Goal: Task Accomplishment & Management: Complete application form

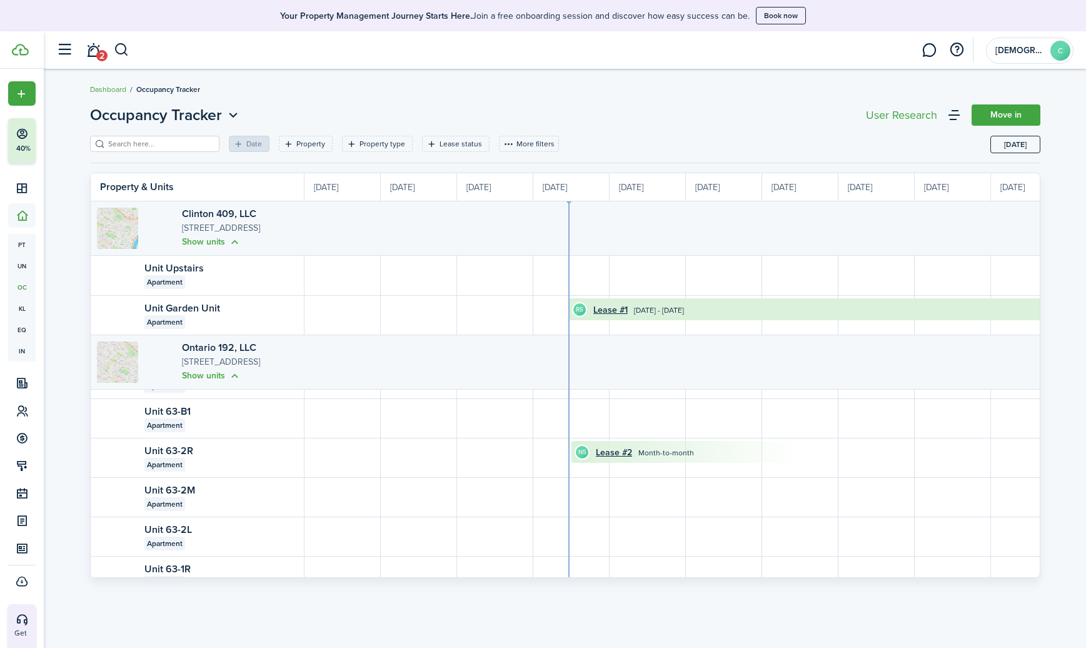
scroll to position [0, 229]
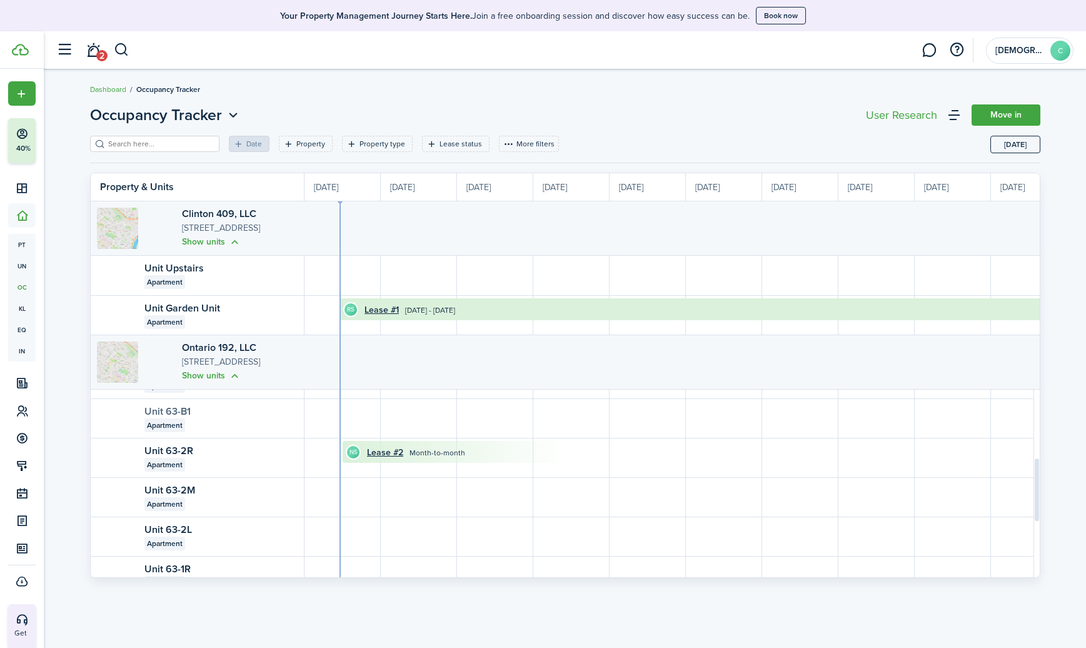
click at [174, 409] on link "Unit 63-B1" at bounding box center [167, 411] width 46 height 14
click at [927, 51] on link at bounding box center [929, 50] width 24 height 32
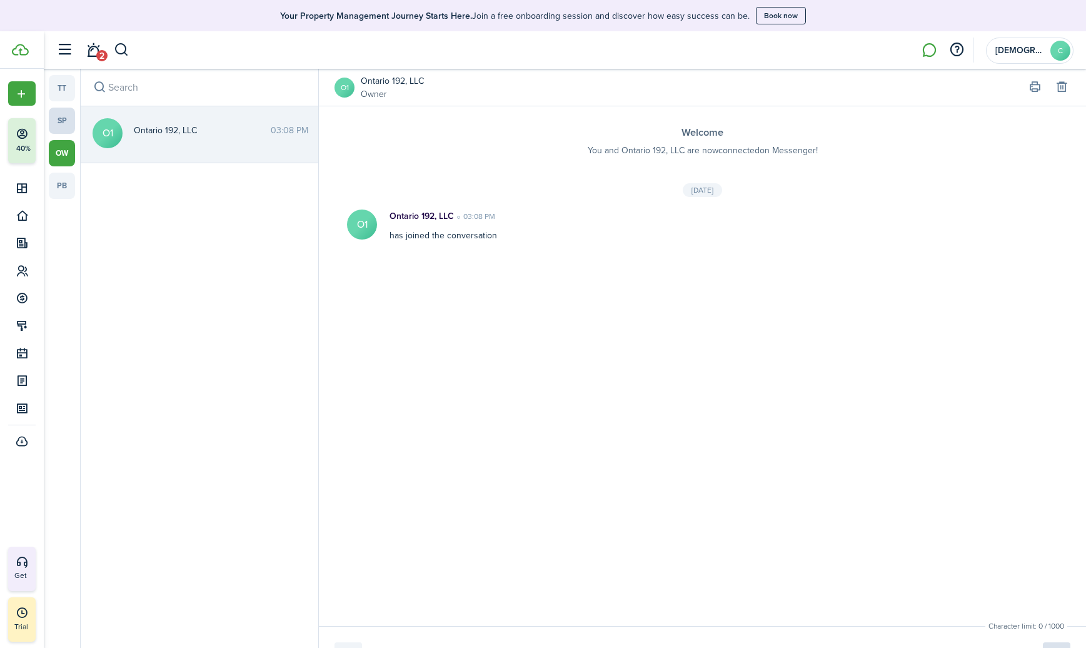
click at [69, 126] on link "sp" at bounding box center [62, 121] width 26 height 26
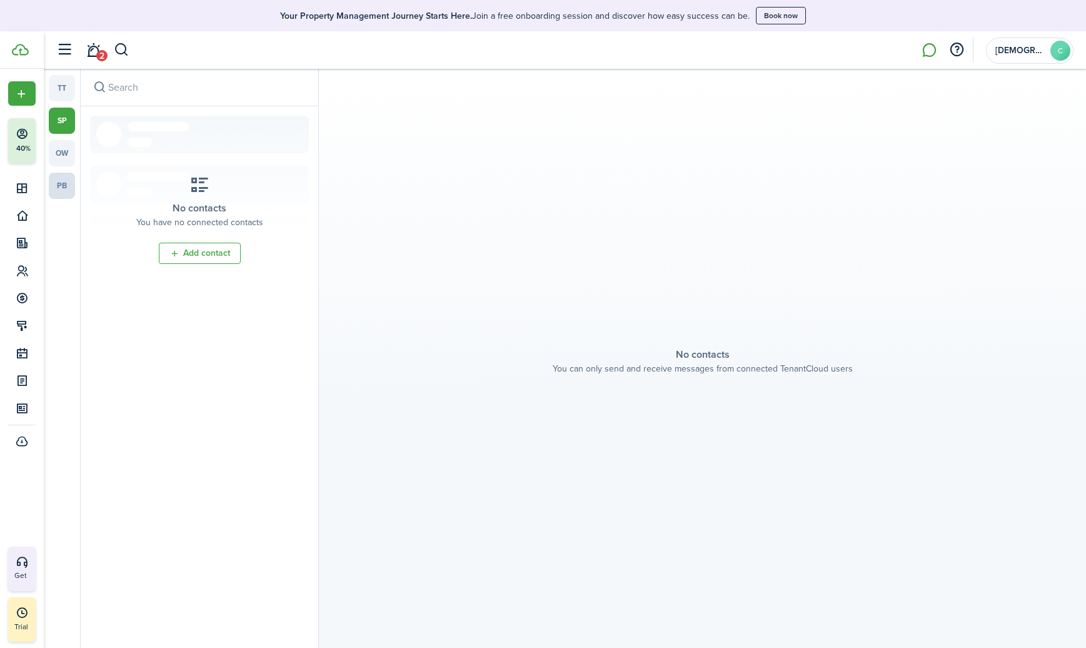
click at [59, 188] on link "pb" at bounding box center [62, 186] width 26 height 26
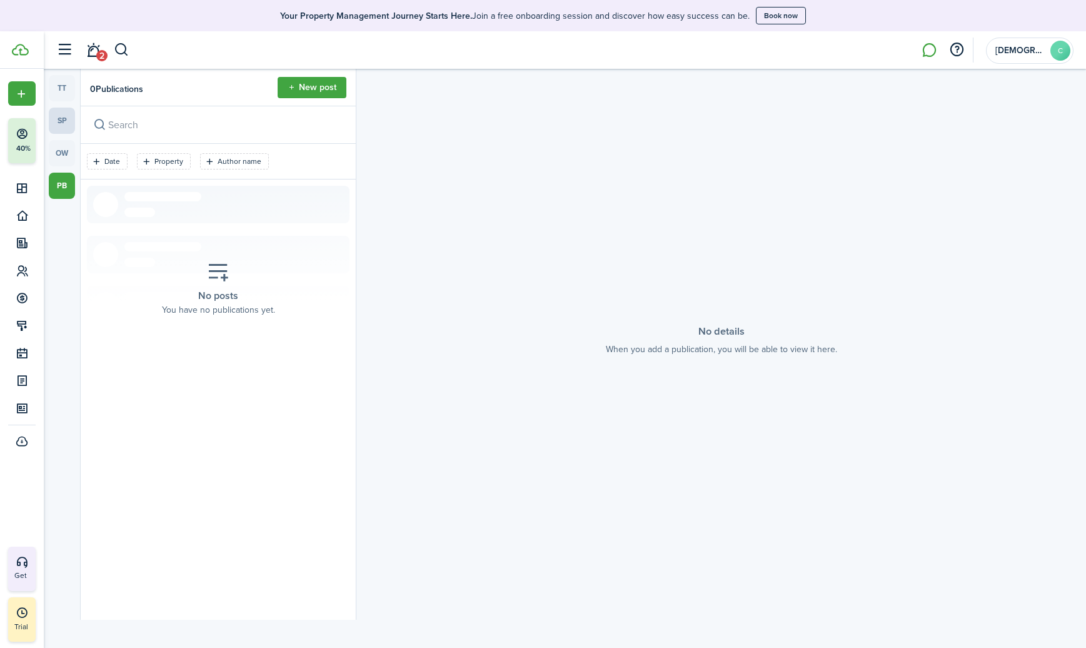
click at [66, 119] on link "sp" at bounding box center [62, 121] width 26 height 26
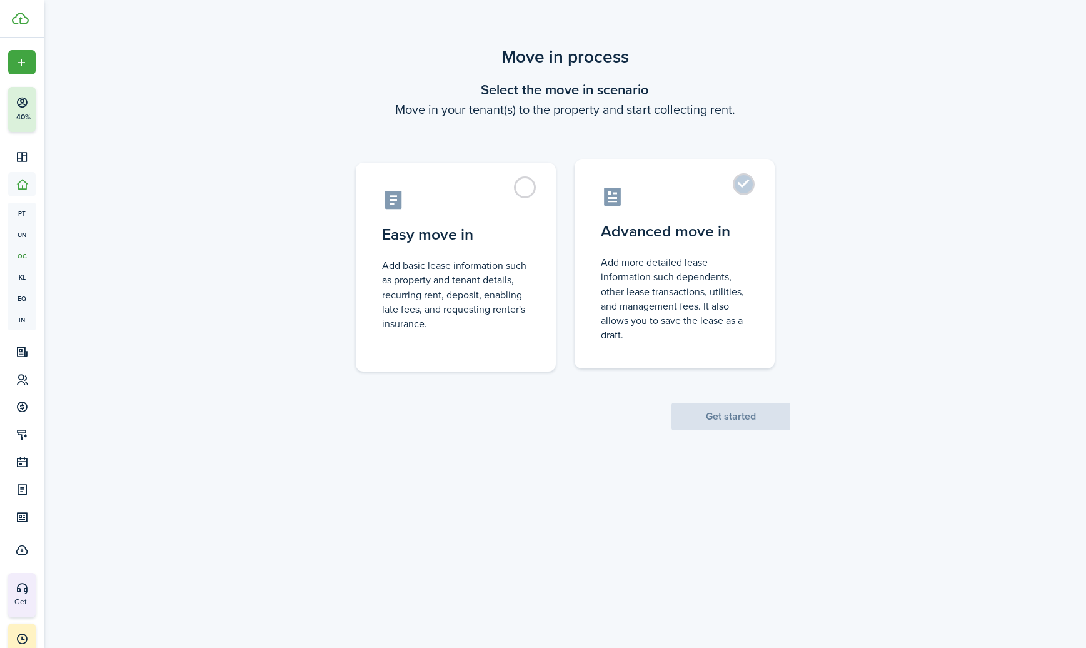
click at [745, 184] on label "Advanced move in Add more detailed lease information such dependents, other lea…" at bounding box center [674, 263] width 200 height 209
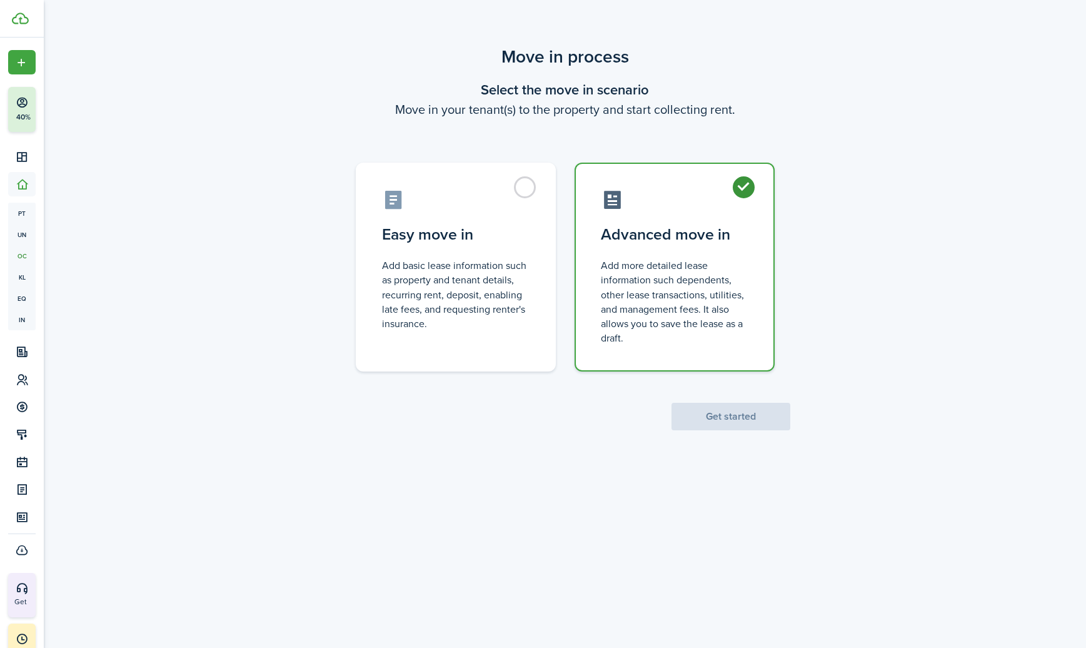
radio input "true"
click at [694, 418] on button "Get started" at bounding box center [730, 417] width 119 height 28
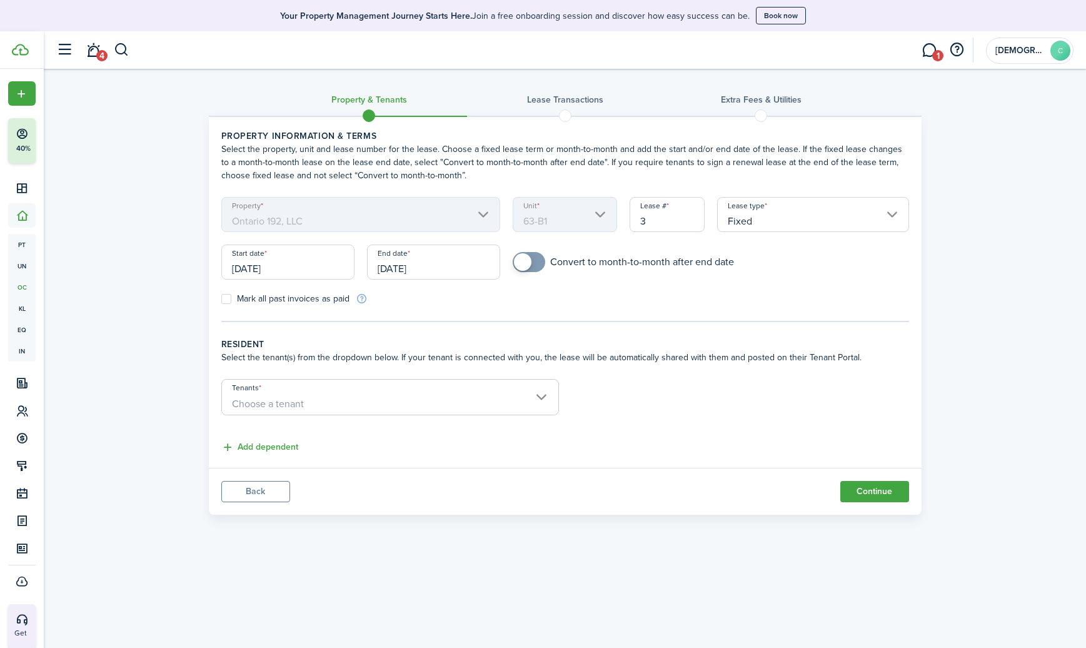
click at [459, 266] on input "[DATE]" at bounding box center [433, 261] width 133 height 35
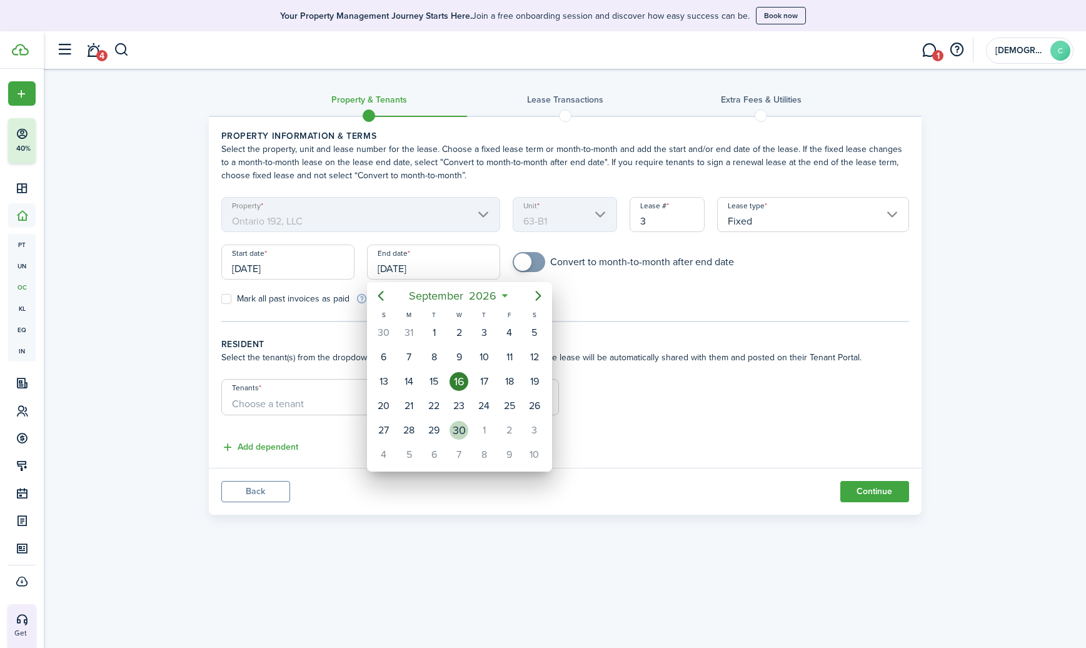
click at [464, 427] on div "30" at bounding box center [458, 430] width 19 height 19
type input "[DATE]"
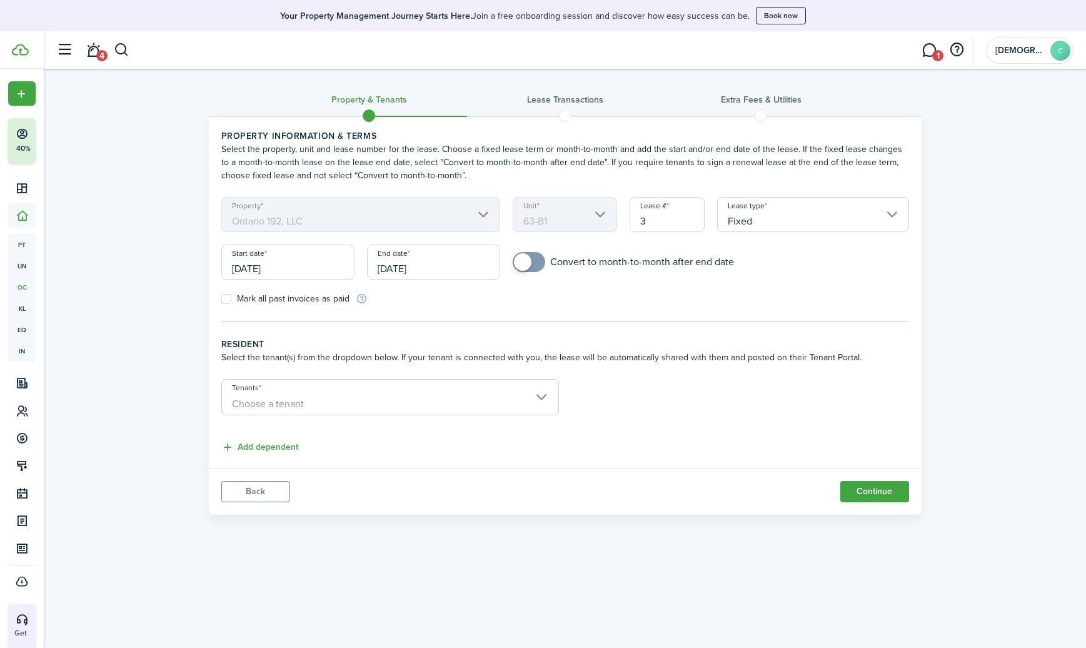
click at [422, 402] on span "Choose a tenant" at bounding box center [390, 403] width 336 height 21
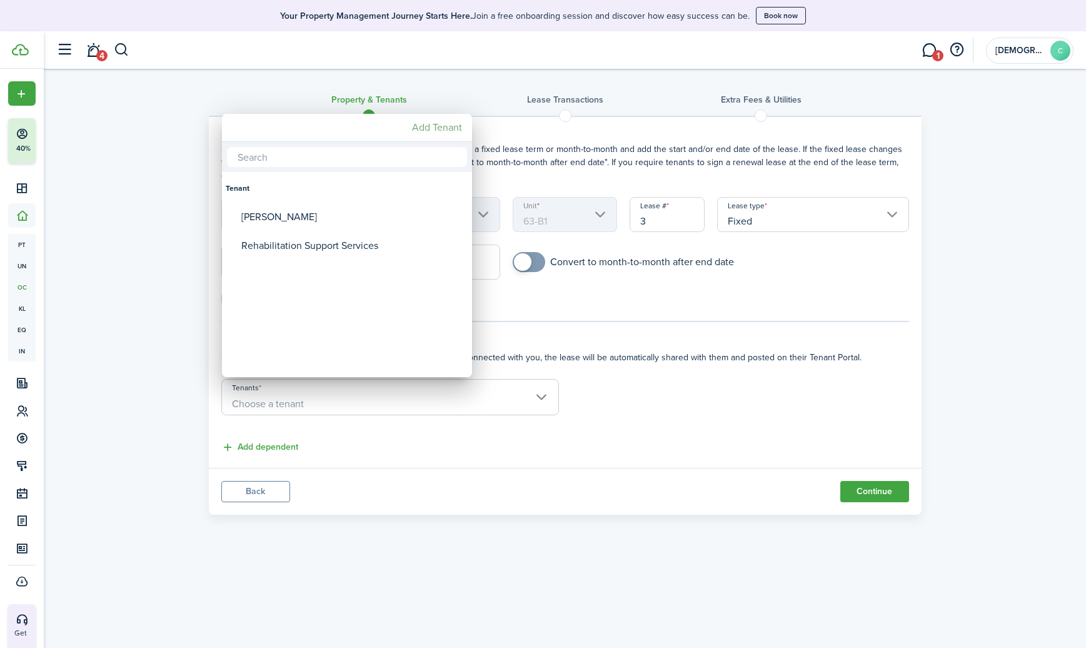
click at [429, 128] on mbsc-button "Add Tenant" at bounding box center [437, 127] width 60 height 23
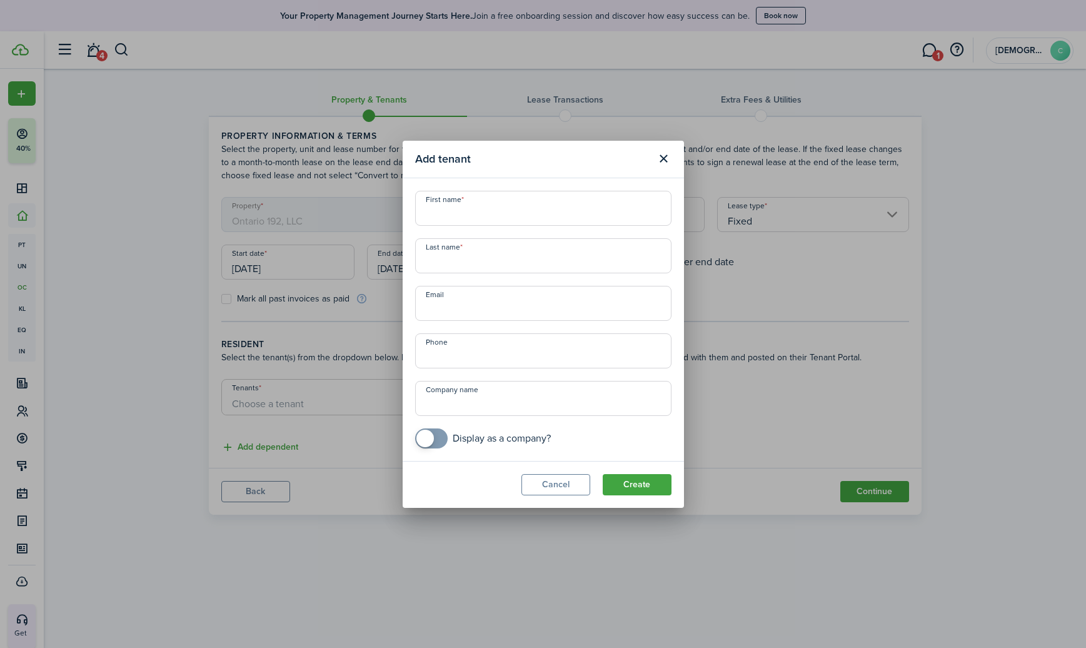
click at [466, 210] on input "First name" at bounding box center [543, 208] width 256 height 35
type input "[PERSON_NAME]"
paste input "[EMAIL_ADDRESS][DOMAIN_NAME]"
type input "[EMAIL_ADDRESS][DOMAIN_NAME]"
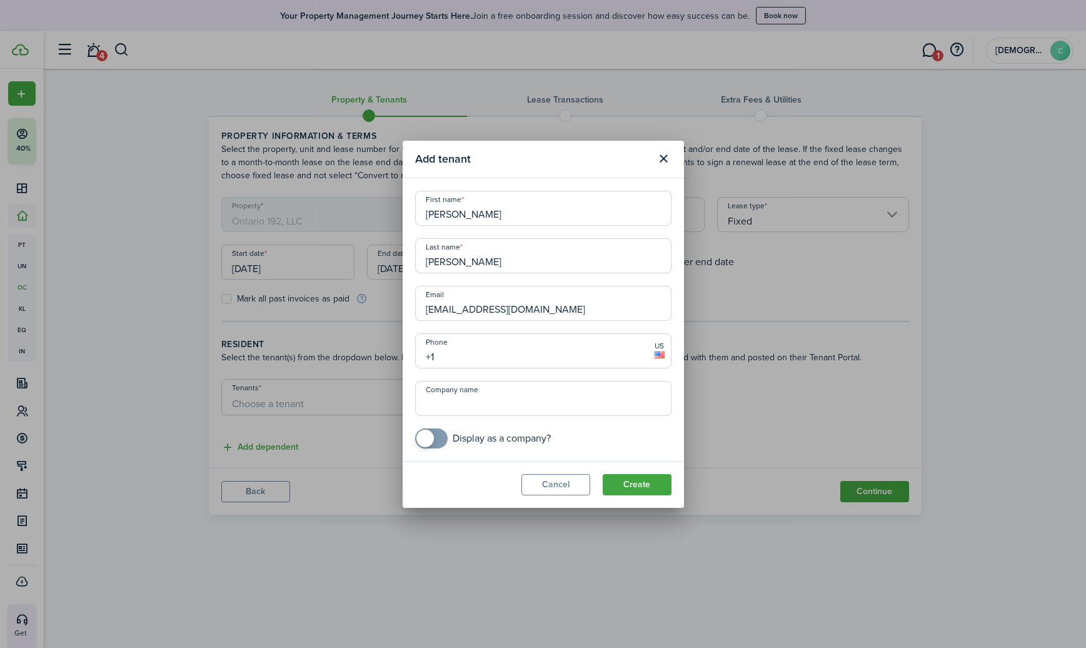
click at [449, 352] on input "+1" at bounding box center [543, 350] width 256 height 35
type input "[PHONE_NUMBER]"
click at [634, 481] on button "Create" at bounding box center [637, 484] width 69 height 21
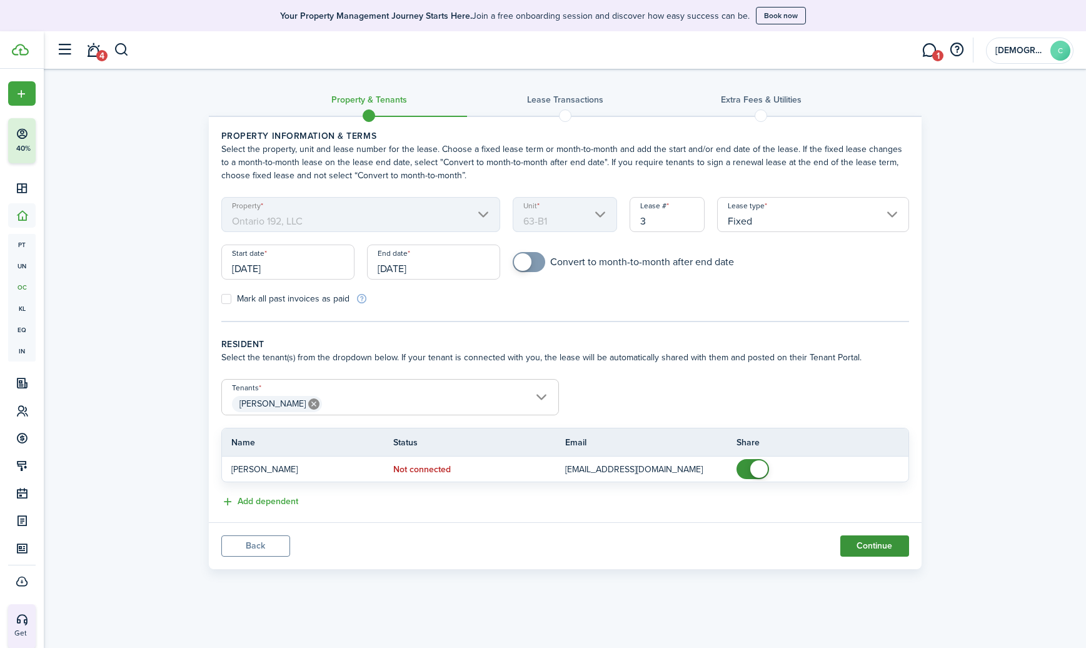
click at [886, 544] on button "Continue" at bounding box center [874, 545] width 69 height 21
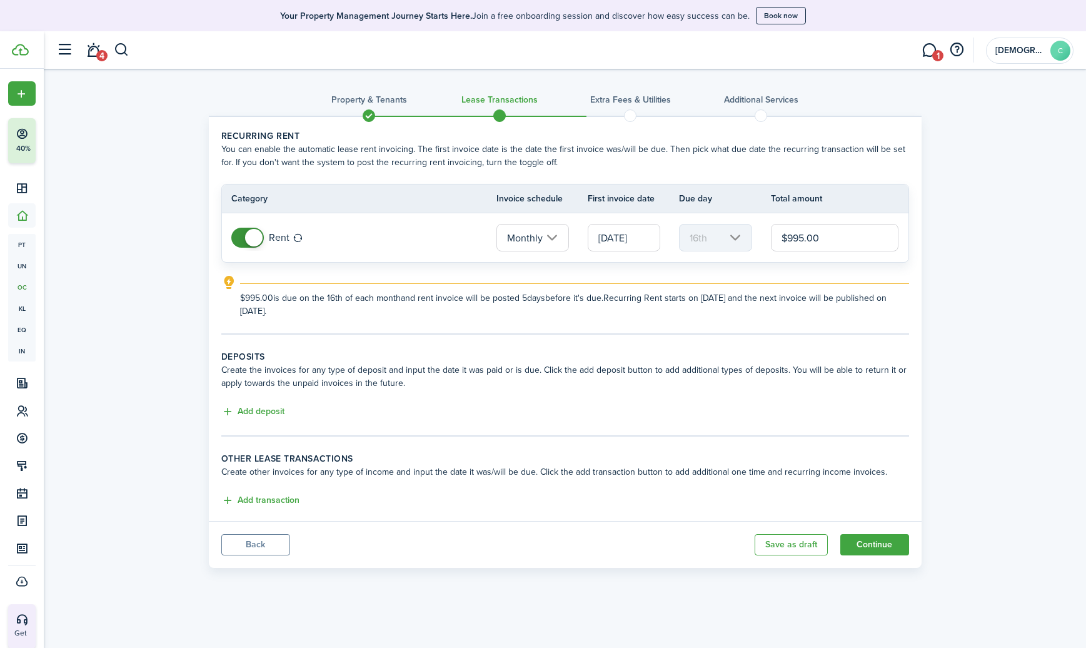
click at [617, 236] on input "[DATE]" at bounding box center [624, 238] width 73 height 28
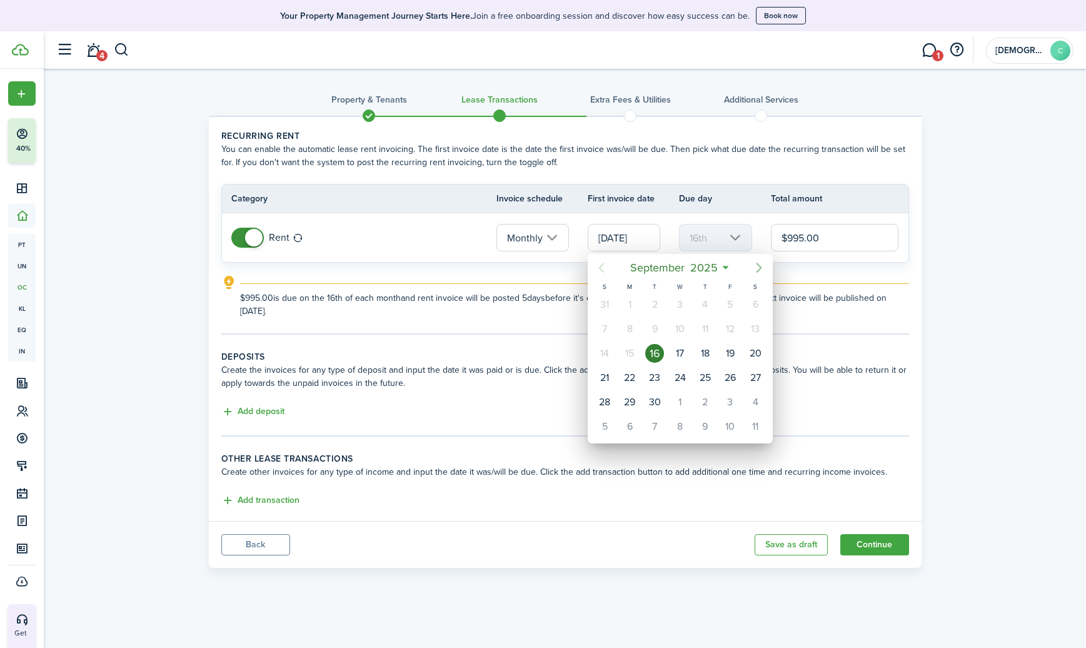
click at [761, 269] on icon "Next page" at bounding box center [758, 267] width 15 height 15
click at [683, 303] on div "1" at bounding box center [680, 304] width 19 height 19
type input "[DATE]"
type input "1st"
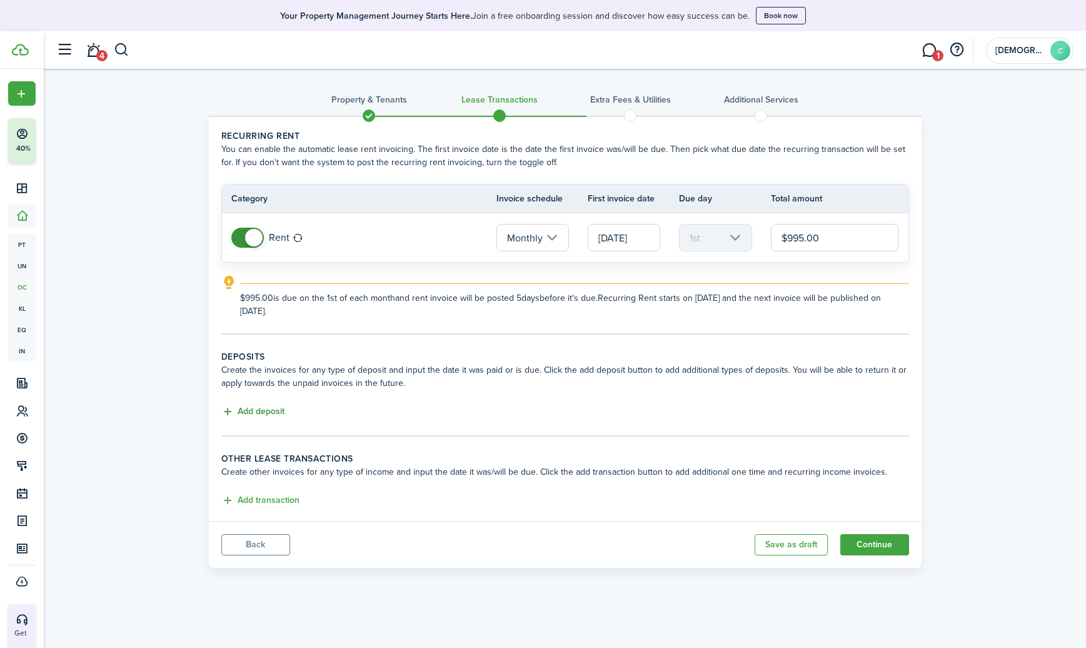
click at [264, 408] on button "Add deposit" at bounding box center [252, 411] width 63 height 14
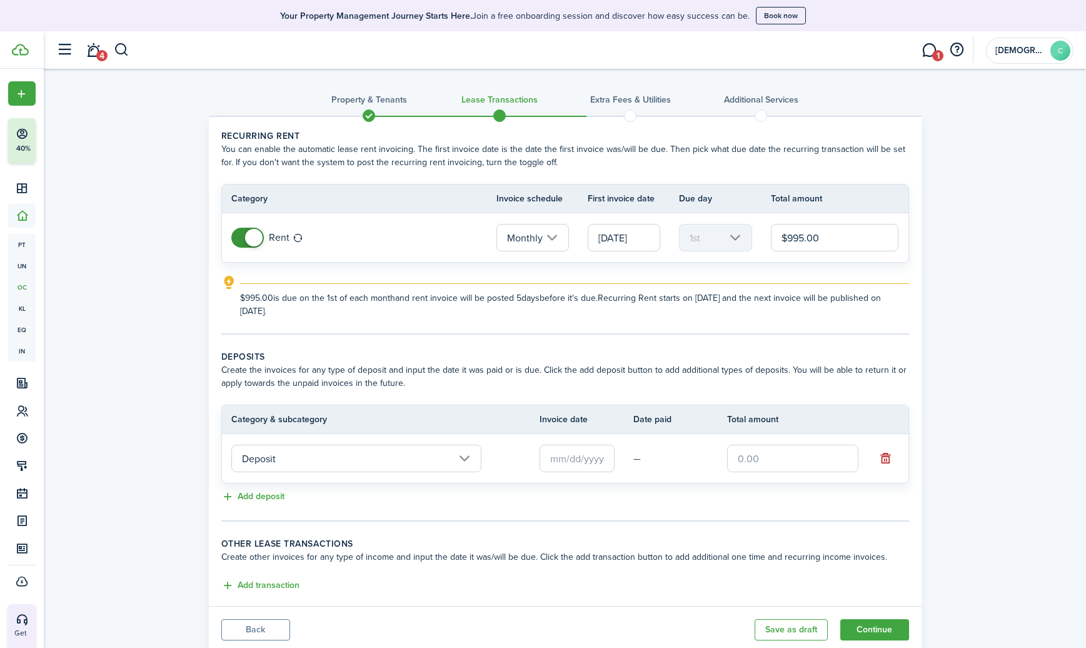
click at [470, 459] on input "Deposit" at bounding box center [356, 458] width 250 height 28
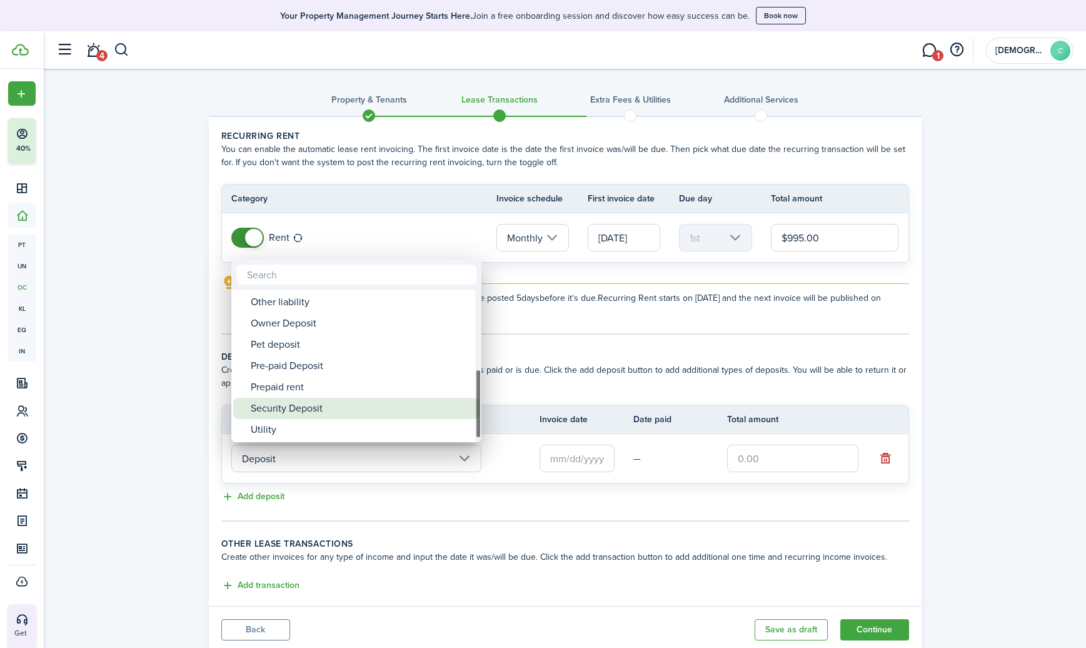
click at [344, 404] on div "Security Deposit" at bounding box center [361, 408] width 221 height 21
type input "Deposit / Security Deposit"
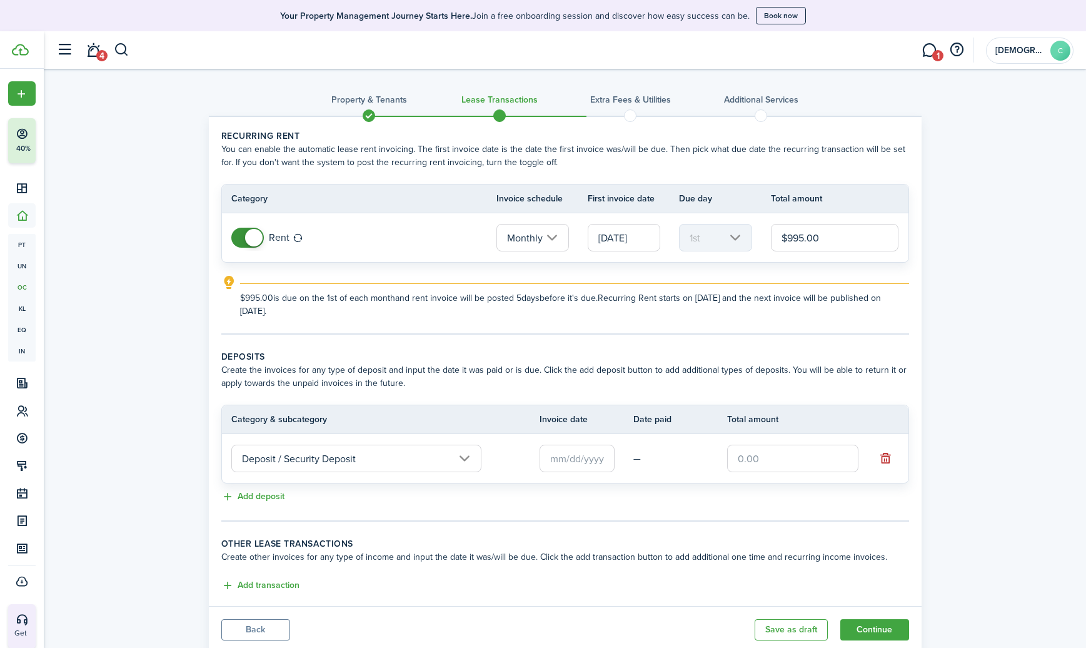
click at [552, 460] on input "text" at bounding box center [576, 458] width 75 height 28
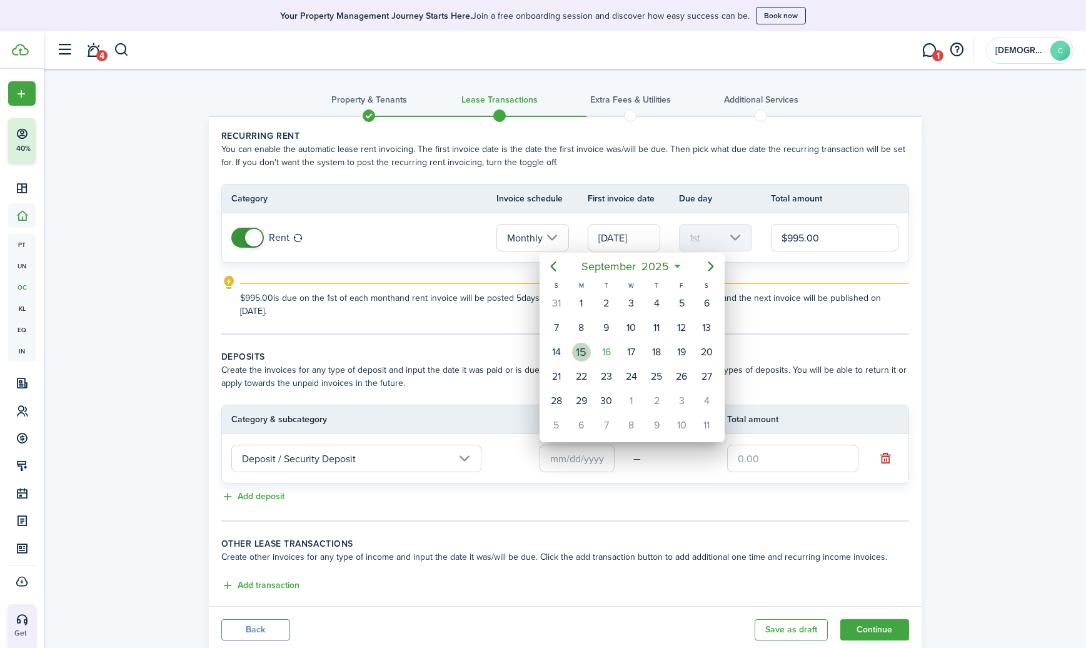
click at [579, 354] on div "15" at bounding box center [581, 352] width 19 height 19
type input "[DATE]"
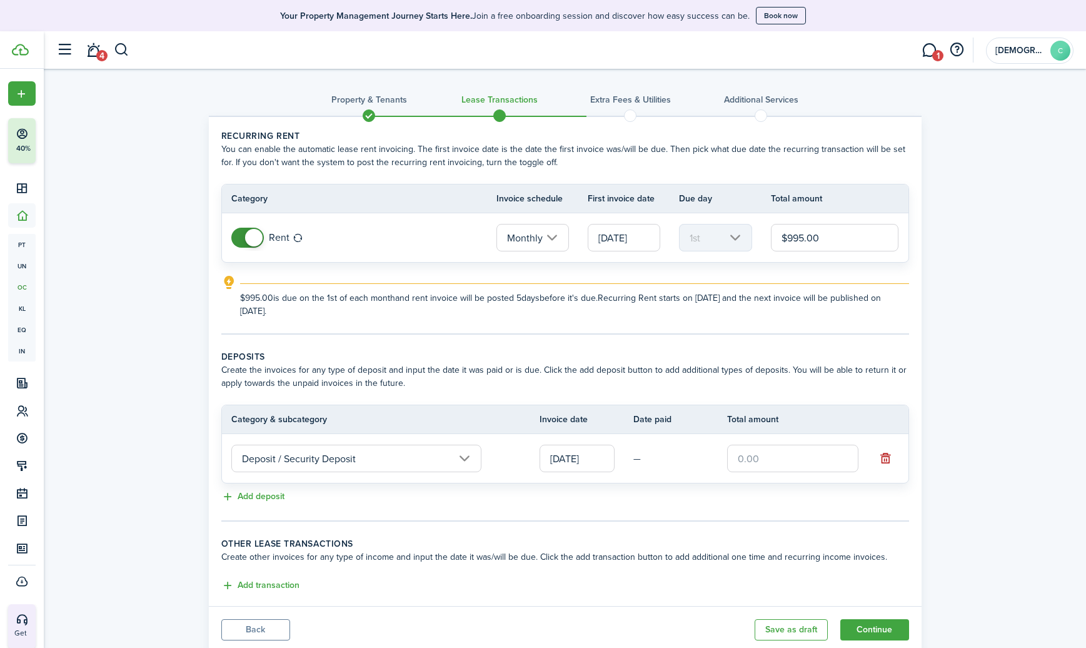
click at [758, 455] on input "text" at bounding box center [792, 458] width 131 height 28
type input "$995.00"
click at [867, 634] on button "Continue" at bounding box center [874, 629] width 69 height 21
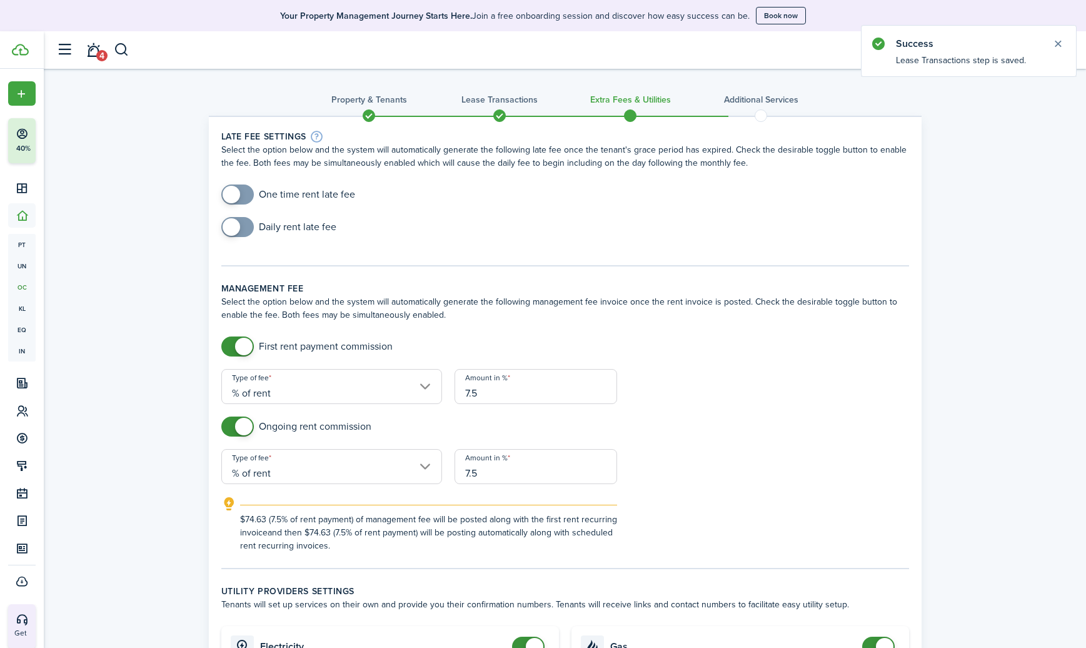
checkbox input "true"
click at [236, 194] on span at bounding box center [232, 195] width 18 height 18
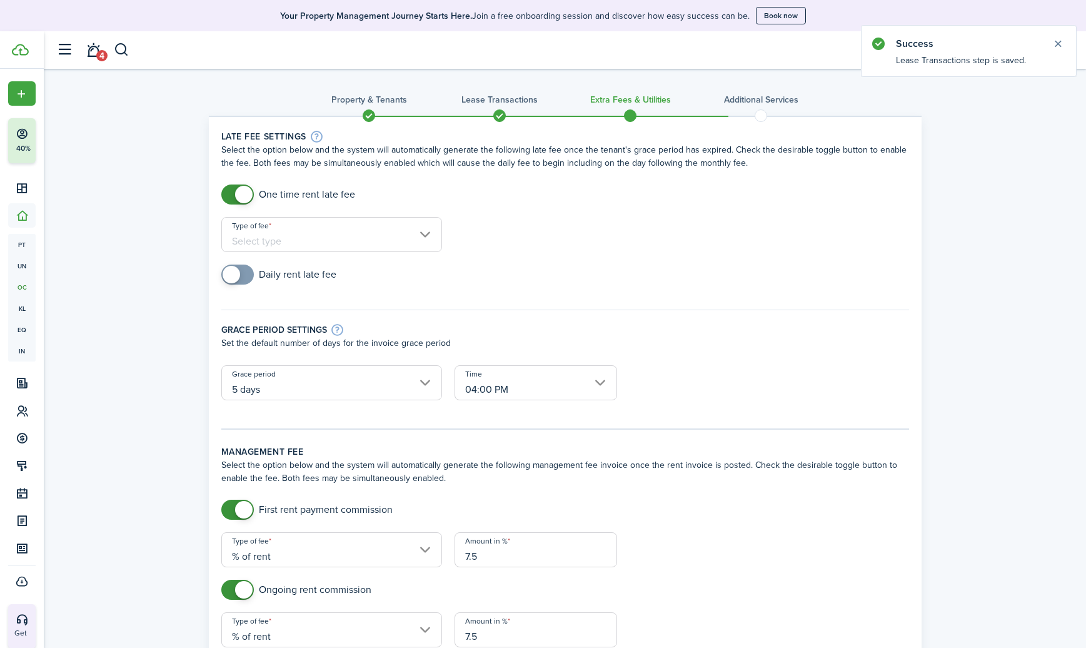
click at [315, 243] on input "Type of fee" at bounding box center [331, 234] width 221 height 35
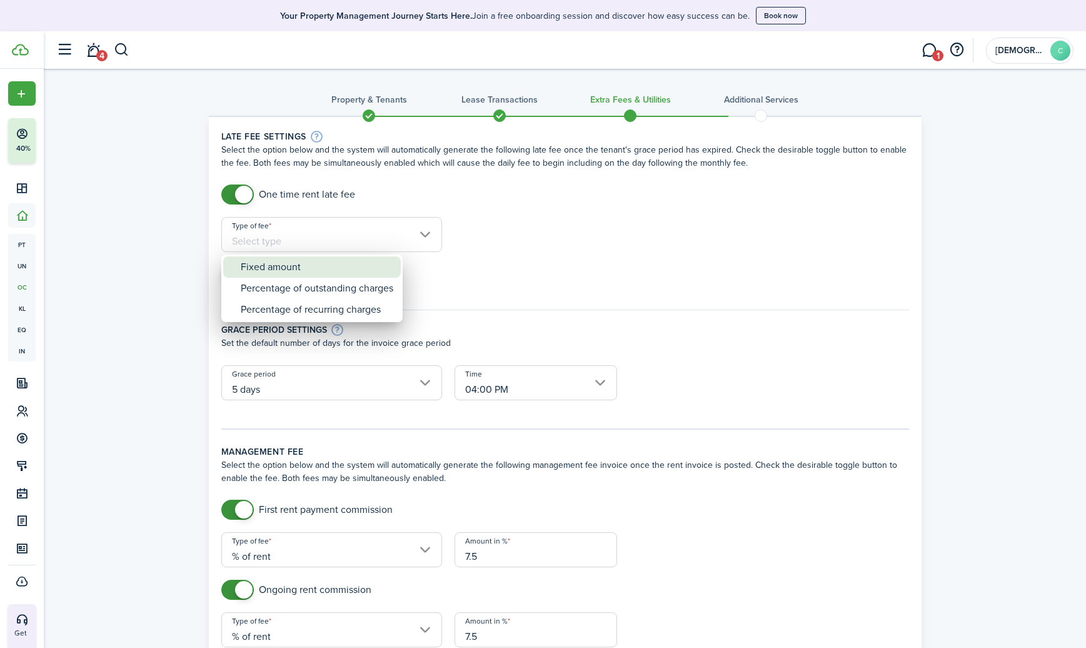
click at [303, 270] on div "Fixed amount" at bounding box center [317, 266] width 153 height 21
type input "Fixed amount"
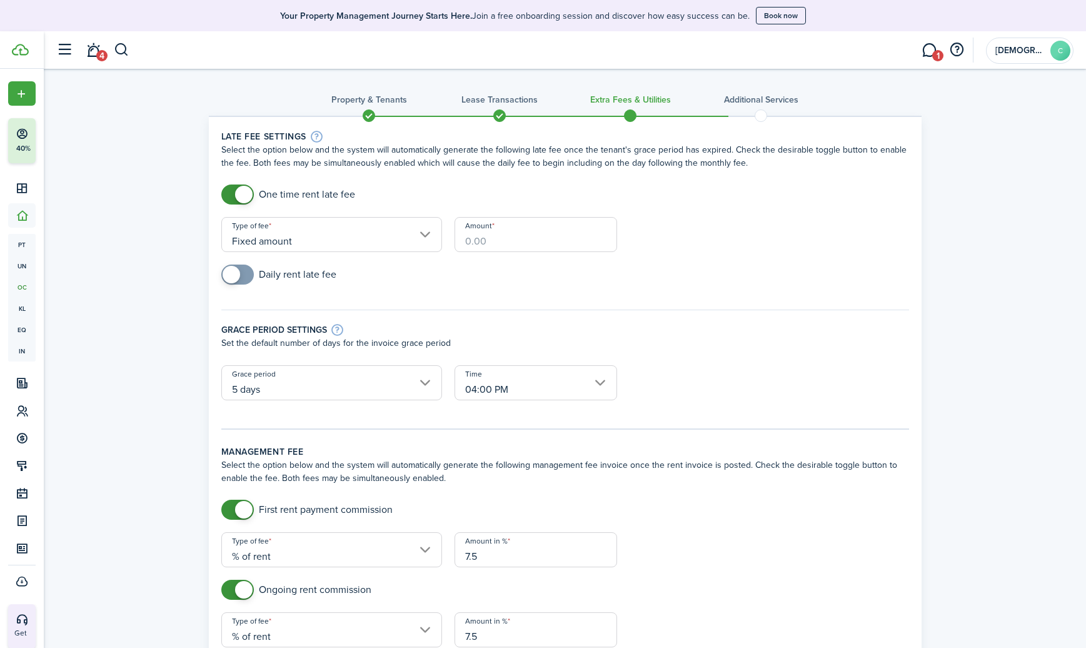
click at [483, 246] on input "Amount" at bounding box center [535, 234] width 163 height 35
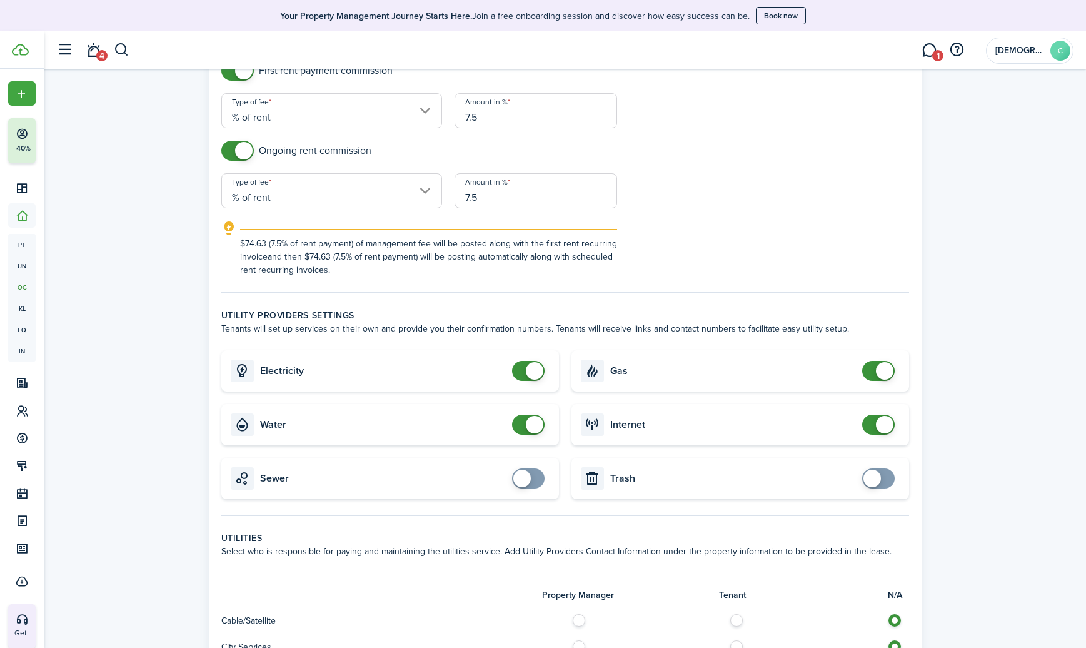
scroll to position [498, 0]
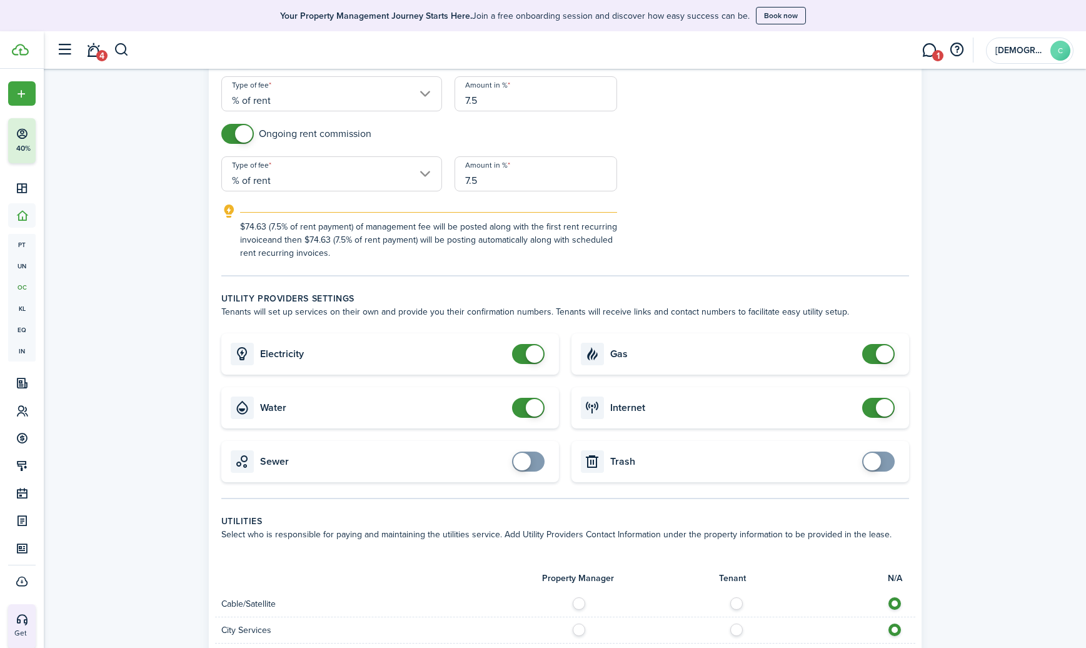
type input "$50.00"
checkbox input "false"
click at [532, 348] on span at bounding box center [535, 354] width 18 height 18
checkbox input "false"
click at [886, 403] on span at bounding box center [885, 408] width 18 height 18
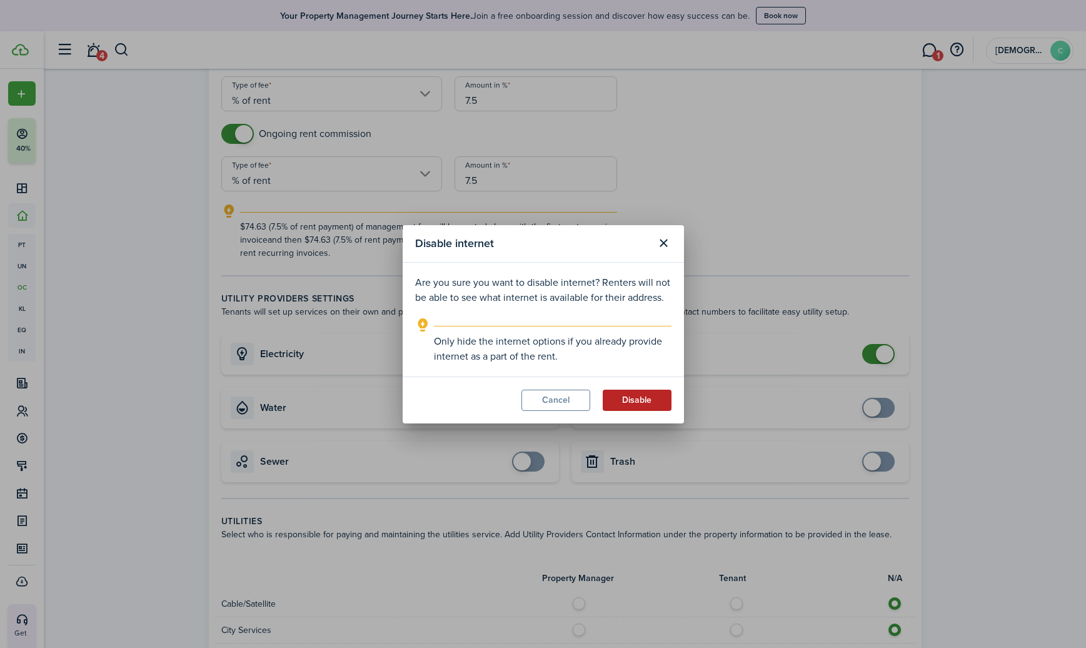
click at [628, 397] on button "Disable" at bounding box center [637, 399] width 69 height 21
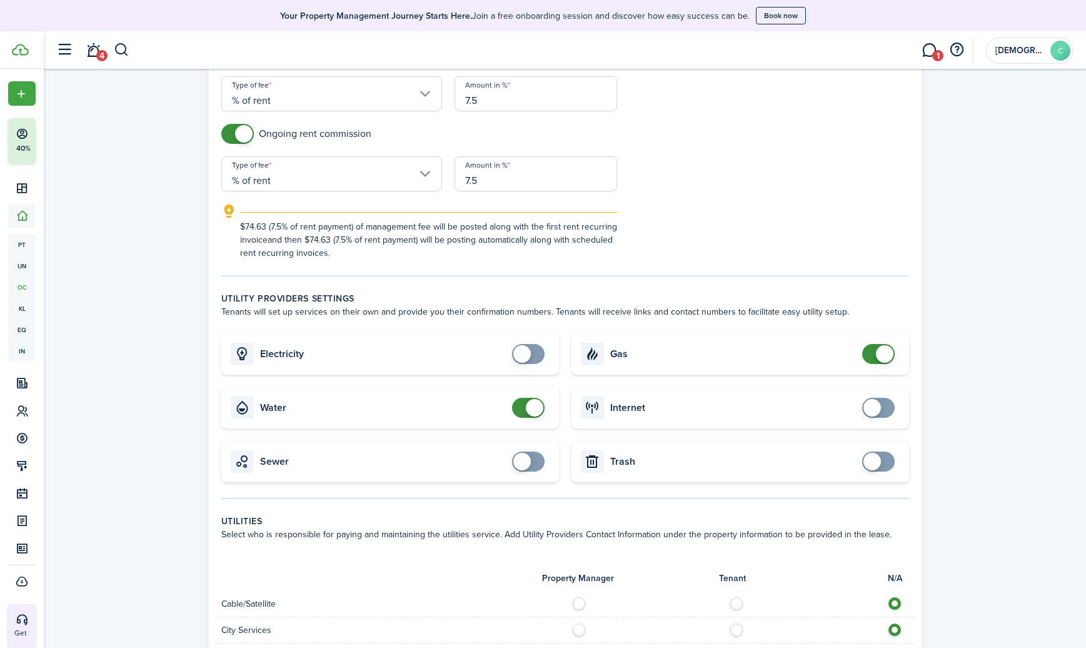
checkbox input "false"
click at [877, 358] on span at bounding box center [885, 354] width 18 height 18
checkbox input "false"
click at [526, 405] on span at bounding box center [535, 408] width 18 height 18
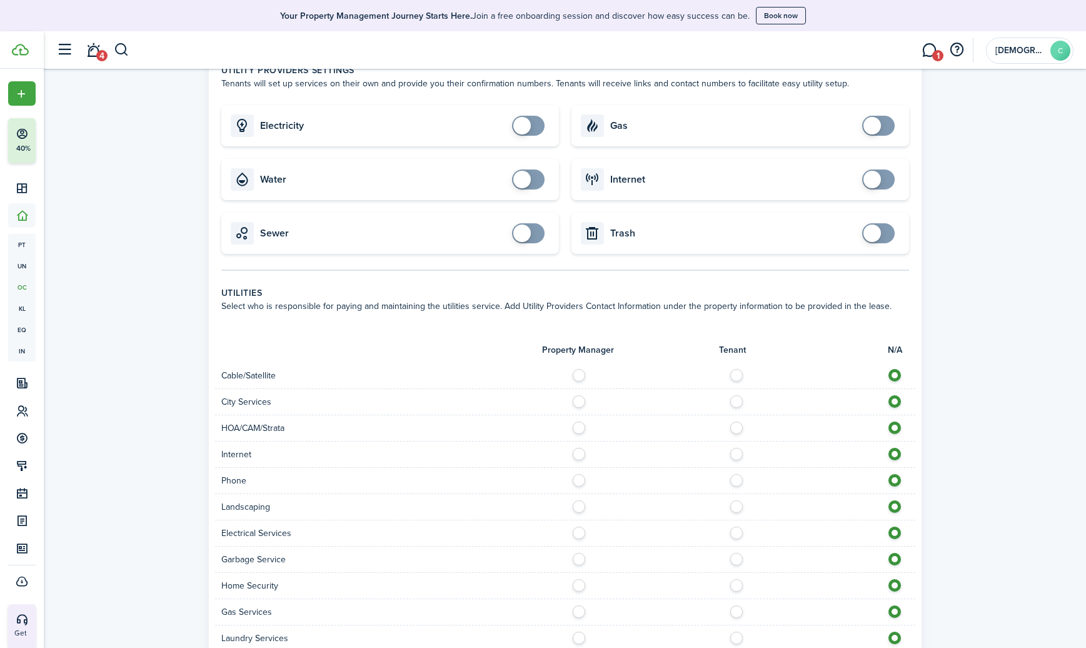
scroll to position [730, 0]
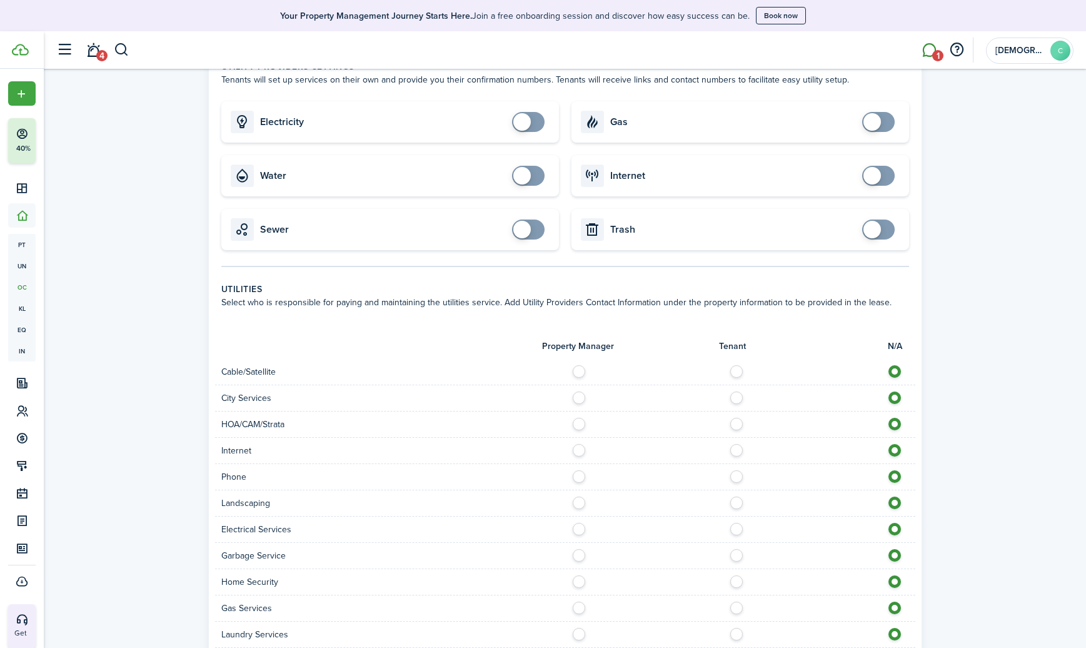
click at [932, 55] on span "1" at bounding box center [937, 55] width 11 height 11
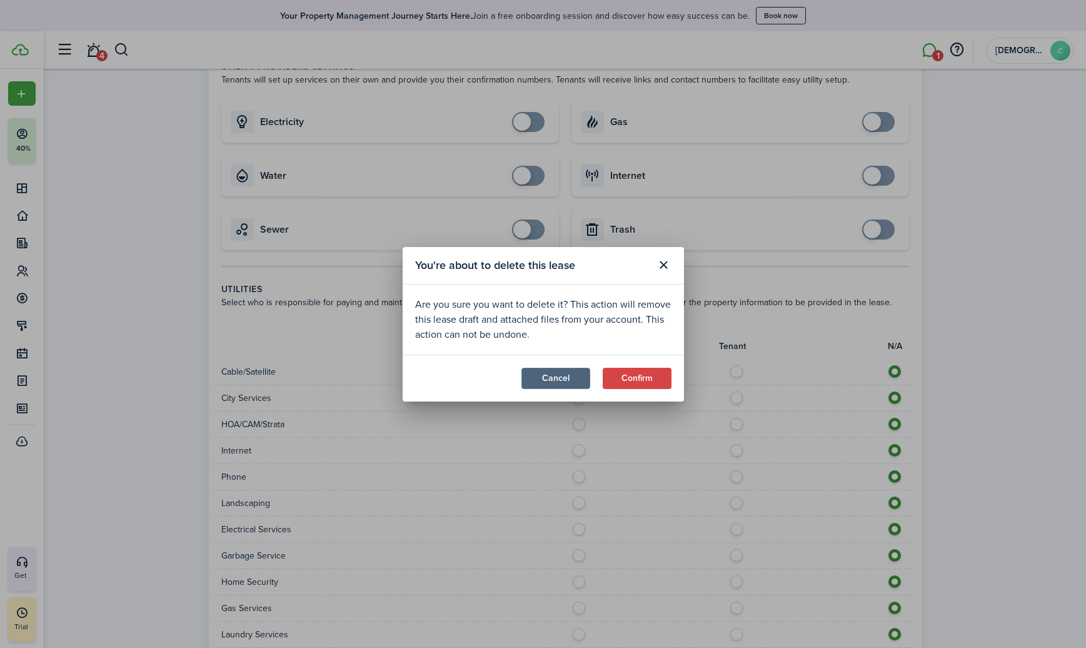
click at [557, 377] on button "Cancel" at bounding box center [555, 378] width 69 height 21
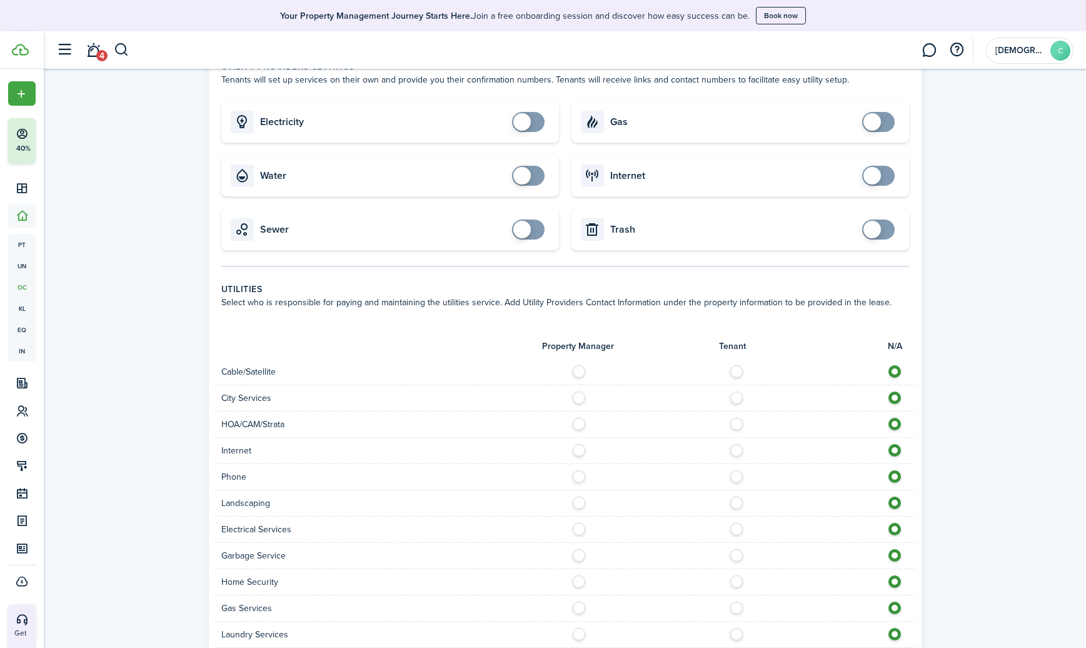
click at [726, 370] on control-radio-group at bounding box center [740, 368] width 338 height 6
click at [739, 371] on label at bounding box center [740, 368] width 22 height 6
radio input "true"
click at [733, 449] on label at bounding box center [740, 447] width 22 height 6
radio input "true"
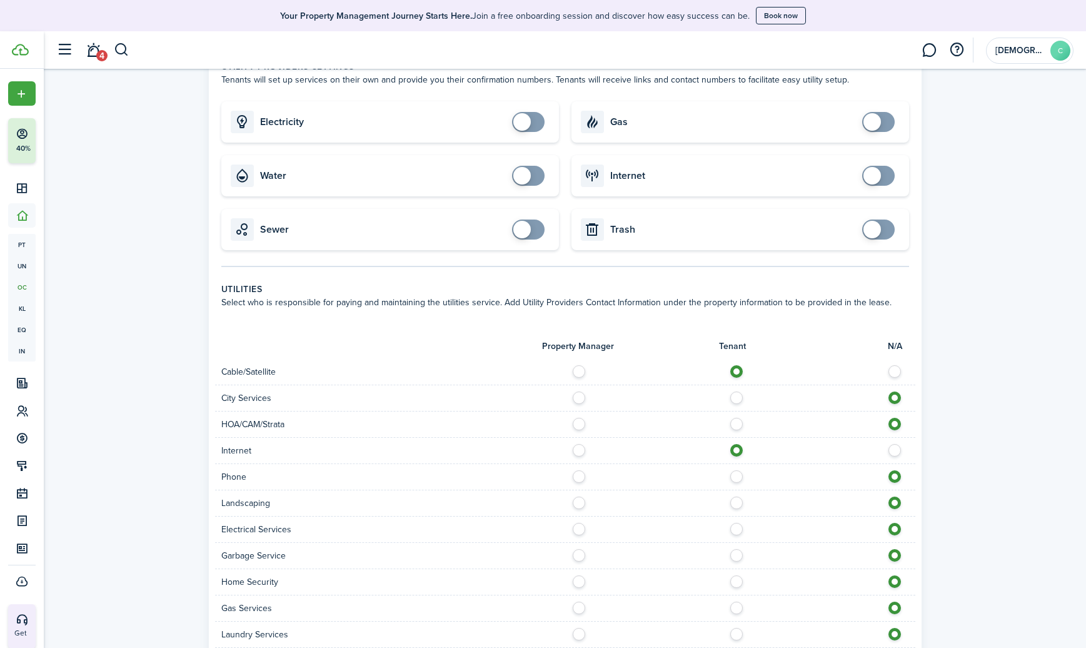
click at [739, 476] on label at bounding box center [740, 473] width 22 height 6
radio input "true"
click at [579, 501] on label at bounding box center [582, 499] width 22 height 6
radio input "true"
click at [579, 524] on label at bounding box center [582, 526] width 22 height 6
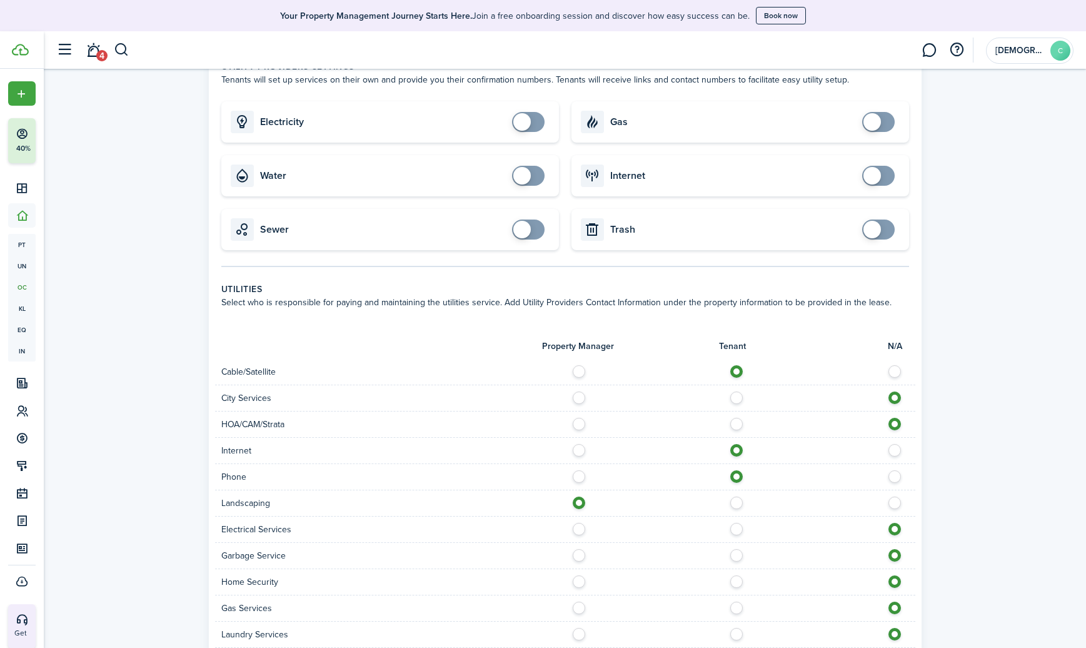
radio input "true"
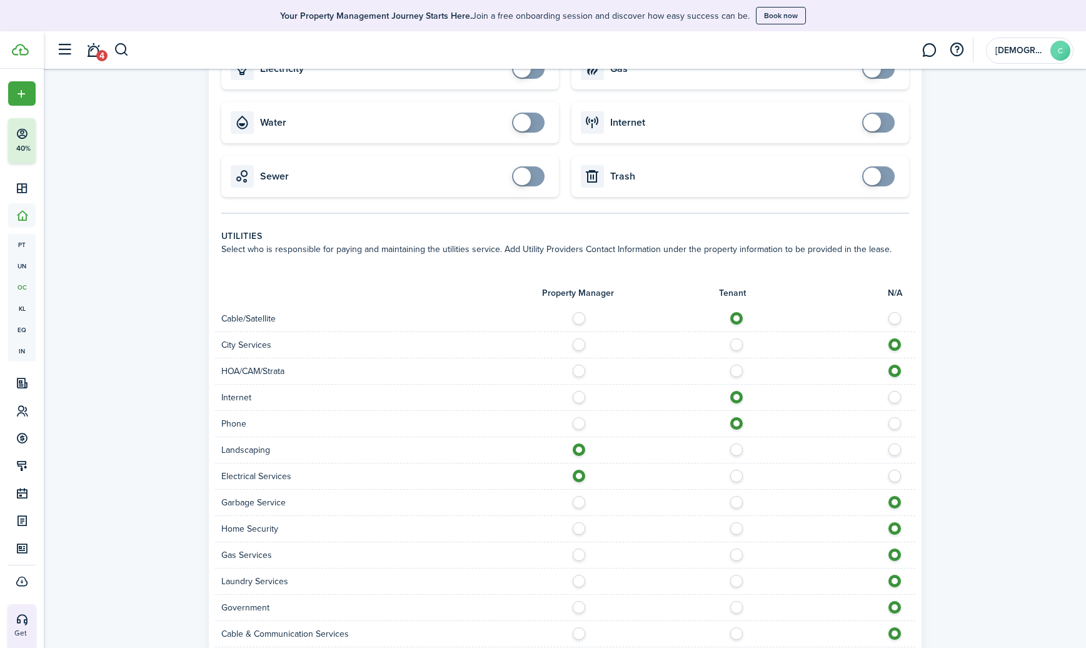
scroll to position [790, 0]
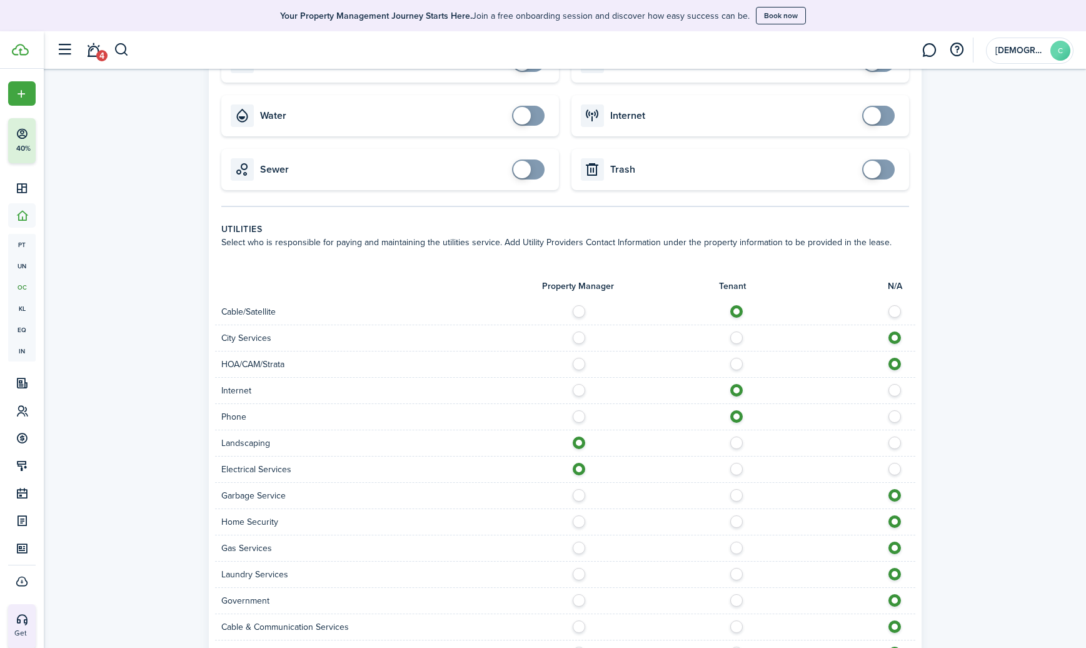
click at [583, 495] on label at bounding box center [582, 492] width 22 height 6
radio input "true"
click at [738, 521] on label at bounding box center [740, 518] width 22 height 6
radio input "true"
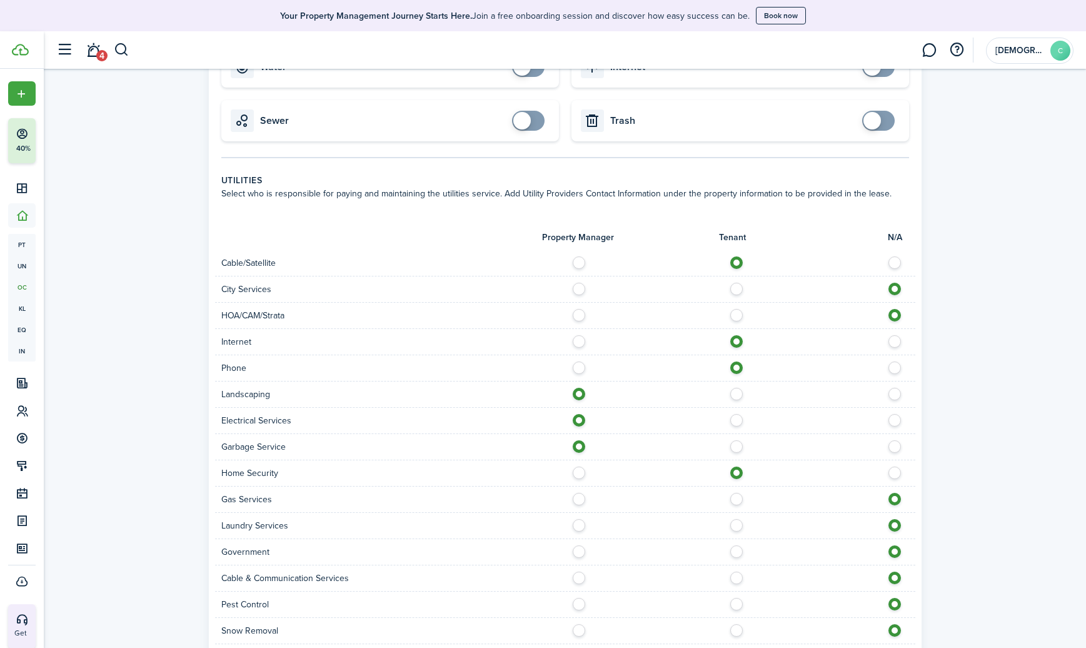
scroll to position [843, 0]
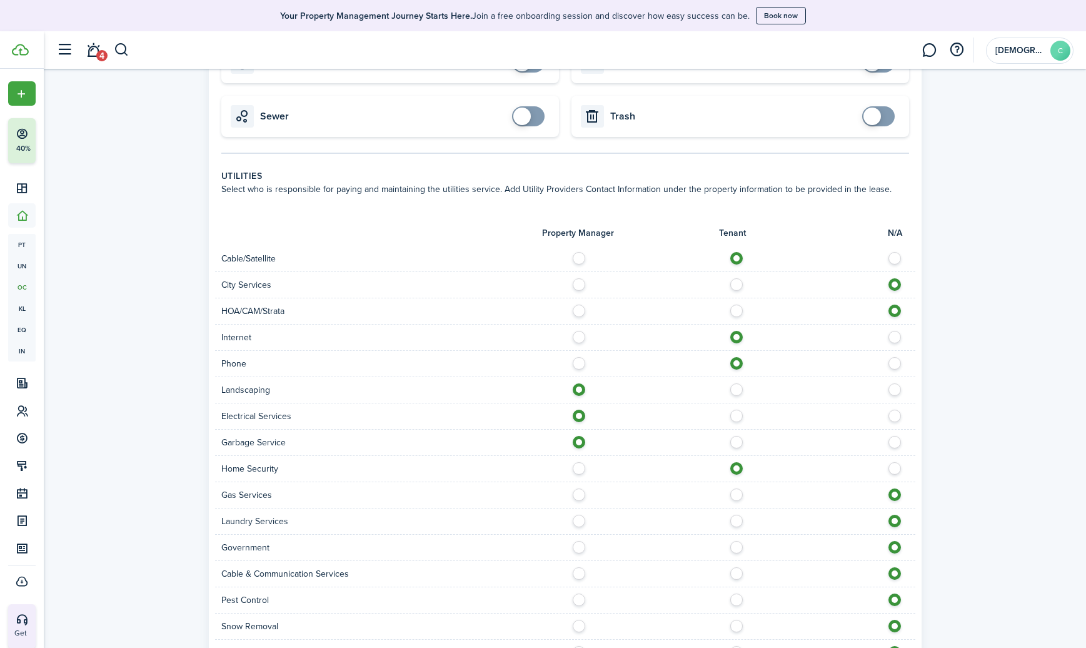
click at [738, 573] on label at bounding box center [740, 570] width 22 height 6
click at [893, 573] on label at bounding box center [898, 570] width 22 height 6
radio input "false"
radio input "true"
click at [736, 598] on label at bounding box center [740, 596] width 22 height 6
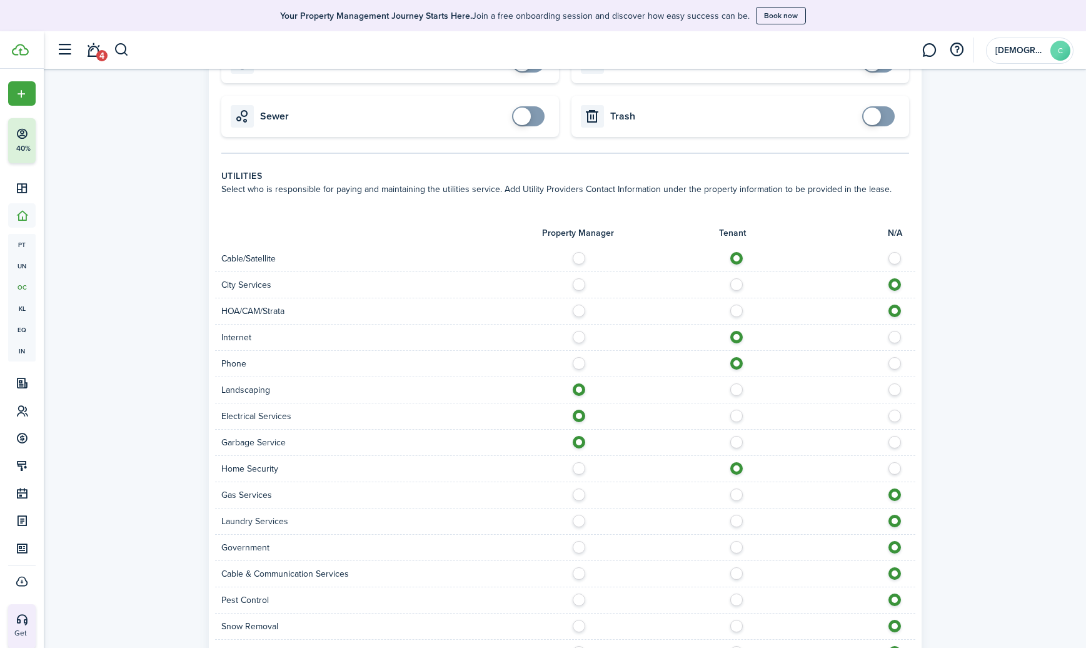
radio input "true"
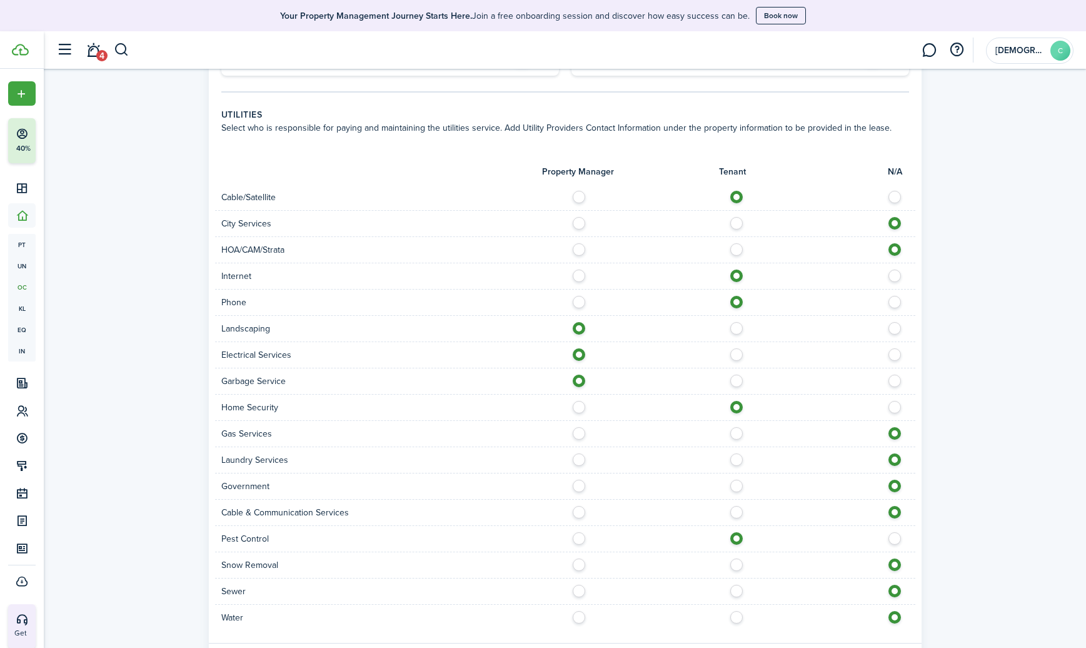
scroll to position [925, 0]
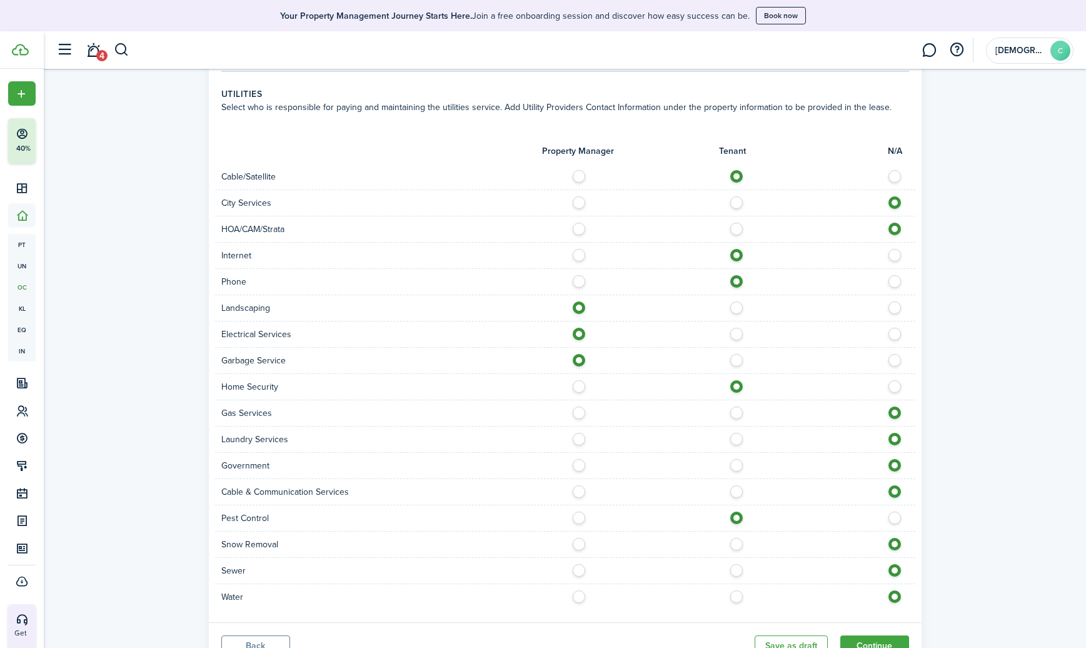
click at [583, 544] on label at bounding box center [582, 541] width 22 height 6
radio input "true"
click at [578, 570] on label at bounding box center [582, 567] width 22 height 6
radio input "true"
click at [576, 605] on div "Water" at bounding box center [565, 597] width 700 height 26
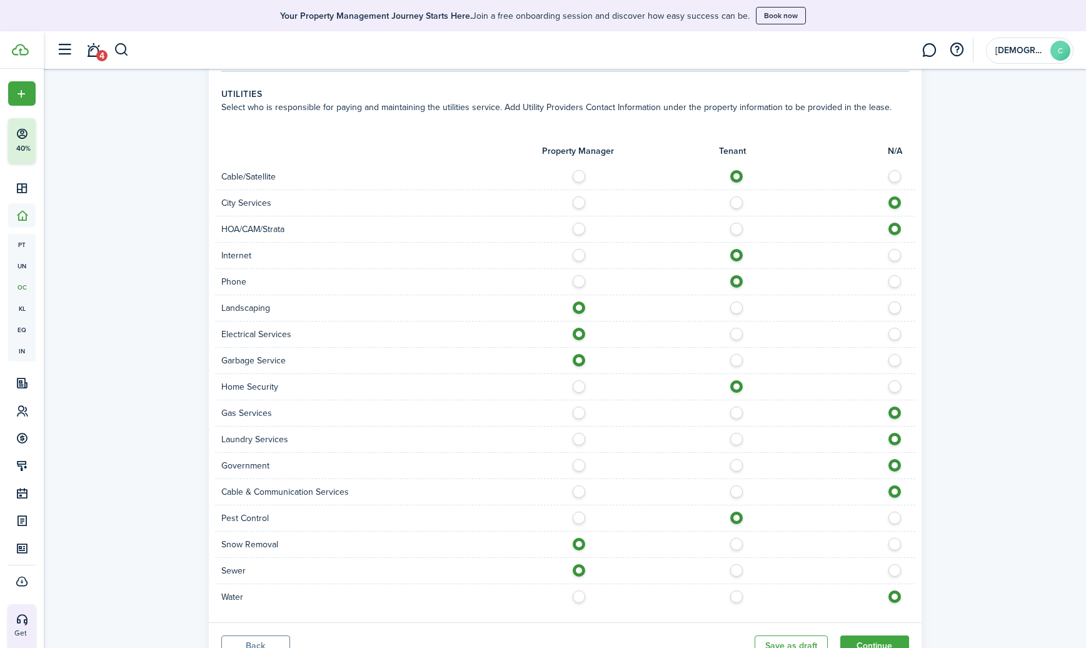
click at [578, 596] on label at bounding box center [582, 593] width 22 height 6
radio input "true"
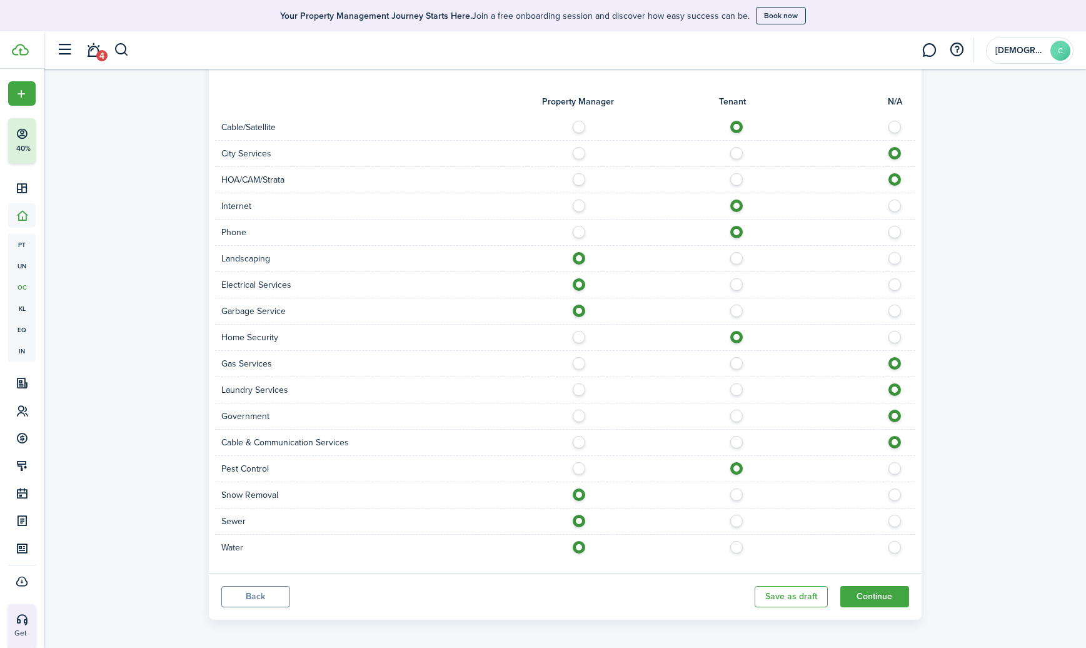
scroll to position [981, 0]
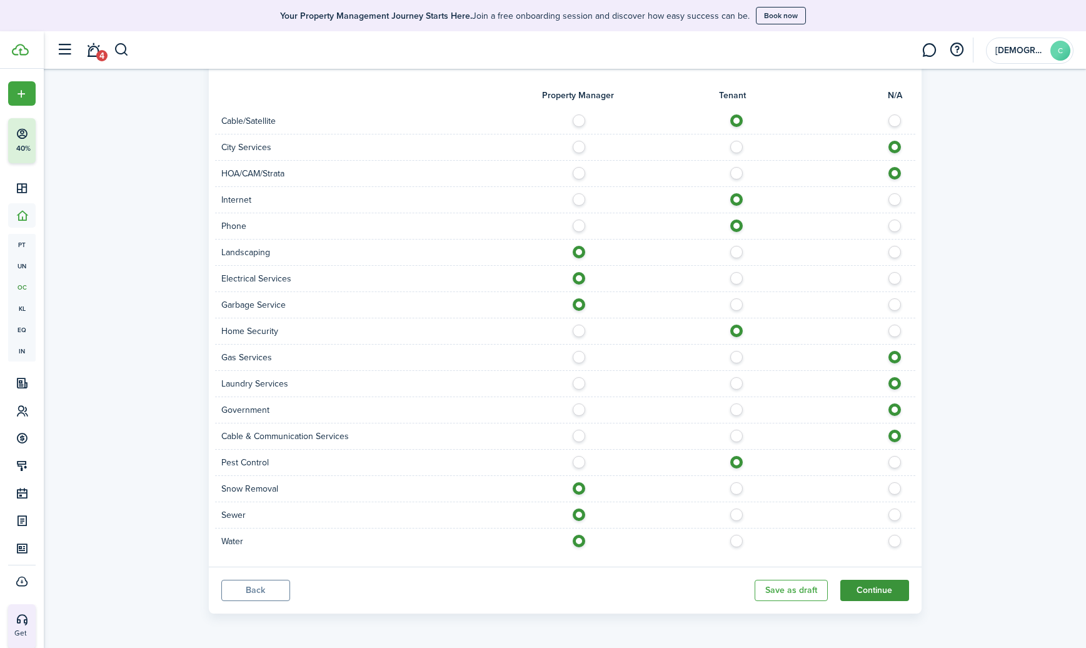
click at [854, 584] on button "Continue" at bounding box center [874, 589] width 69 height 21
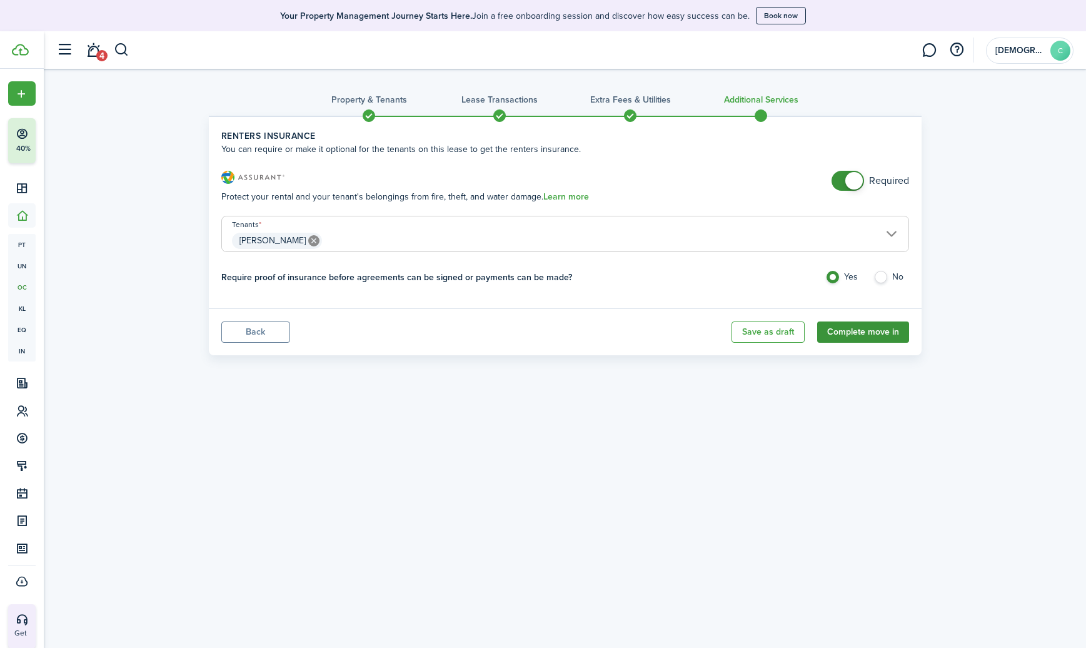
click at [842, 335] on button "Complete move in" at bounding box center [863, 331] width 92 height 21
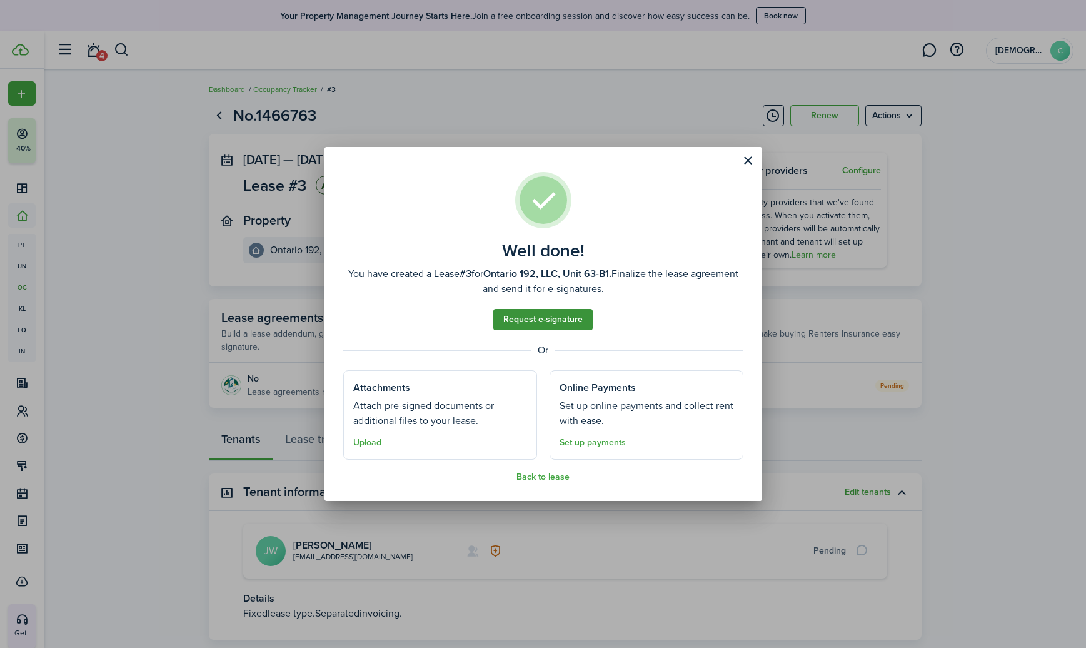
click at [533, 318] on link "Request e-signature" at bounding box center [542, 319] width 99 height 21
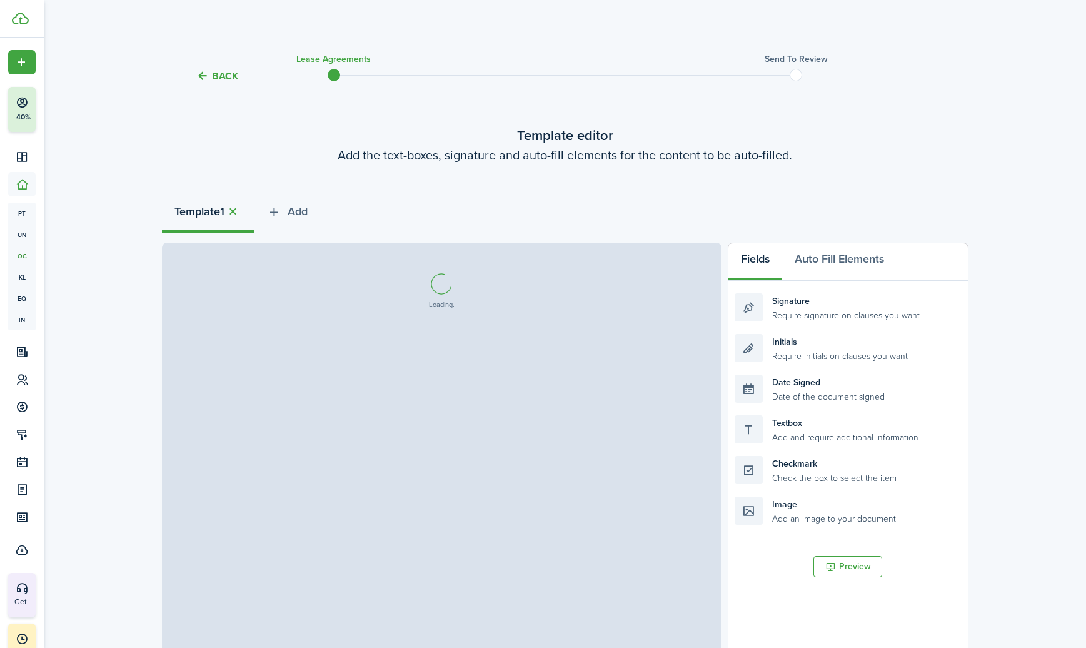
select select "fit"
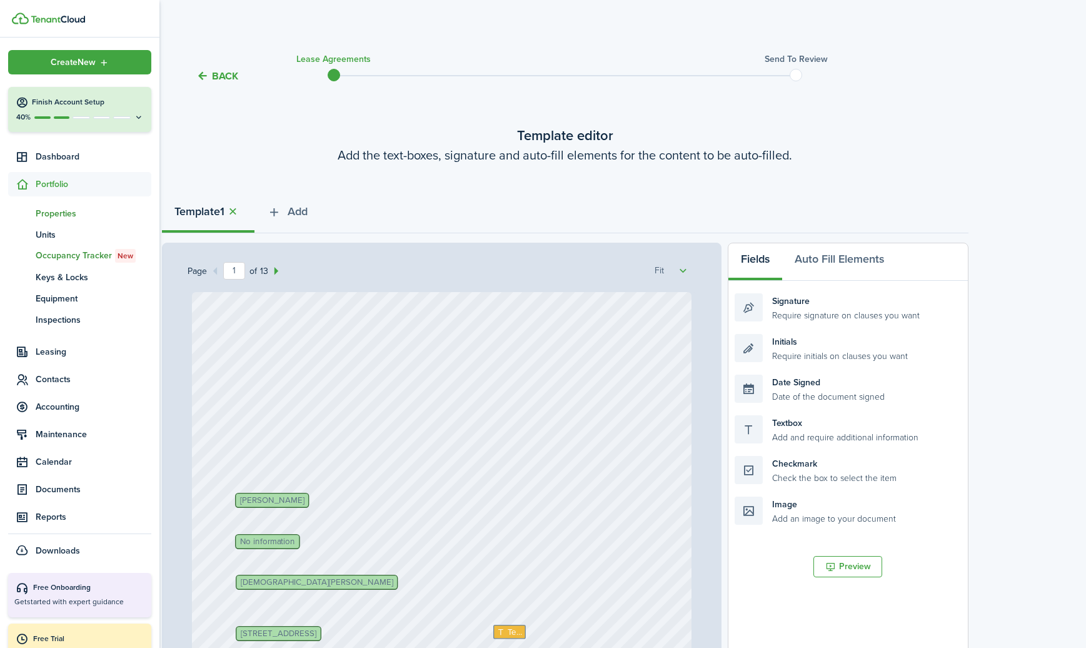
click at [50, 215] on span "Properties" at bounding box center [94, 213] width 116 height 13
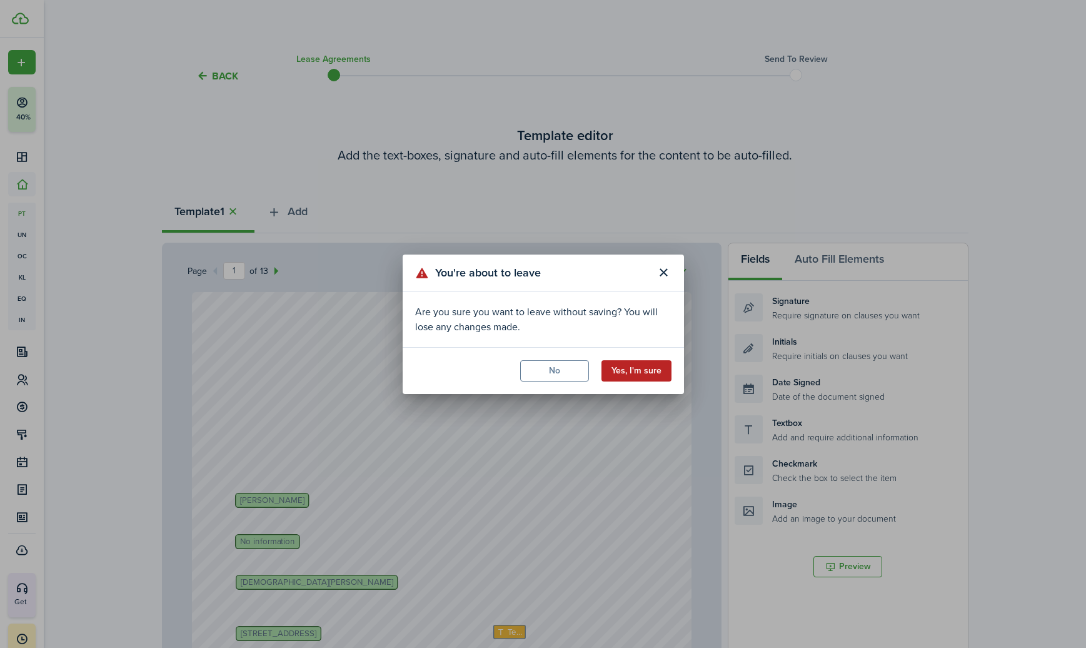
click at [638, 368] on button "Yes, I'm sure" at bounding box center [636, 370] width 70 height 21
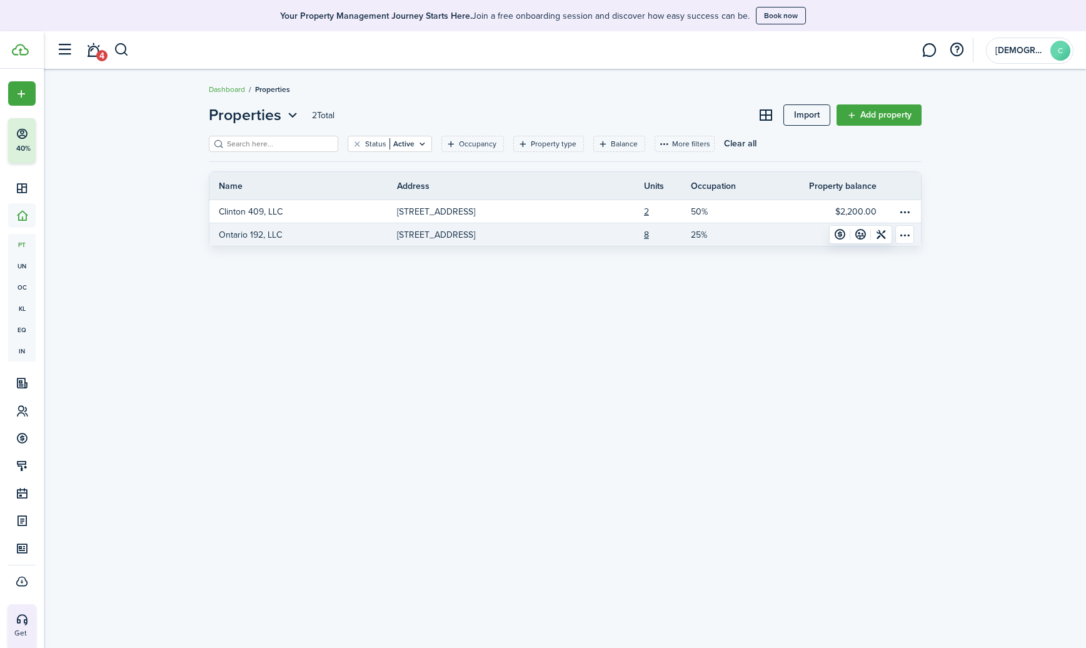
click at [248, 232] on p "Ontario 192, LLC" at bounding box center [250, 234] width 63 height 13
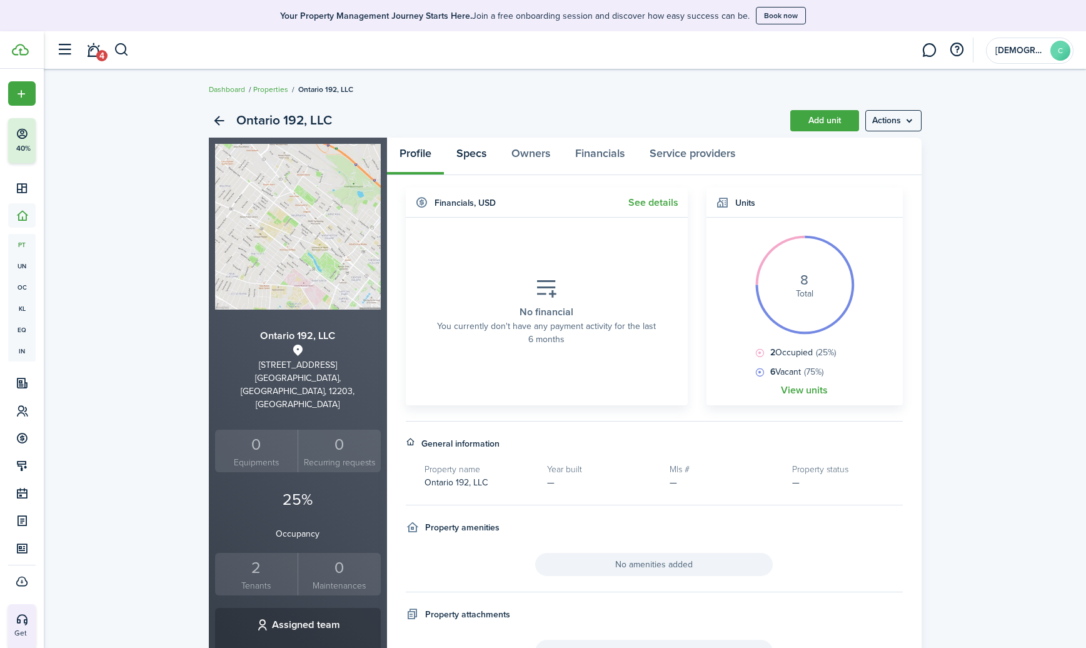
click at [478, 154] on link "Specs" at bounding box center [471, 157] width 55 height 38
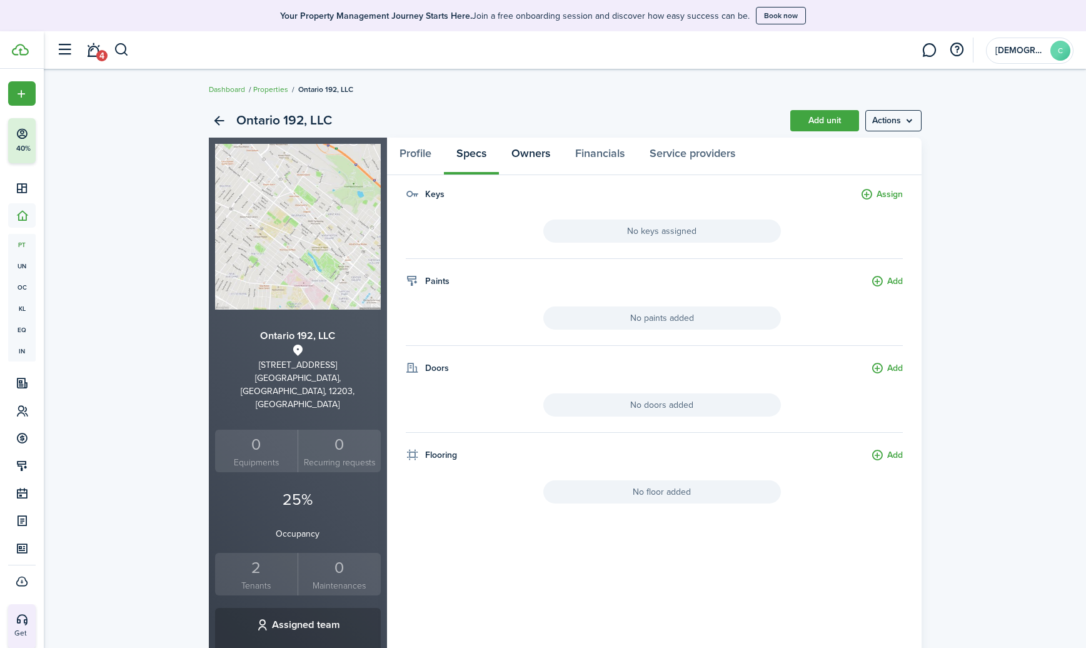
click at [525, 149] on link "Owners" at bounding box center [531, 157] width 64 height 38
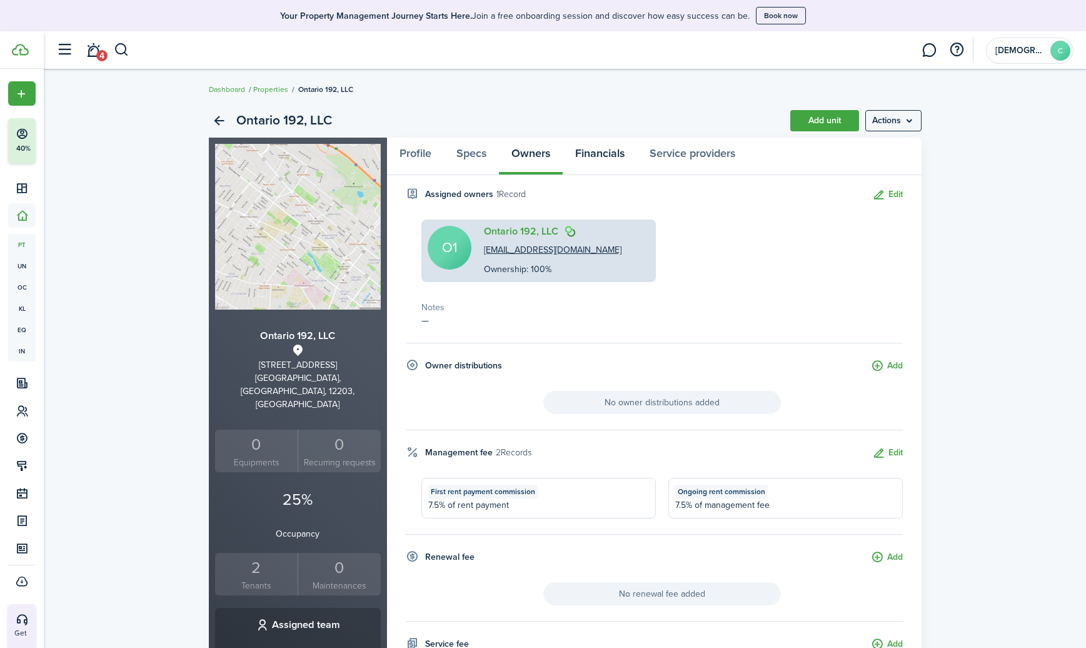
click at [593, 155] on link "Financials" at bounding box center [600, 157] width 74 height 38
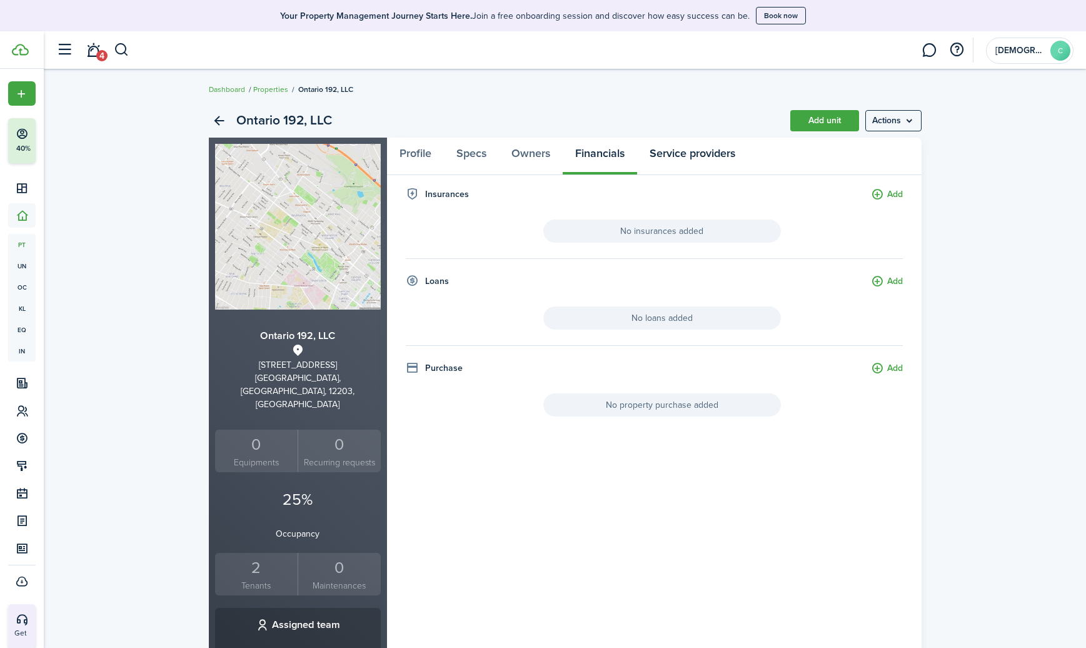
click at [654, 150] on link "Service providers" at bounding box center [692, 157] width 111 height 38
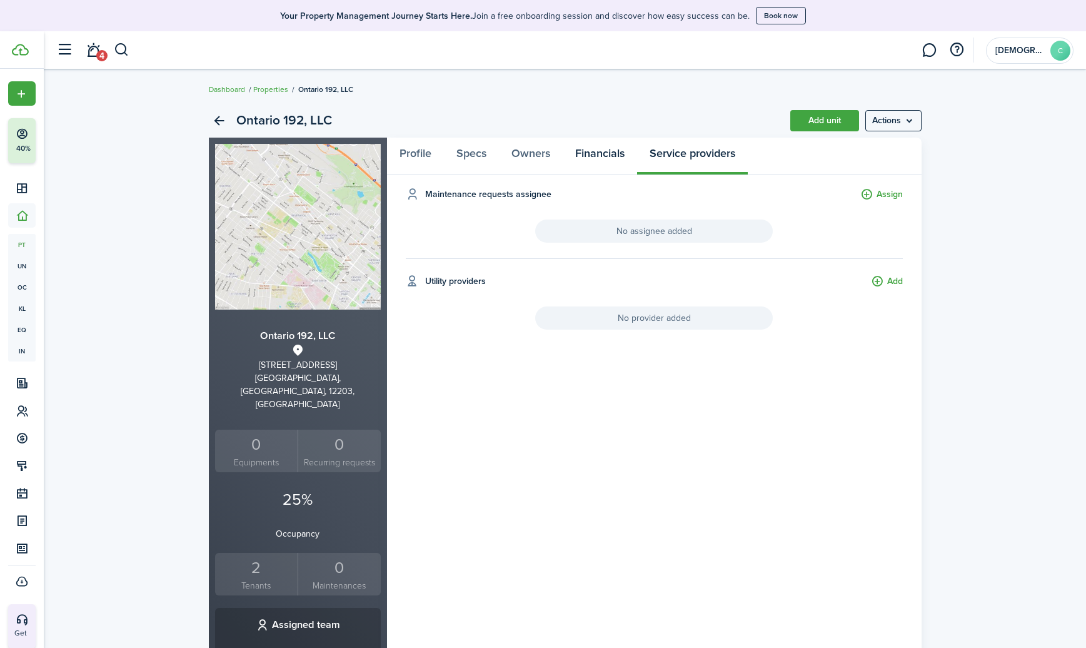
click at [611, 159] on link "Financials" at bounding box center [600, 157] width 74 height 38
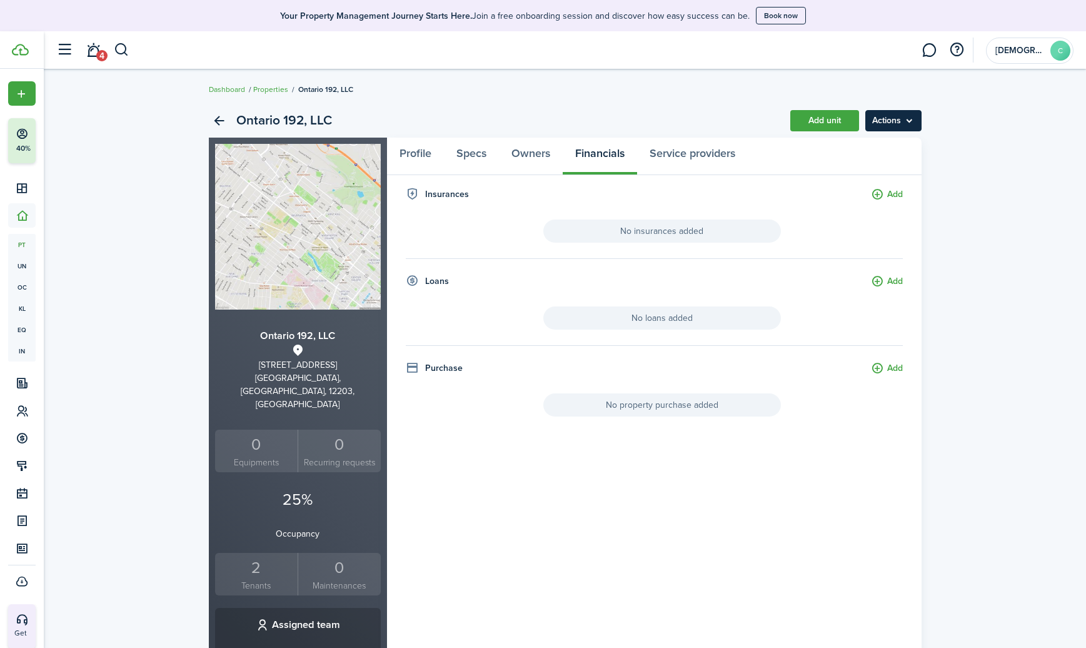
click at [898, 119] on menu-btn "Actions" at bounding box center [893, 120] width 56 height 21
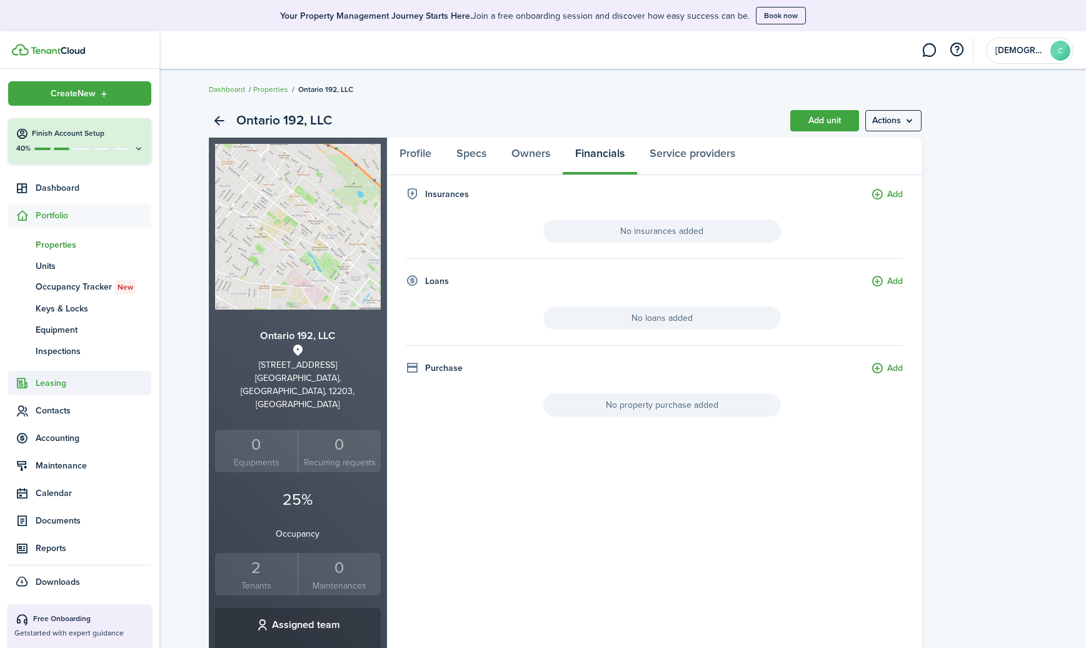
click at [37, 381] on span "Leasing" at bounding box center [94, 382] width 116 height 13
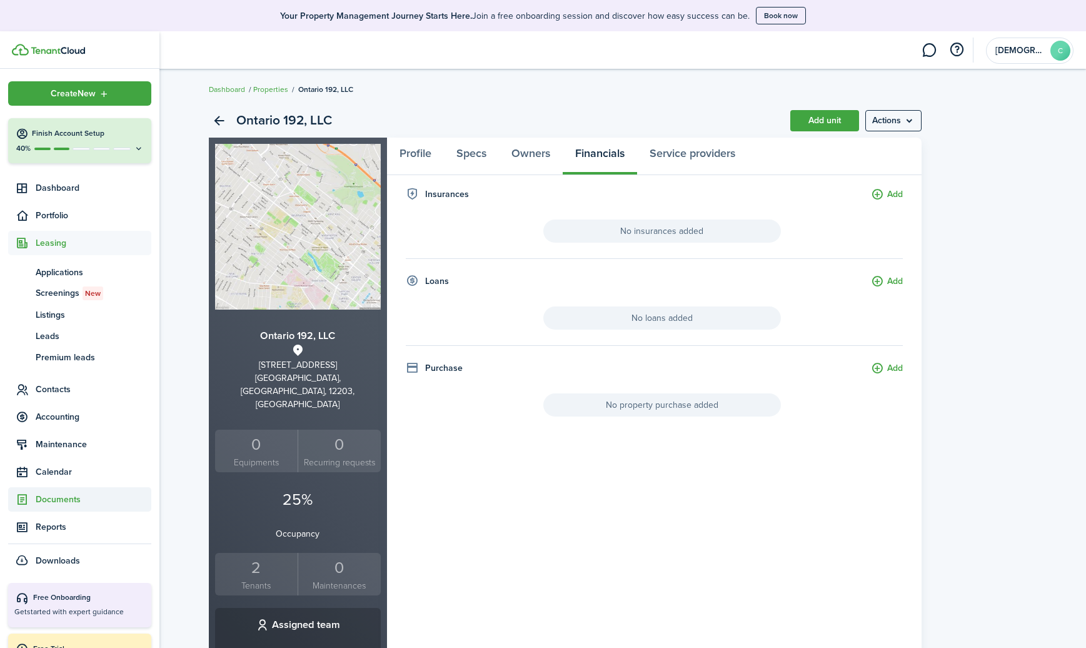
click at [53, 499] on span "Documents" at bounding box center [94, 499] width 116 height 13
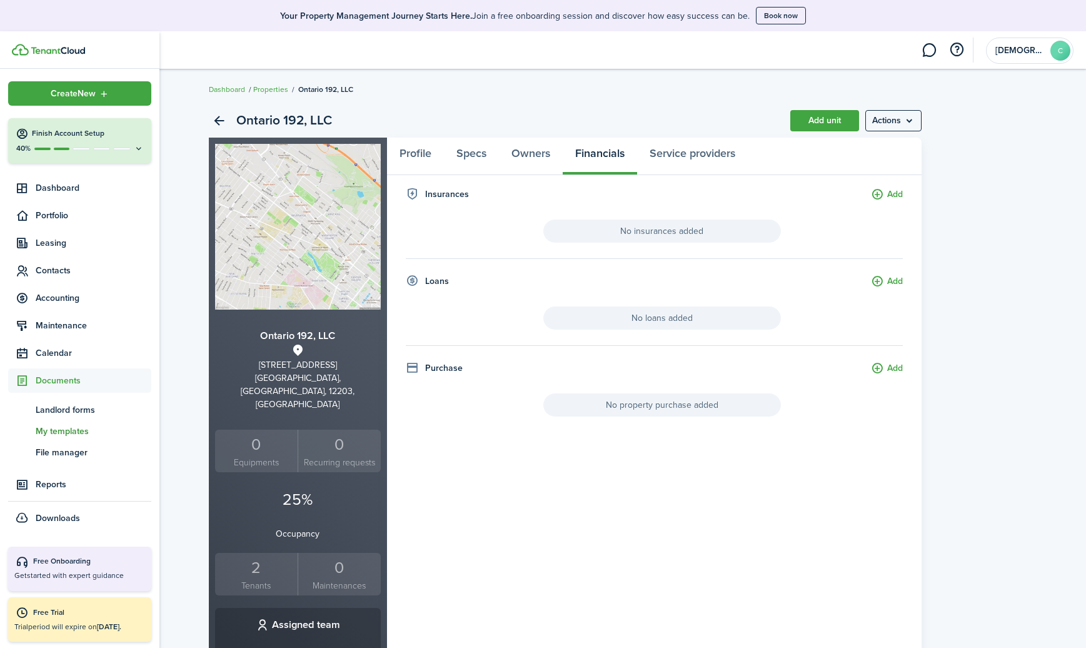
click at [64, 427] on span "My templates" at bounding box center [94, 430] width 116 height 13
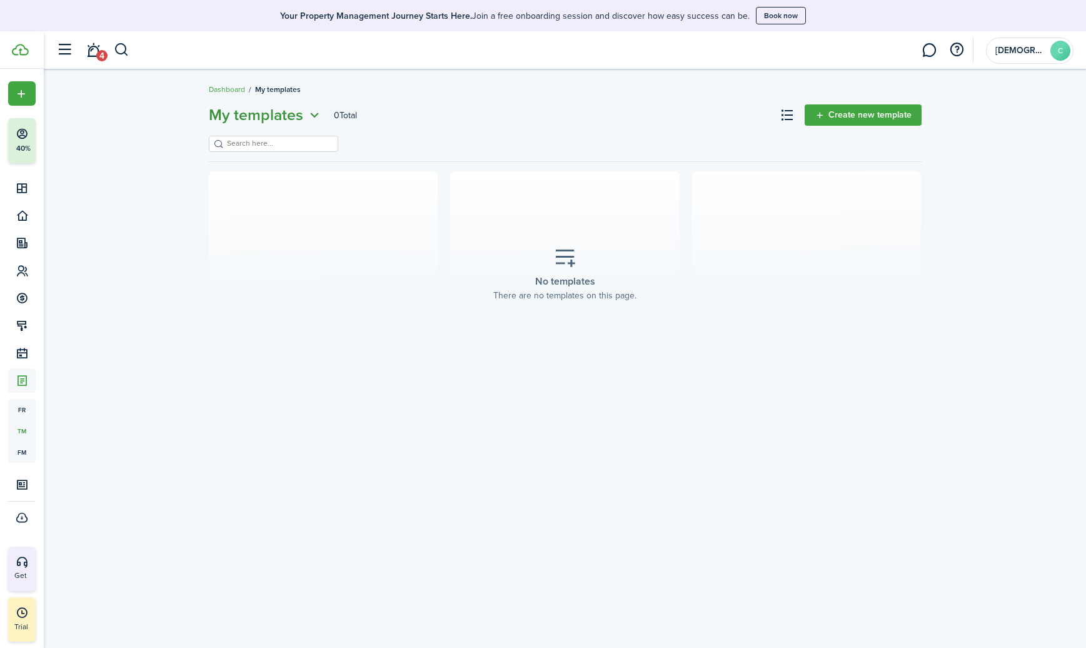
click at [321, 117] on icon "Open menu" at bounding box center [314, 116] width 16 height 16
click at [268, 143] on link "Landlord forms" at bounding box center [267, 144] width 109 height 22
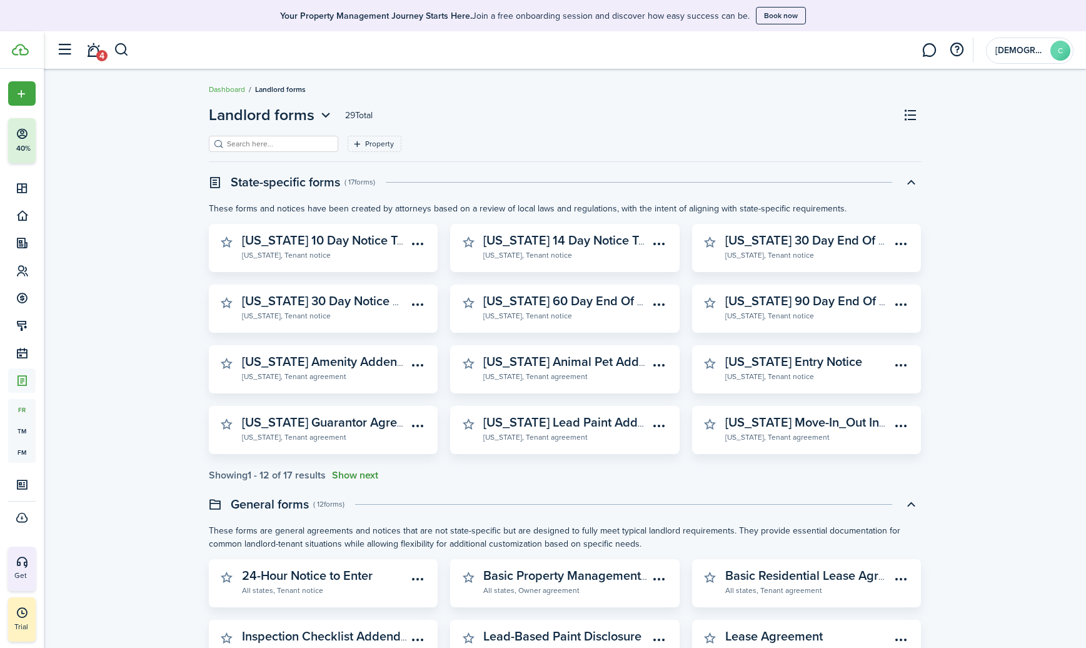
click at [354, 470] on button "Show next" at bounding box center [355, 474] width 46 height 11
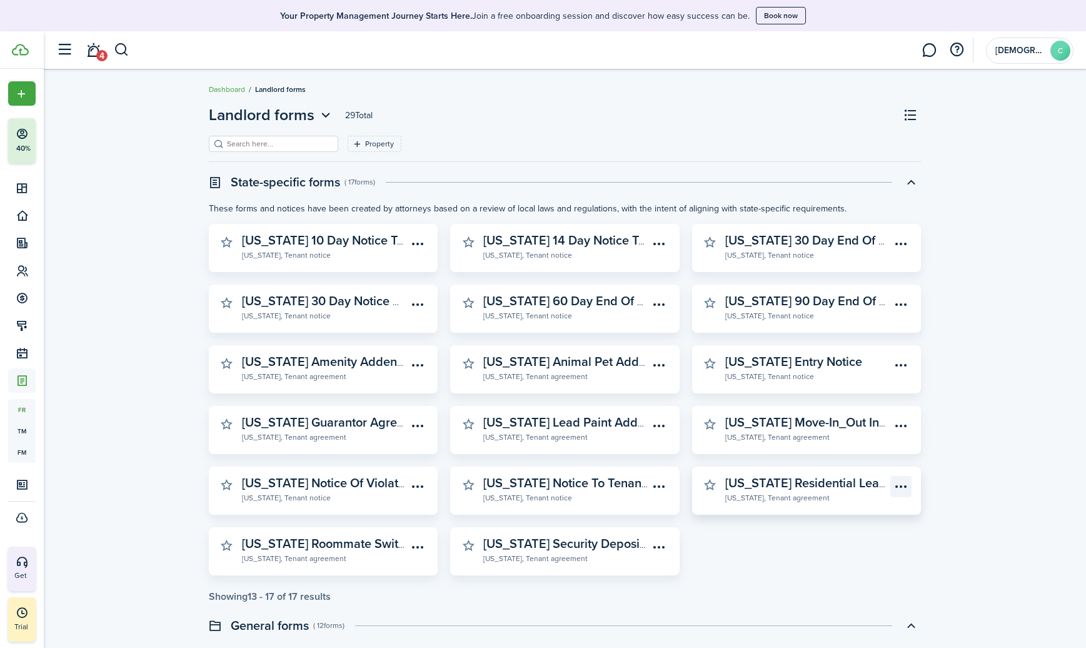
click at [903, 489] on menu-btn-icon "Open menu" at bounding box center [900, 486] width 21 height 21
click at [828, 536] on button "Preview" at bounding box center [857, 535] width 109 height 21
click at [218, 89] on link "Dashboard" at bounding box center [227, 89] width 36 height 11
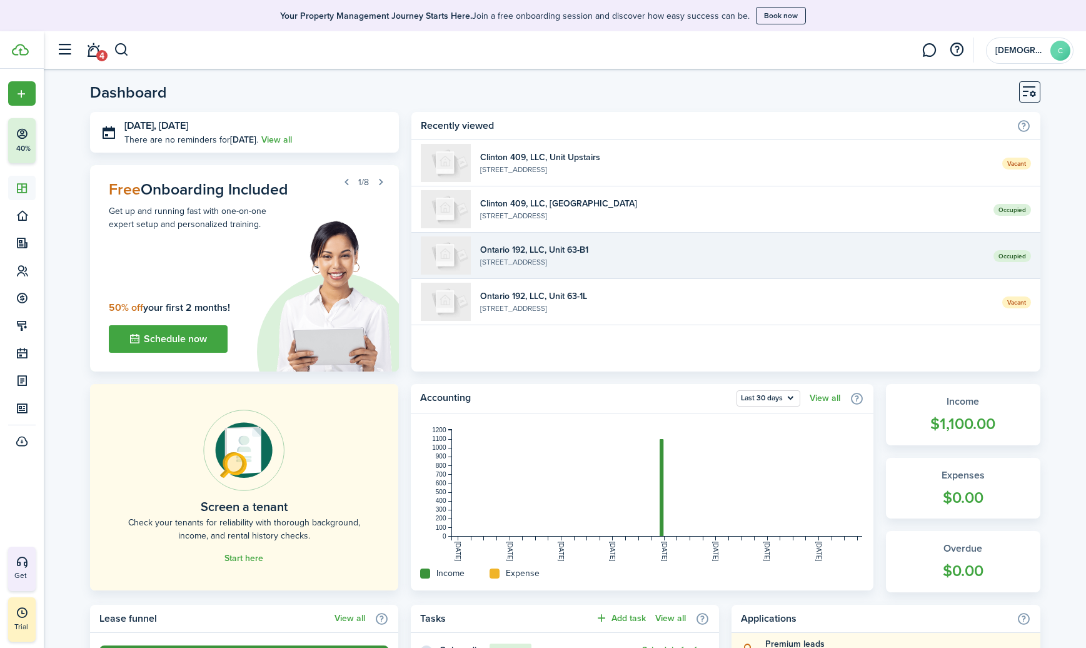
click at [499, 253] on widget-list-item-title "Ontario 192, LLC, Unit 63-B1" at bounding box center [731, 249] width 503 height 13
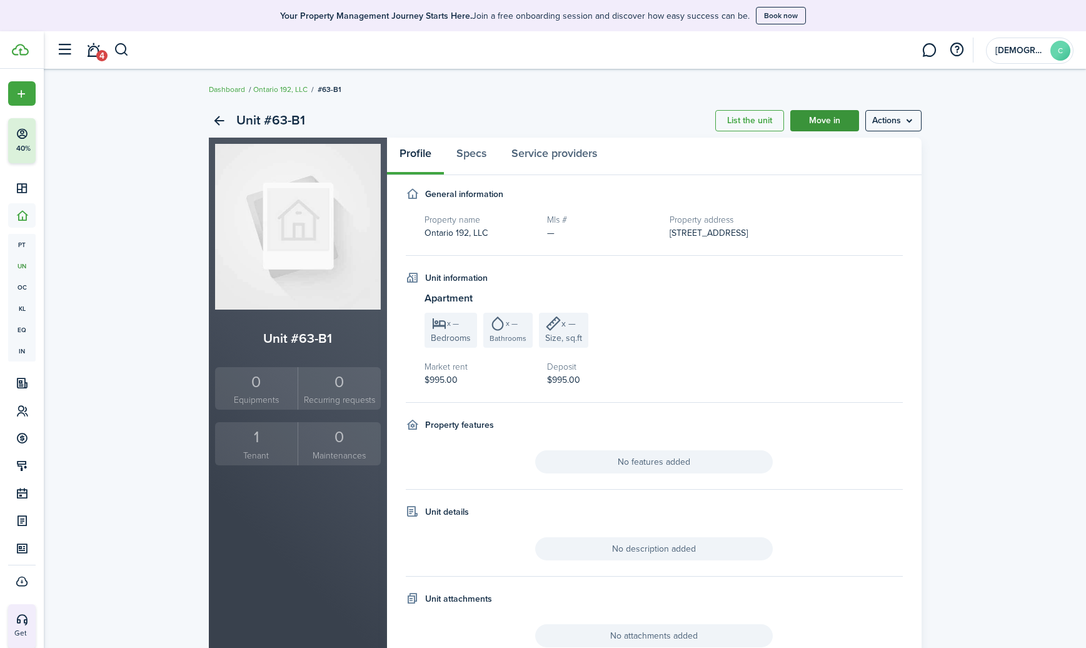
click at [806, 125] on link "Move in" at bounding box center [824, 120] width 69 height 21
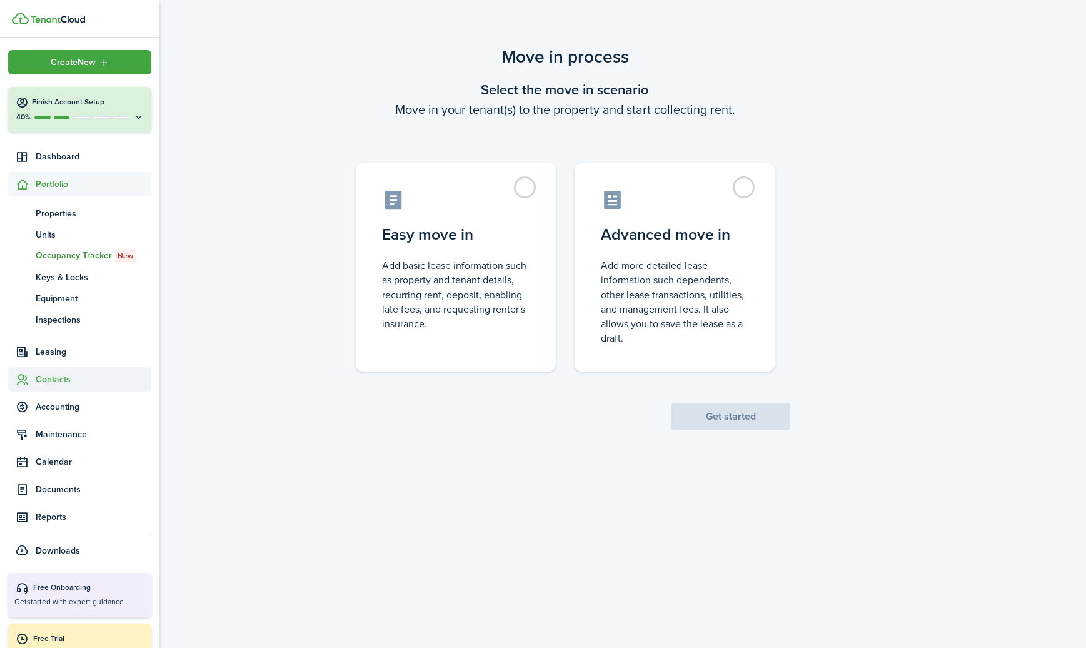
click at [34, 379] on sidebar-link-icon at bounding box center [22, 379] width 28 height 13
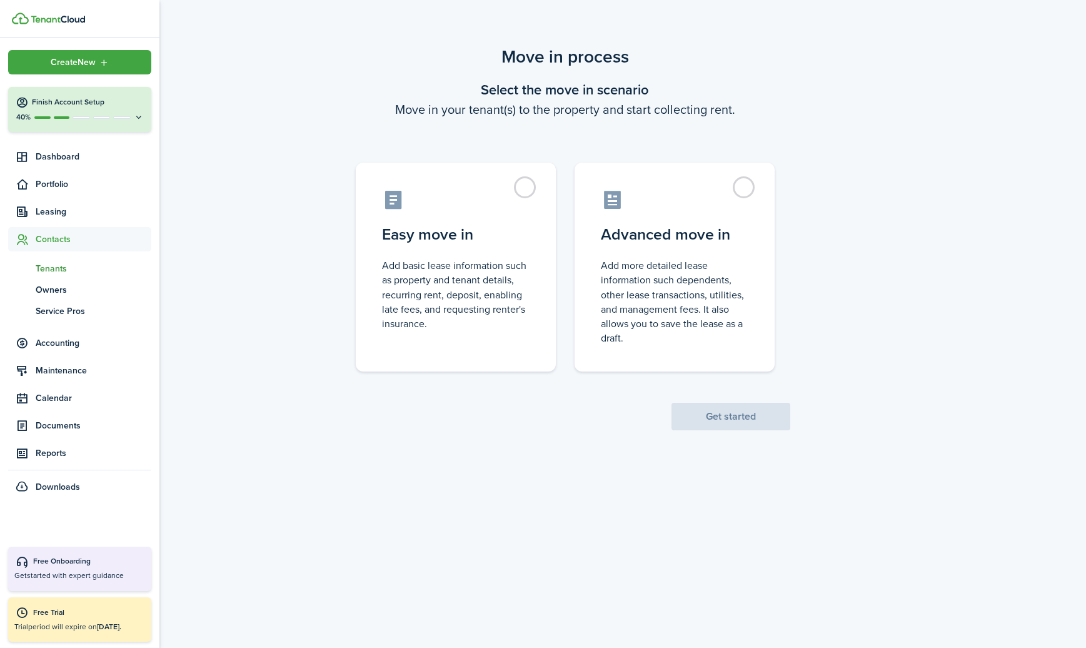
click at [57, 269] on span "Tenants" at bounding box center [94, 268] width 116 height 13
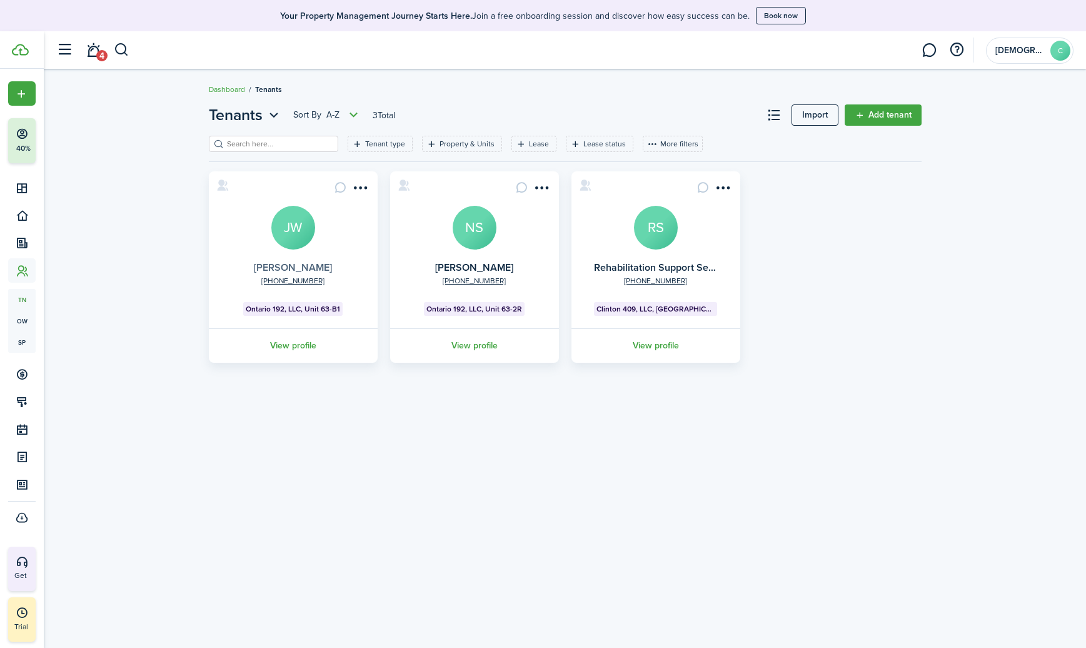
click at [291, 265] on link "[PERSON_NAME]" at bounding box center [293, 267] width 78 height 14
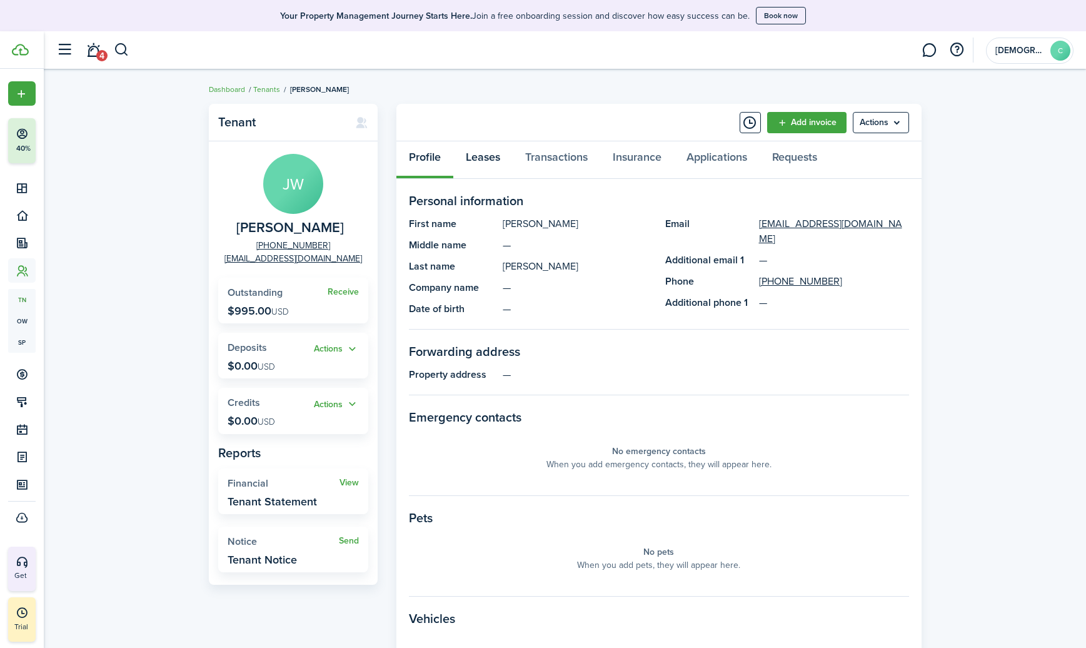
click at [491, 158] on link "Leases" at bounding box center [482, 160] width 59 height 38
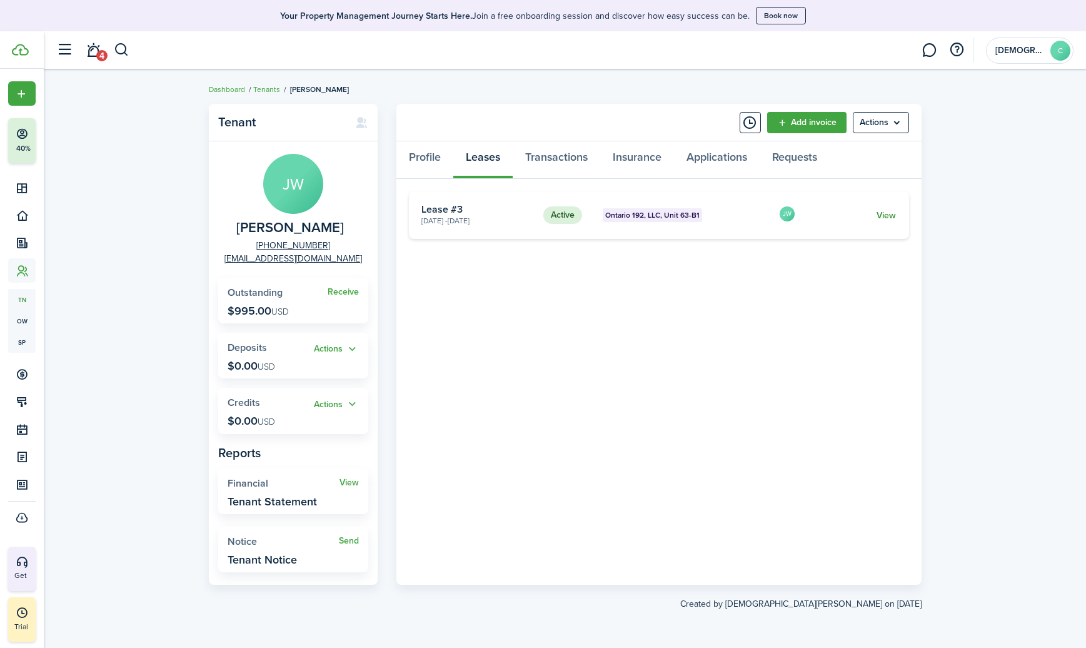
click at [886, 216] on link "View" at bounding box center [885, 215] width 19 height 13
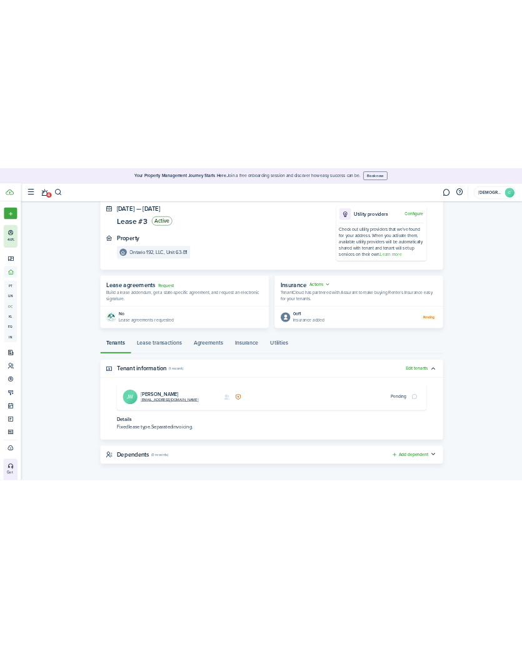
scroll to position [76, 0]
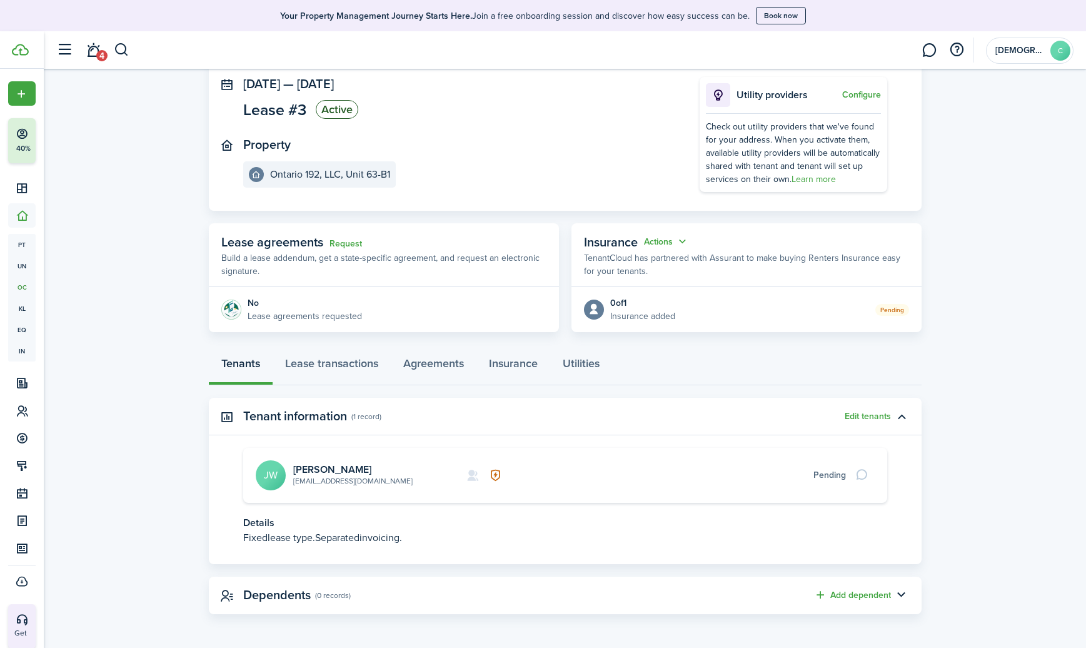
click at [334, 481] on link "[EMAIL_ADDRESS][DOMAIN_NAME]" at bounding box center [352, 480] width 119 height 11
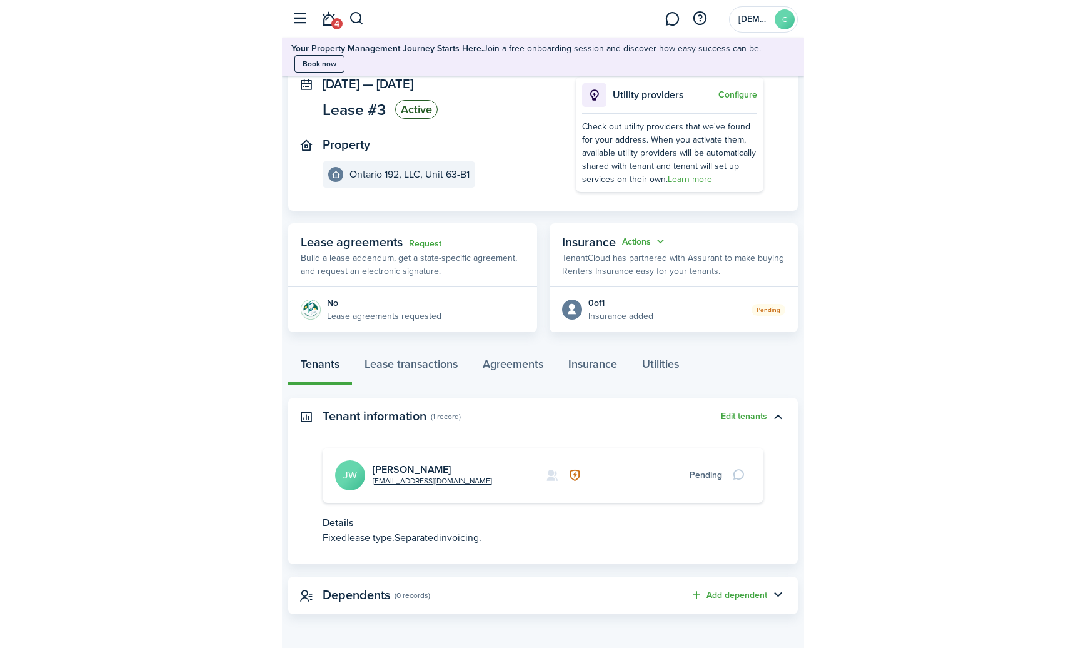
scroll to position [63, 0]
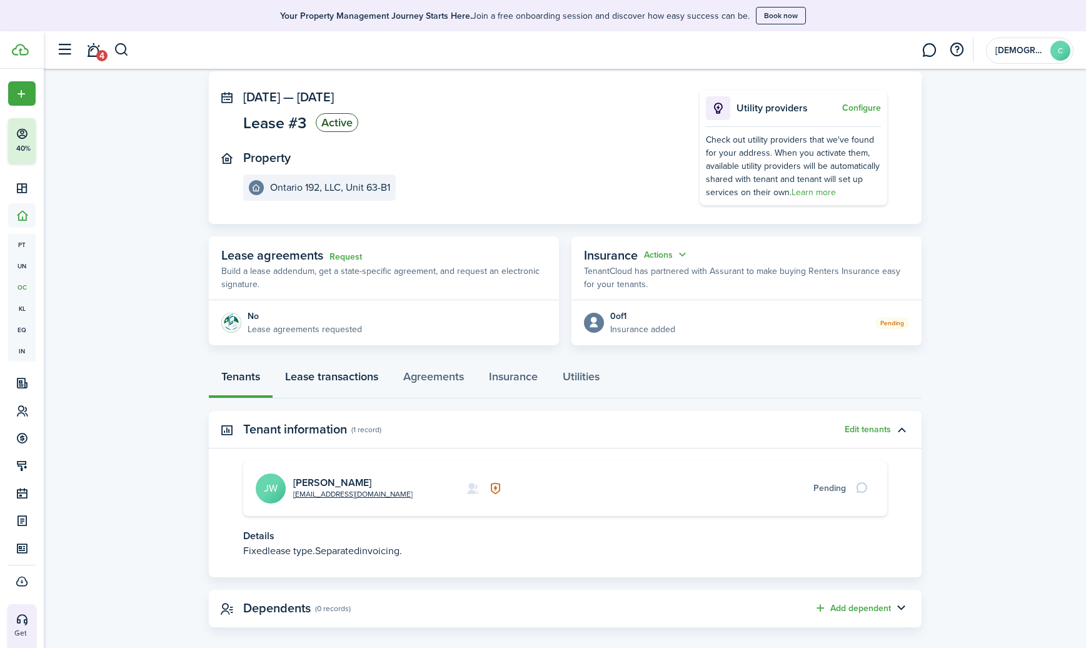
click at [343, 376] on link "Lease transactions" at bounding box center [332, 380] width 118 height 38
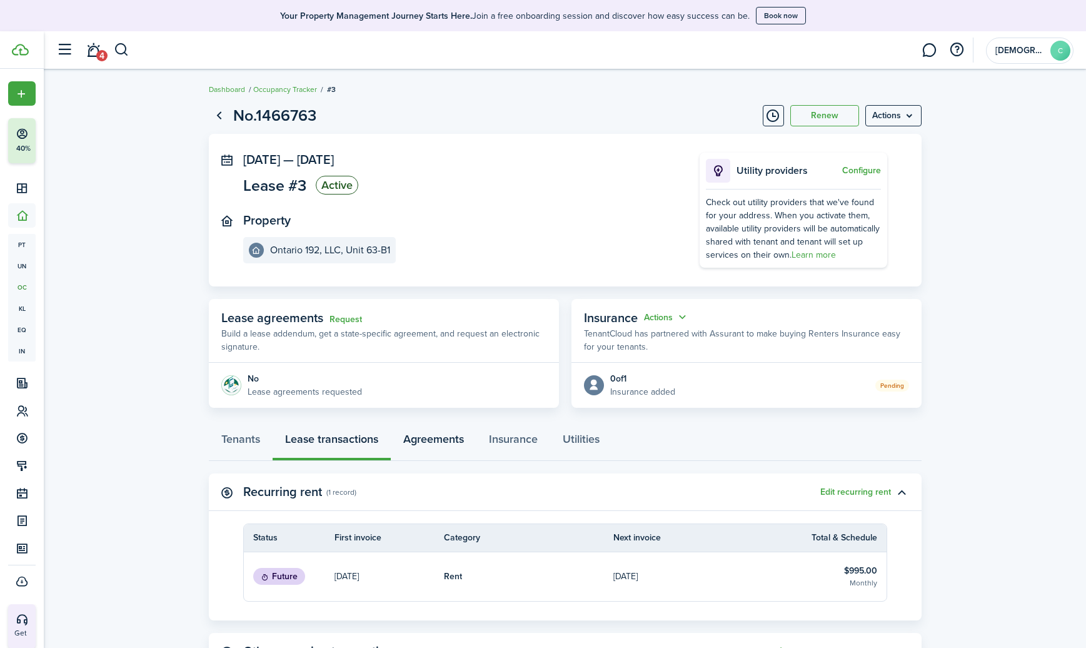
click at [426, 442] on link "Agreements" at bounding box center [434, 442] width 86 height 38
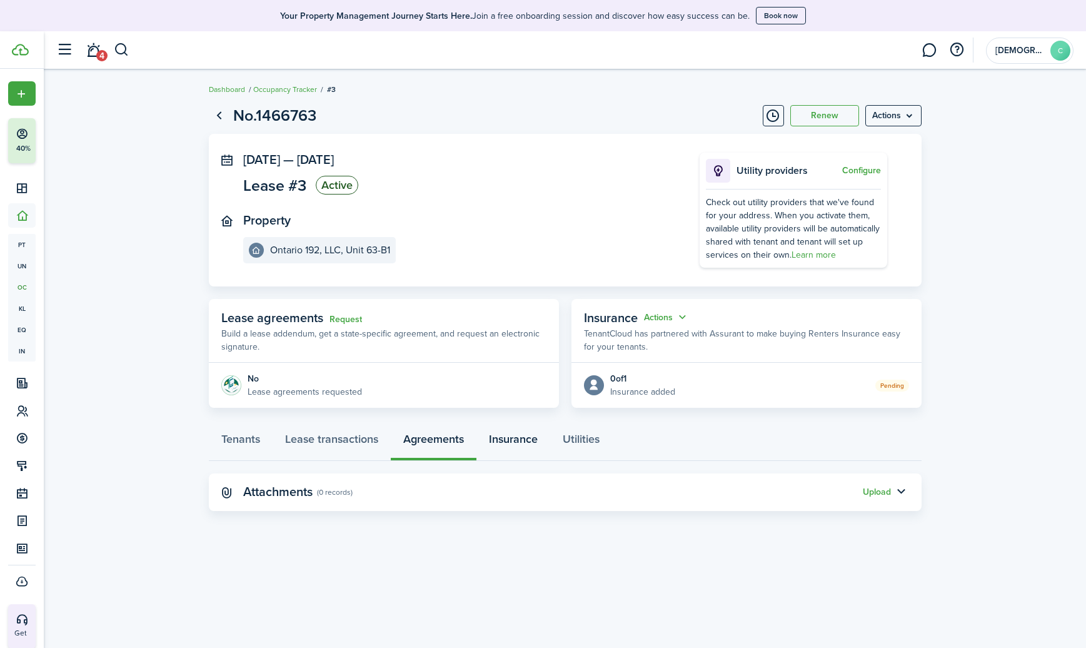
click at [503, 443] on link "Insurance" at bounding box center [513, 442] width 74 height 38
click at [569, 438] on link "Utilities" at bounding box center [581, 442] width 62 height 38
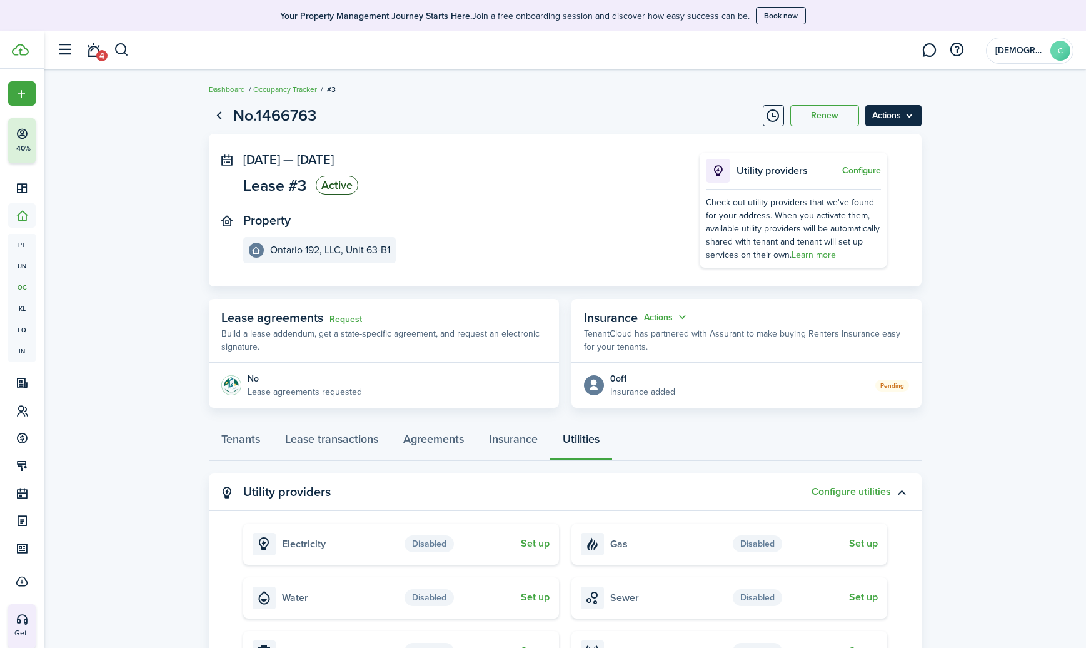
click at [904, 116] on menu-btn "Actions" at bounding box center [893, 115] width 56 height 21
click at [832, 144] on button "Edit" at bounding box center [866, 143] width 109 height 21
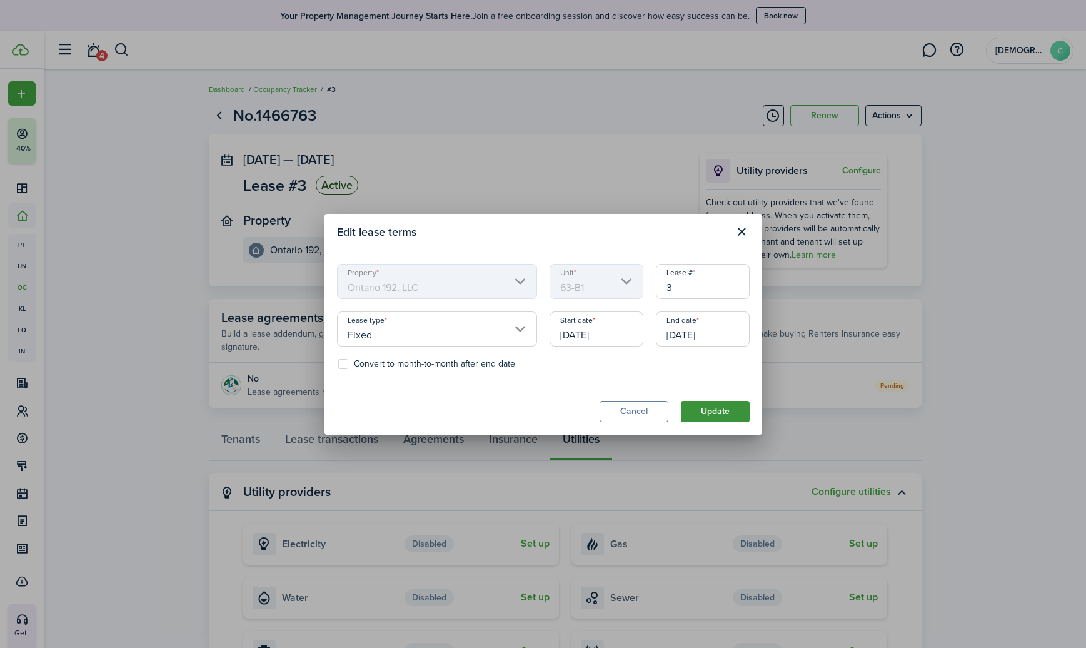
click at [711, 408] on button "Update" at bounding box center [715, 411] width 69 height 21
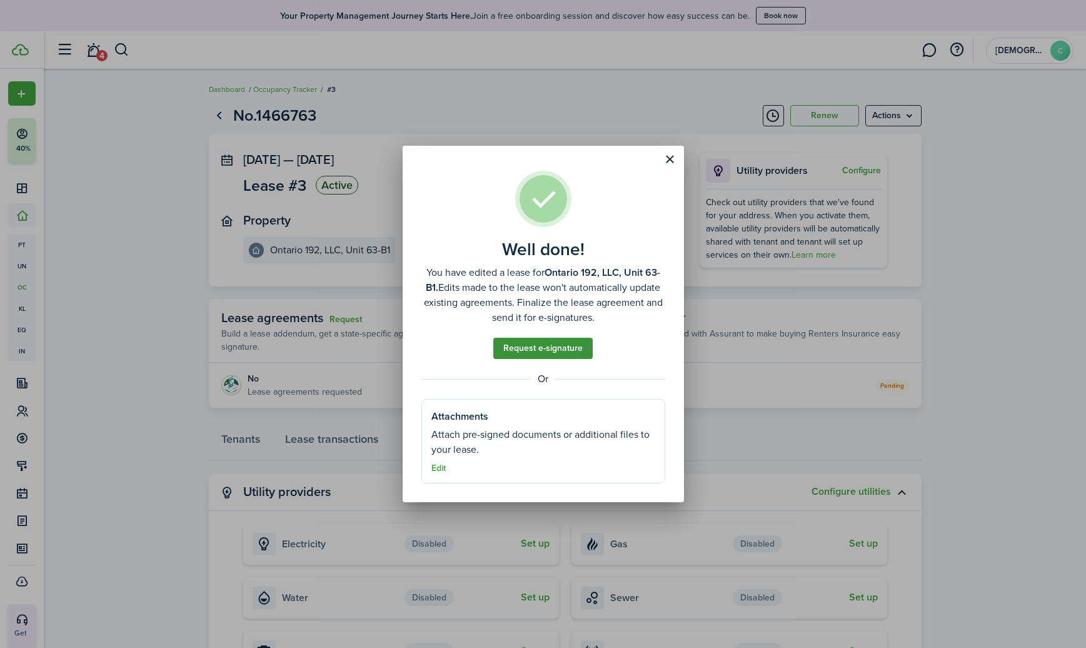
click at [536, 348] on link "Request e-signature" at bounding box center [542, 348] width 99 height 21
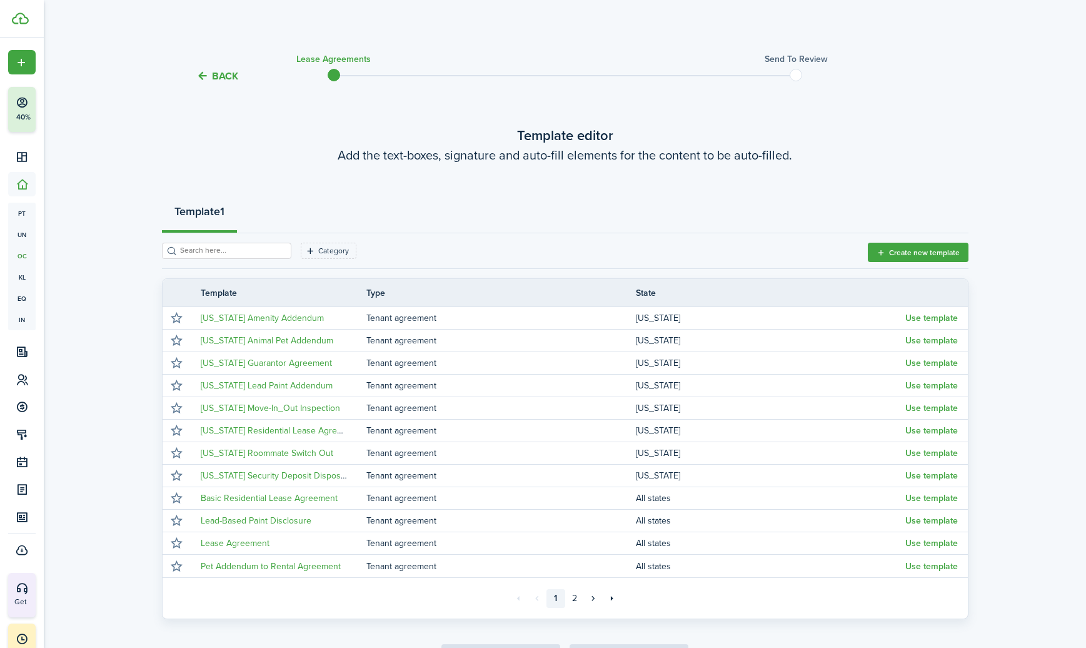
click at [209, 73] on button "Back" at bounding box center [217, 75] width 42 height 13
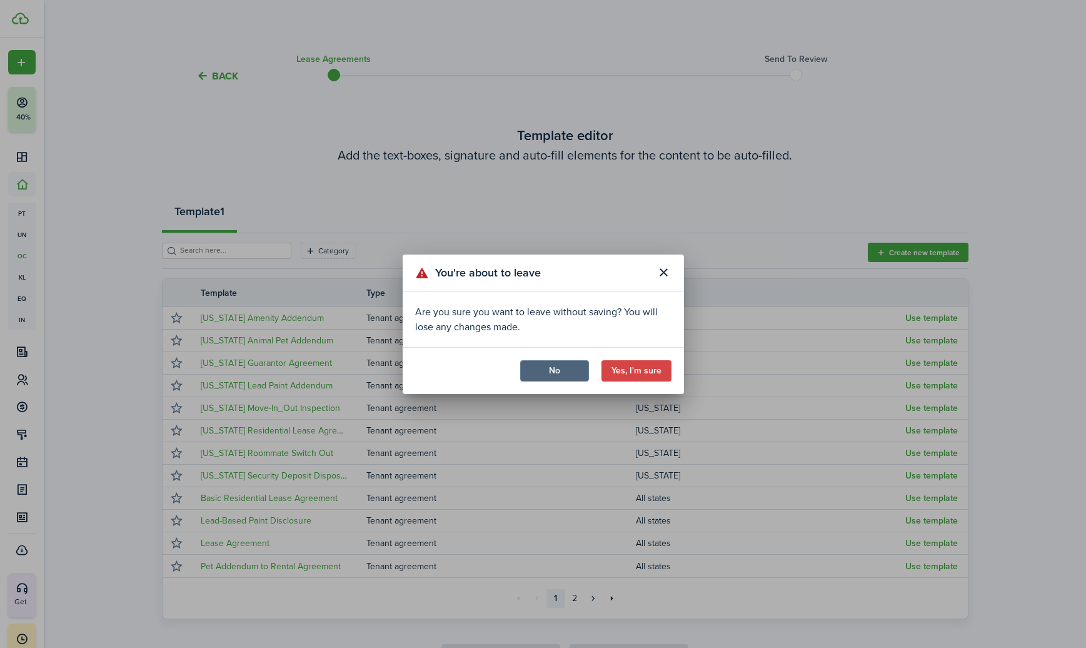
click at [578, 364] on button "No" at bounding box center [554, 370] width 69 height 21
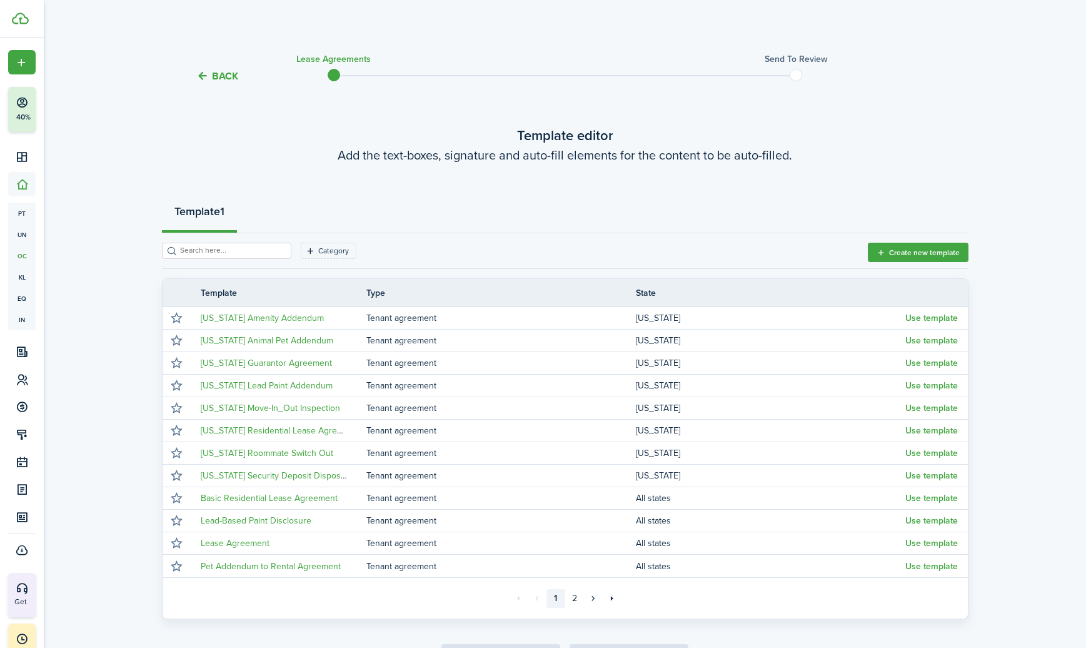
click at [213, 75] on button "Back" at bounding box center [217, 75] width 42 height 13
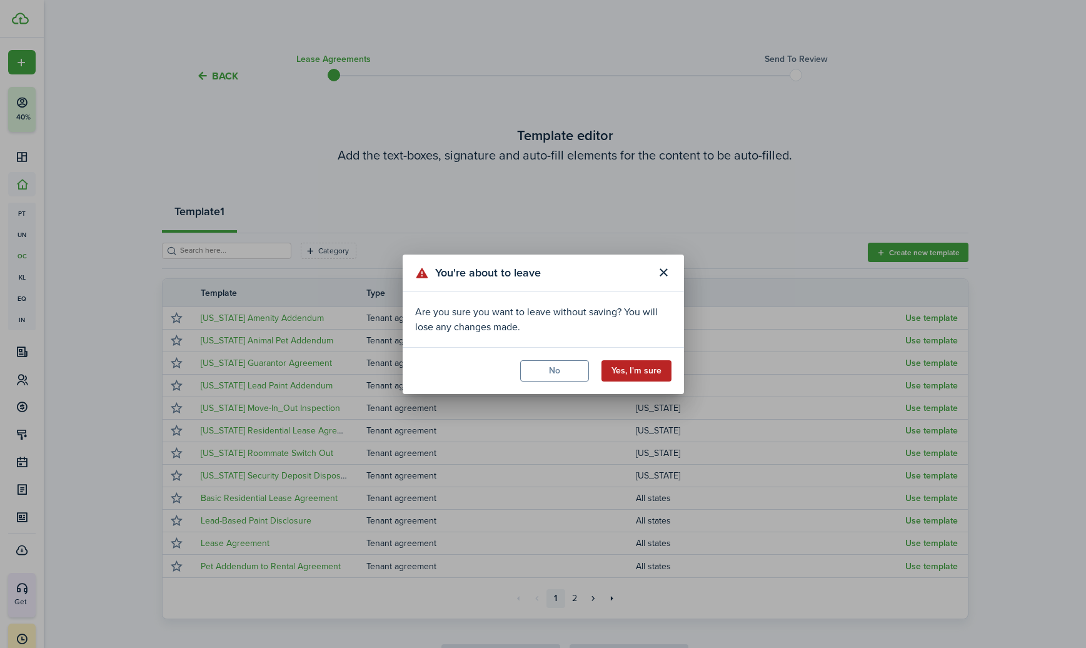
click at [614, 364] on button "Yes, I'm sure" at bounding box center [636, 370] width 70 height 21
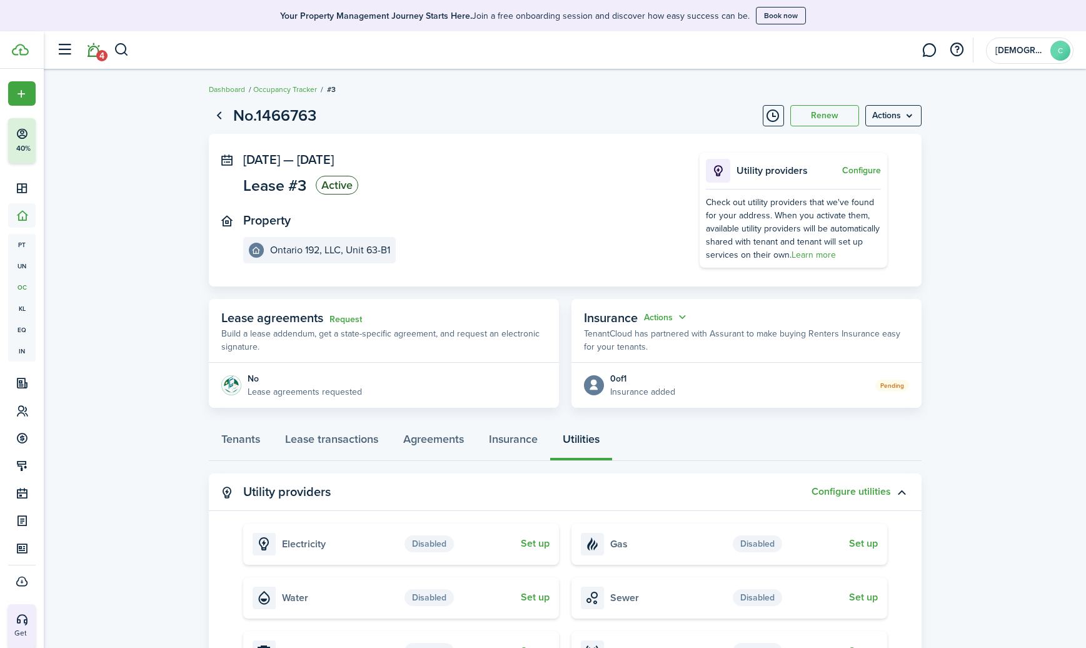
click at [93, 48] on link "4" at bounding box center [93, 50] width 24 height 32
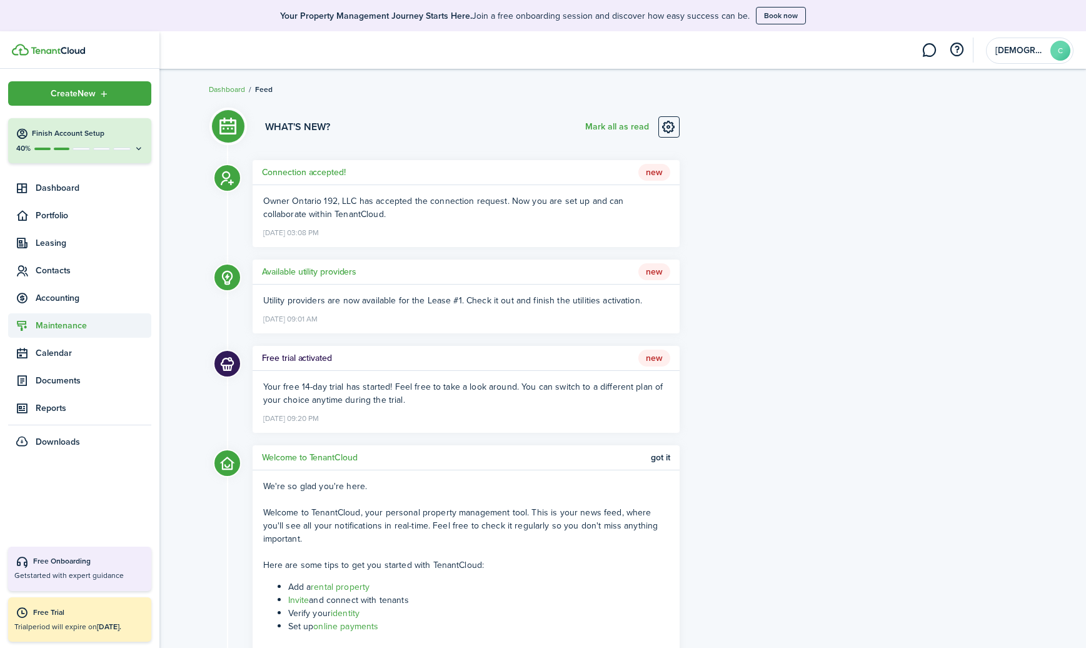
click at [49, 320] on span "Maintenance" at bounding box center [94, 325] width 116 height 13
click at [51, 214] on span "Portfolio" at bounding box center [94, 215] width 116 height 13
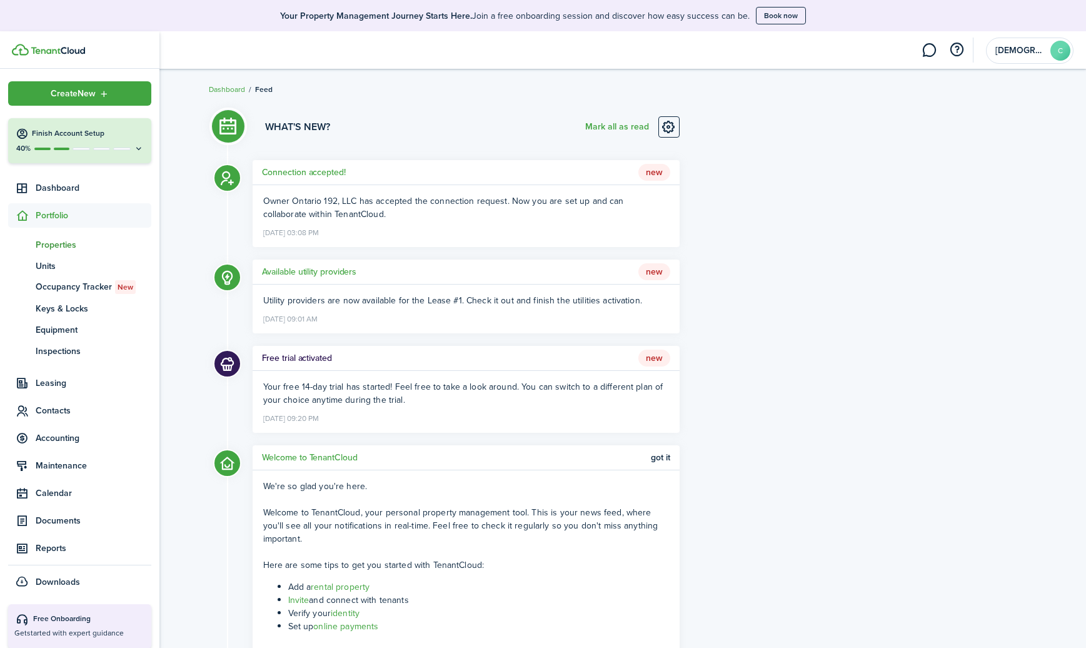
click at [58, 247] on span "Properties" at bounding box center [94, 244] width 116 height 13
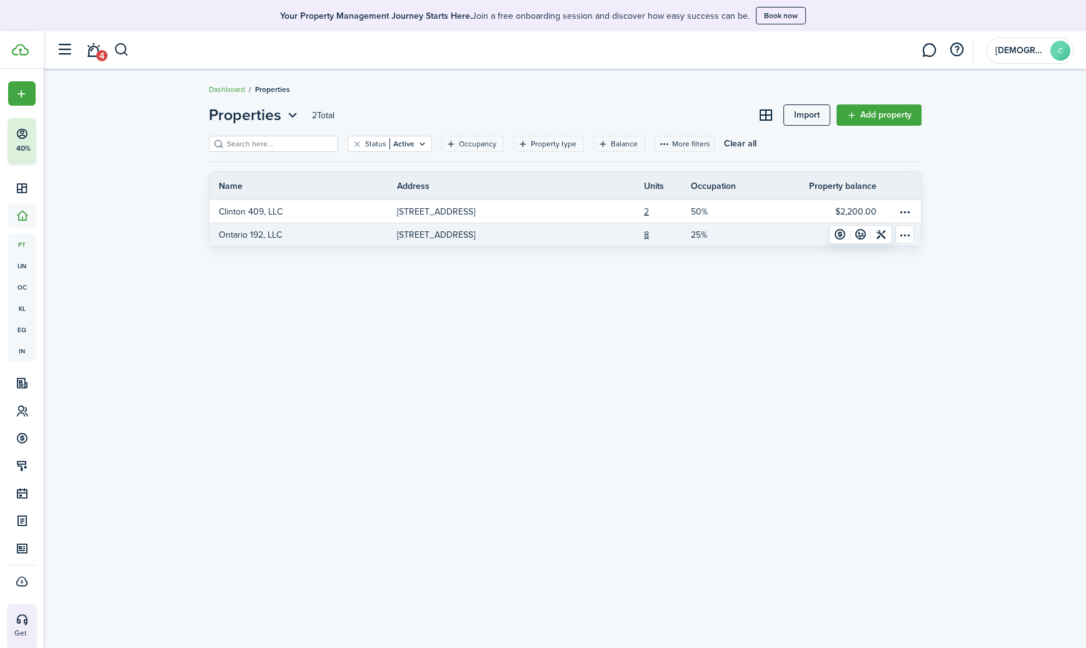
click at [235, 230] on p "Ontario 192, LLC" at bounding box center [250, 234] width 63 height 13
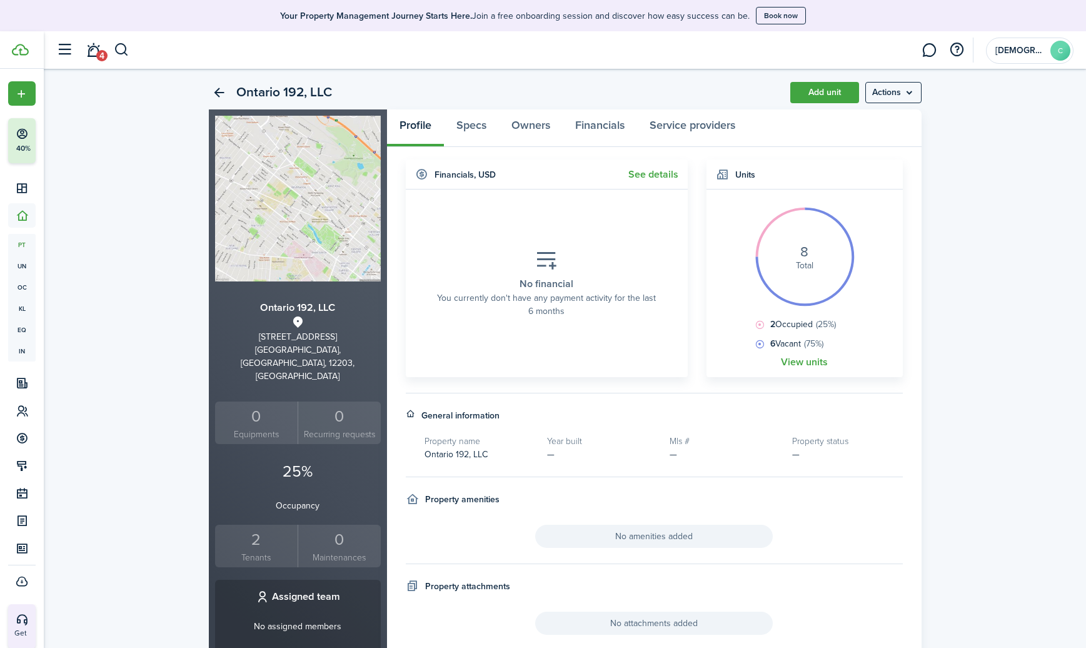
scroll to position [27, 0]
click at [904, 86] on menu-btn "Actions" at bounding box center [893, 93] width 56 height 21
click at [472, 128] on link "Specs" at bounding box center [471, 130] width 55 height 38
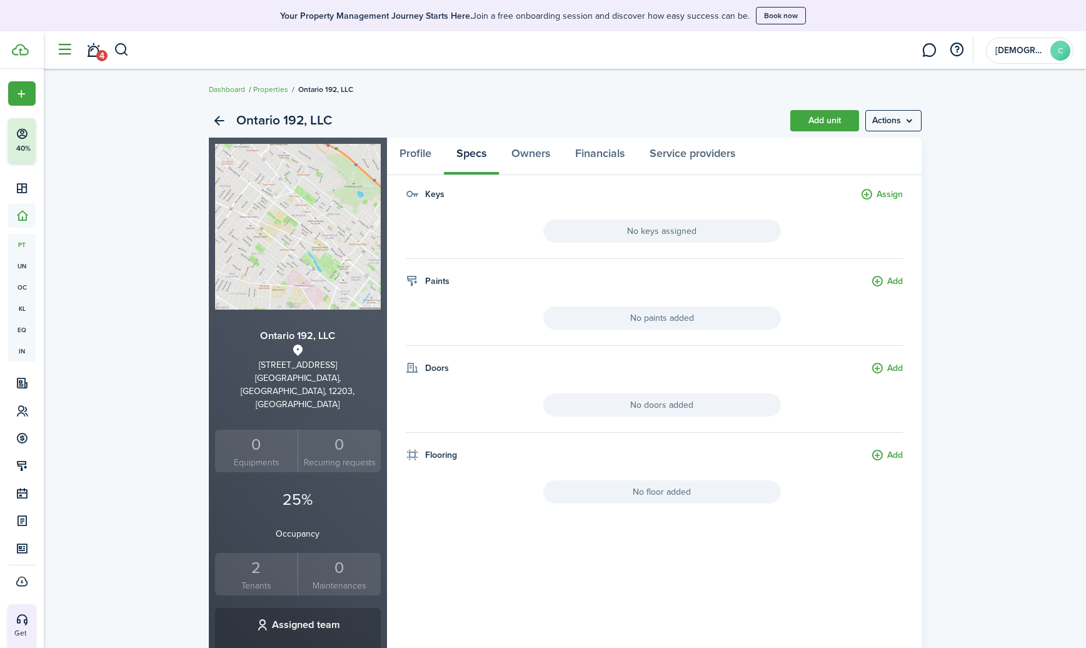
click at [66, 56] on button "button" at bounding box center [65, 50] width 24 height 24
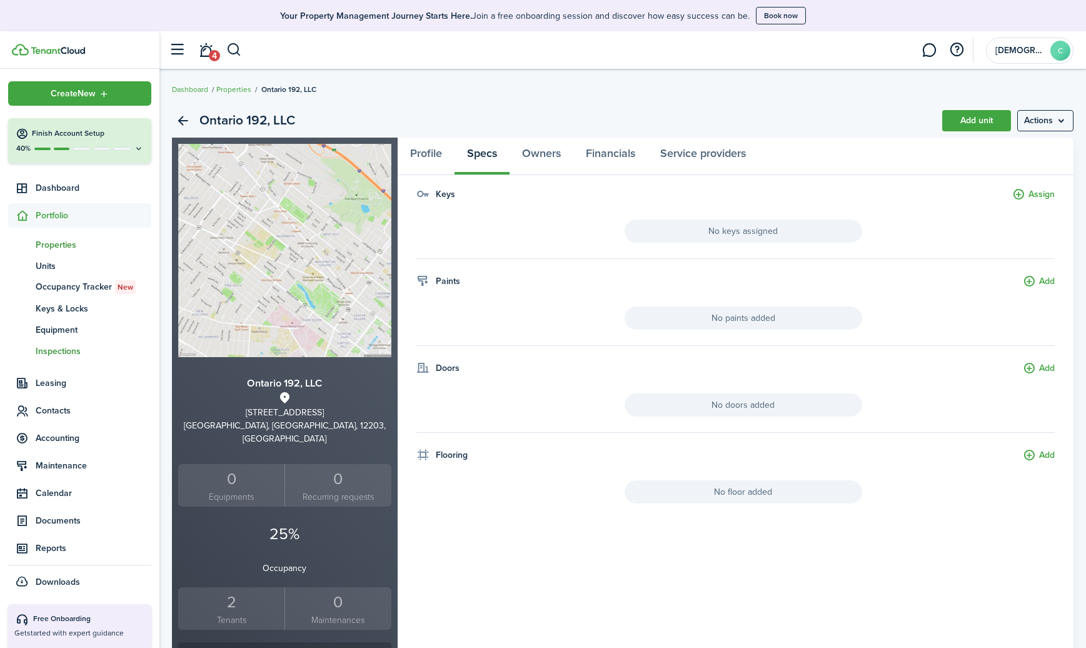
click at [53, 350] on span "Inspections" at bounding box center [94, 350] width 116 height 13
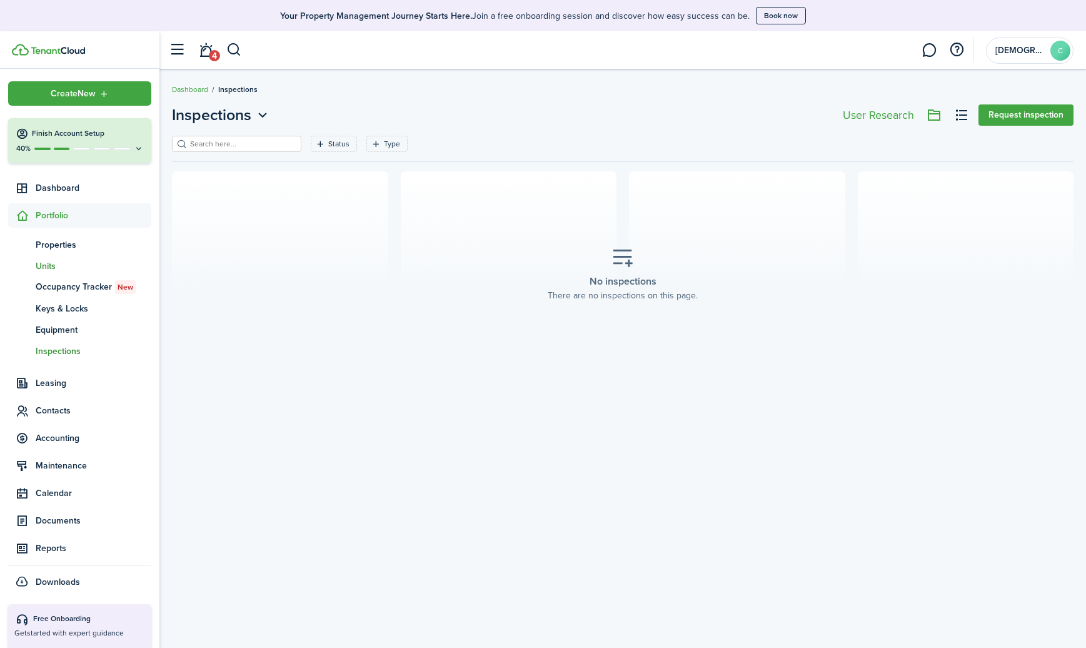
click at [39, 264] on span "Units" at bounding box center [94, 265] width 116 height 13
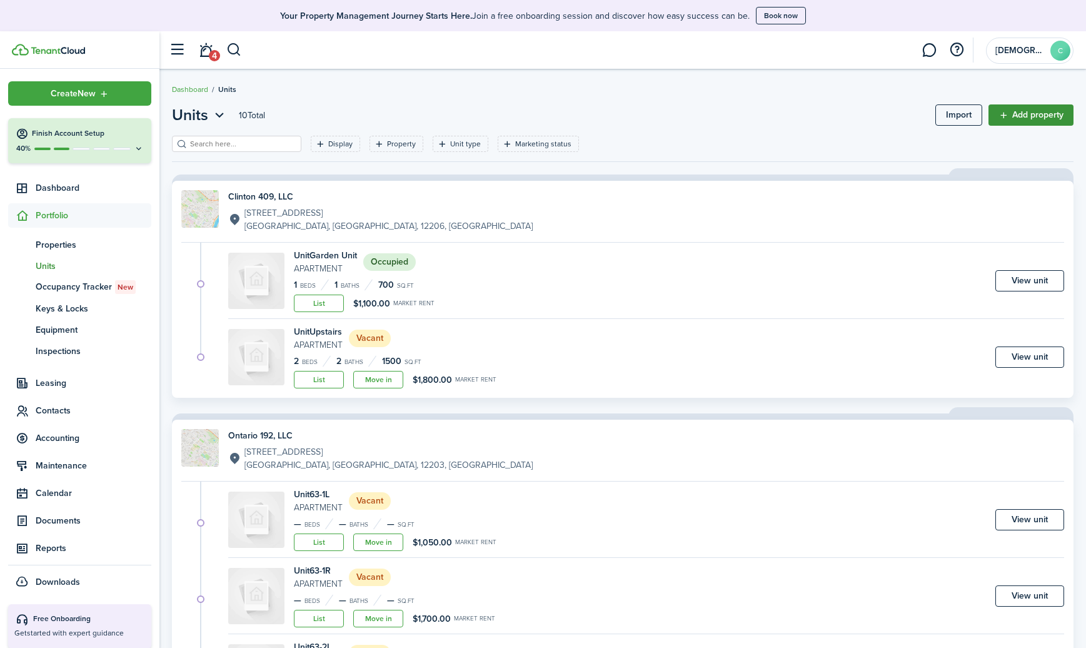
click at [1036, 111] on link "Add property" at bounding box center [1030, 114] width 85 height 21
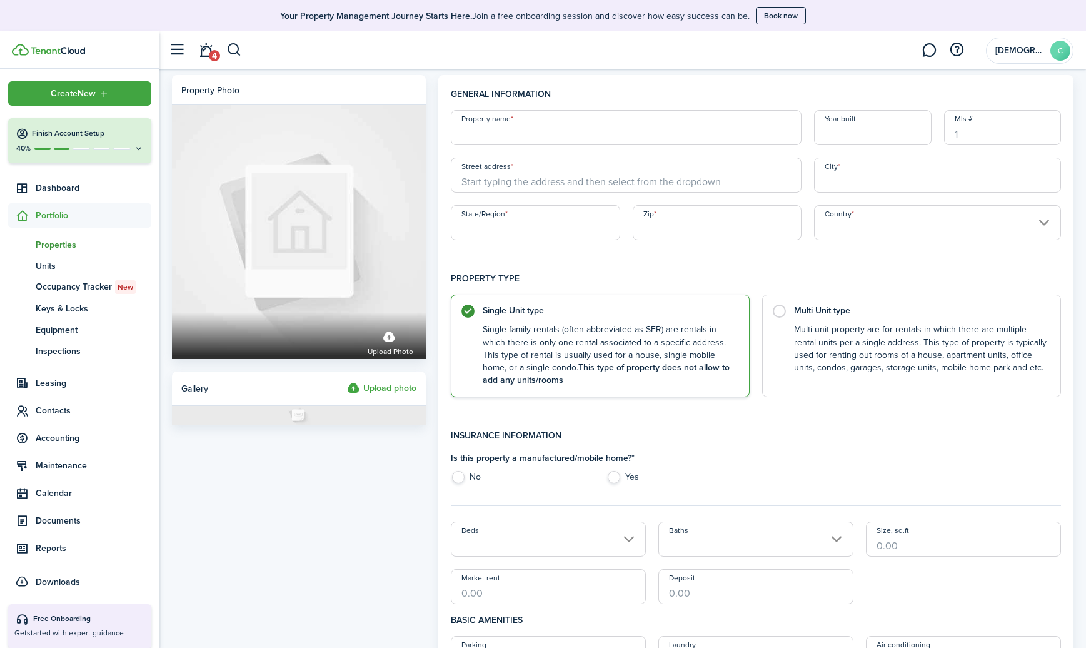
click at [497, 138] on input "Property name" at bounding box center [626, 127] width 351 height 35
type input "Madison 167, LLC"
click at [548, 231] on input "State/Region" at bounding box center [535, 222] width 169 height 35
click at [517, 179] on input "Street address" at bounding box center [626, 175] width 351 height 35
type input "[STREET_ADDRESS]"
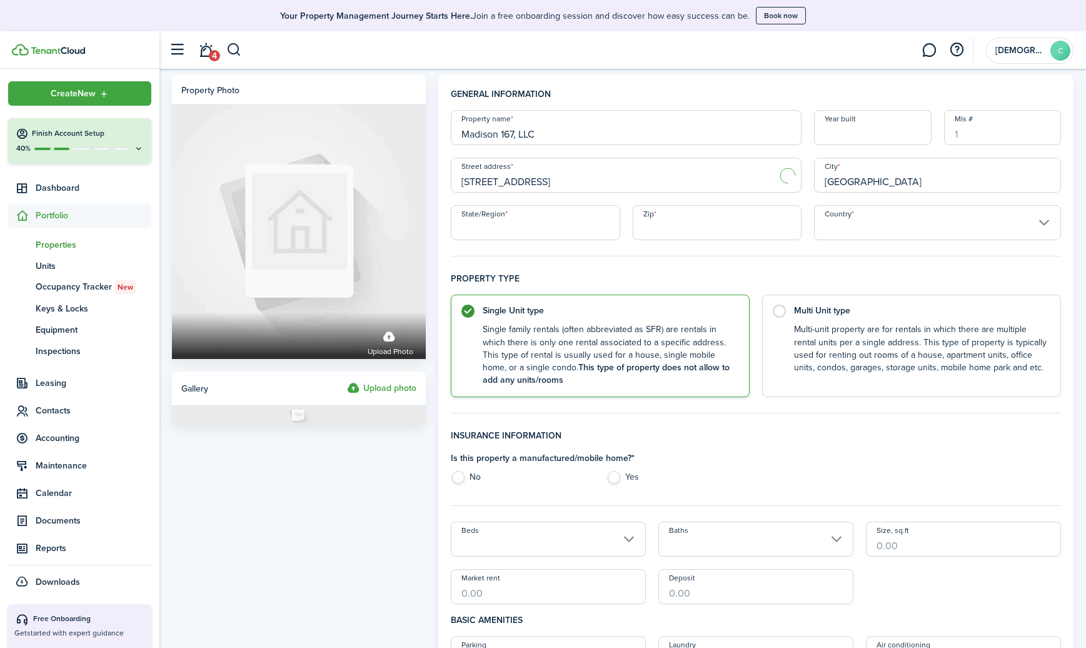
type input "[GEOGRAPHIC_DATA]"
type input "NY"
type input "12203"
click at [459, 476] on label "No" at bounding box center [522, 480] width 143 height 19
radio input "true"
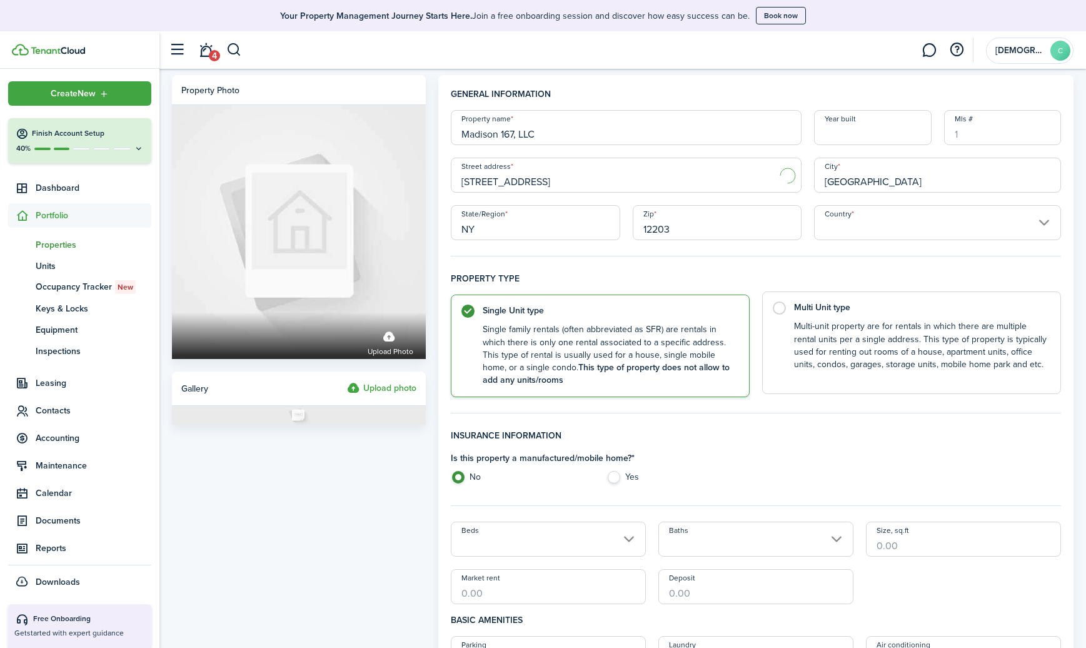
click at [780, 312] on label "Multi Unit type Multi-unit property are for rentals in which there are multiple…" at bounding box center [911, 342] width 299 height 103
radio input "false"
radio input "true"
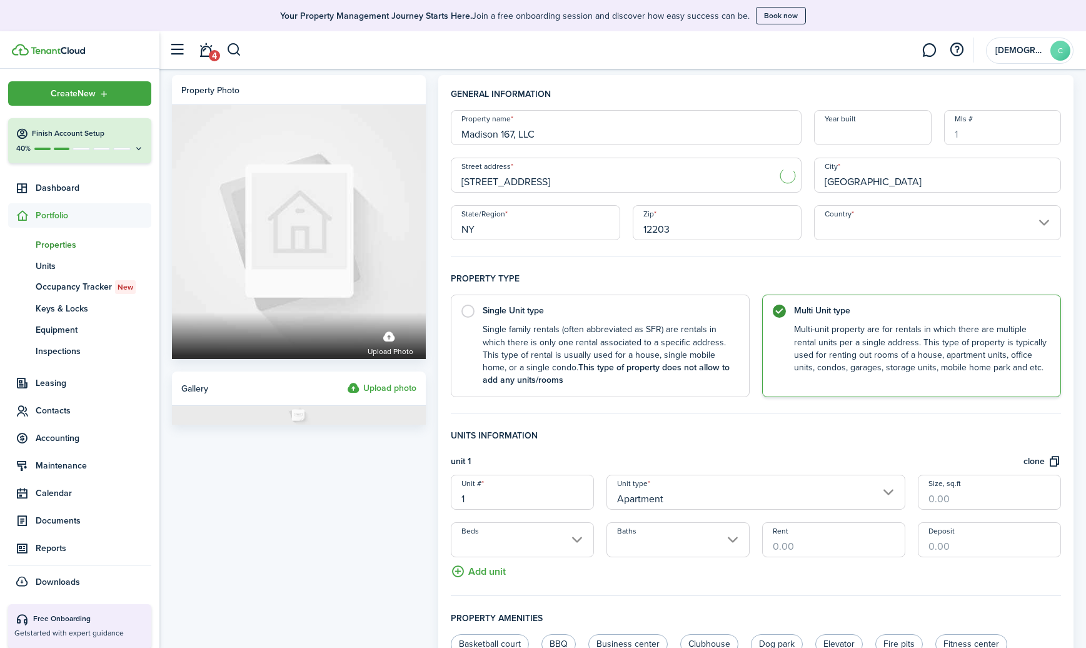
click at [853, 231] on input "Country" at bounding box center [937, 222] width 247 height 35
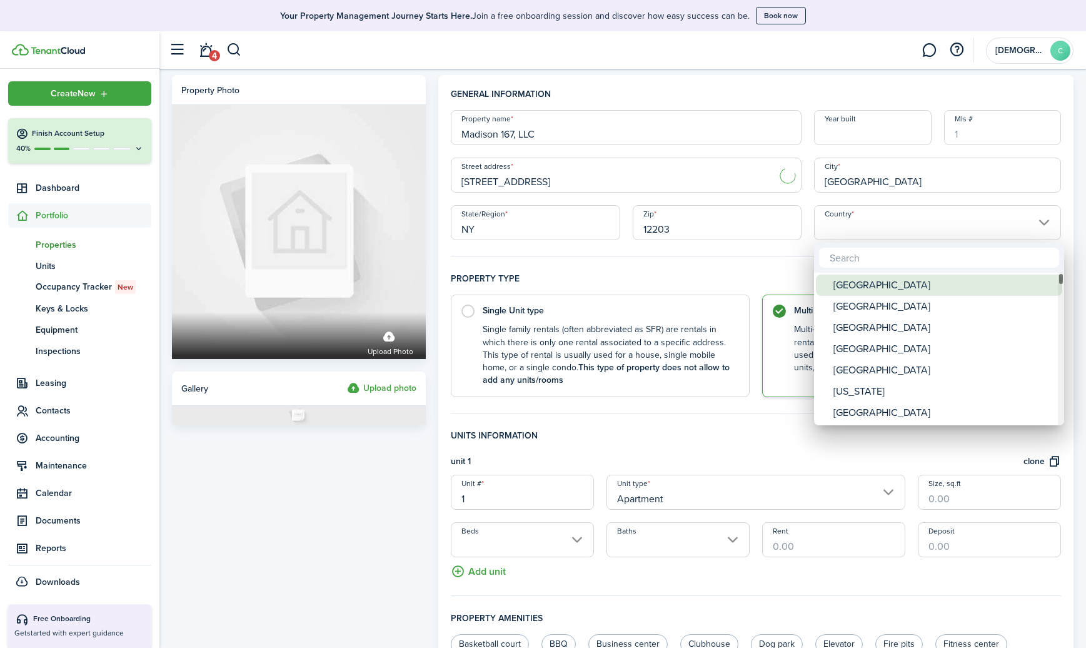
click at [843, 286] on div "[GEOGRAPHIC_DATA]" at bounding box center [943, 284] width 221 height 21
type input "[GEOGRAPHIC_DATA]"
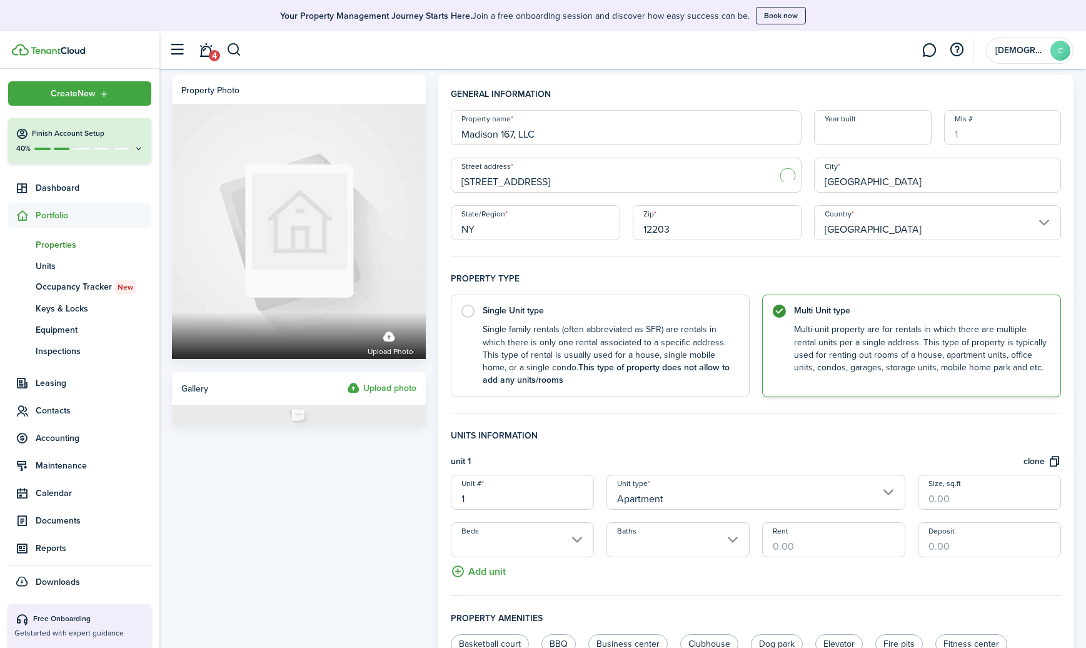
click at [699, 163] on input "[STREET_ADDRESS]" at bounding box center [626, 175] width 351 height 35
click at [679, 183] on input "[STREET_ADDRESS]" at bounding box center [626, 175] width 351 height 35
type input "1"
type input "167 madison"
